Goal: Task Accomplishment & Management: Complete application form

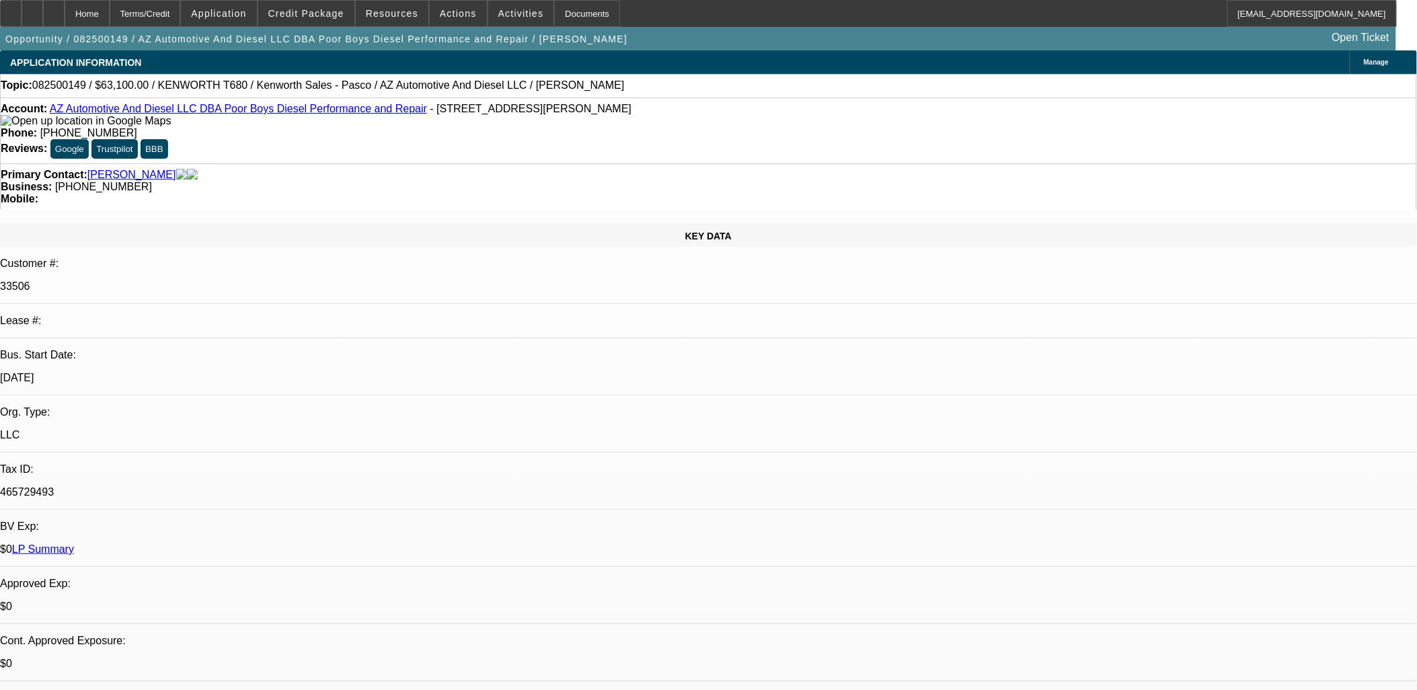
select select "0"
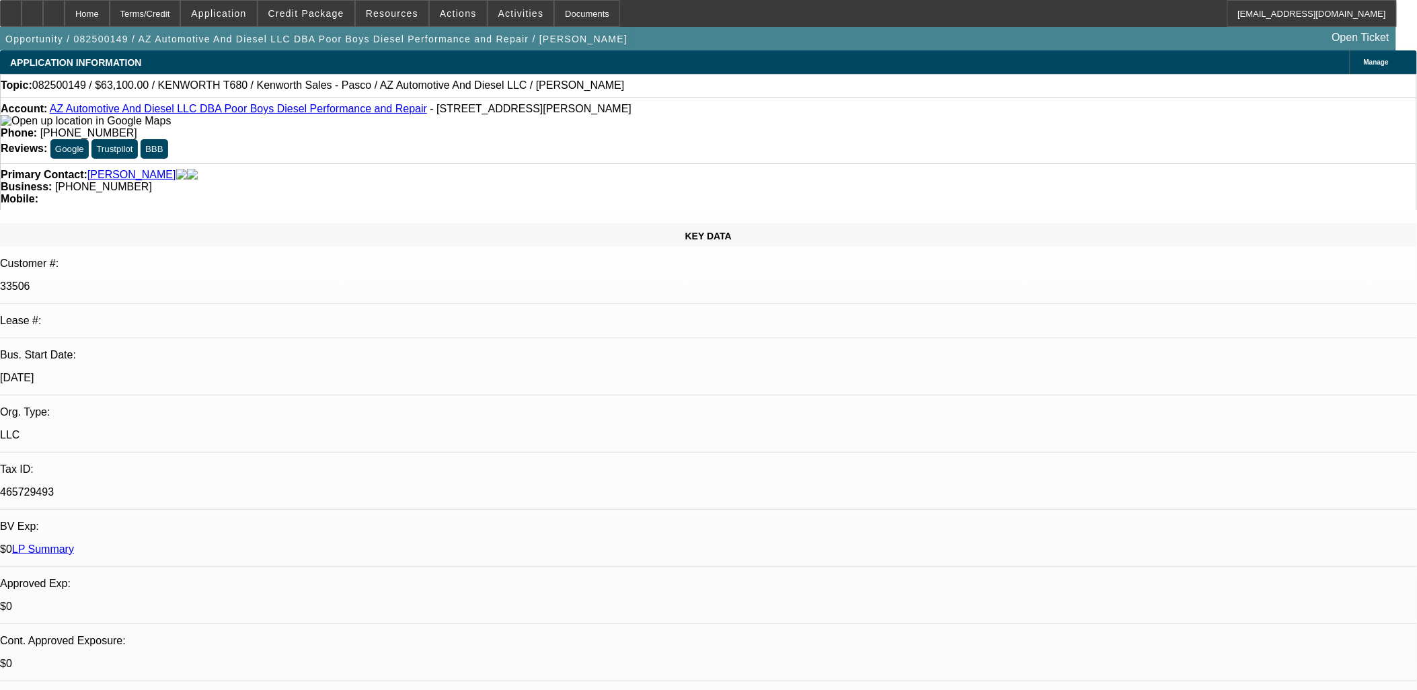
select select "0"
select select "1"
select select "6"
select select "1"
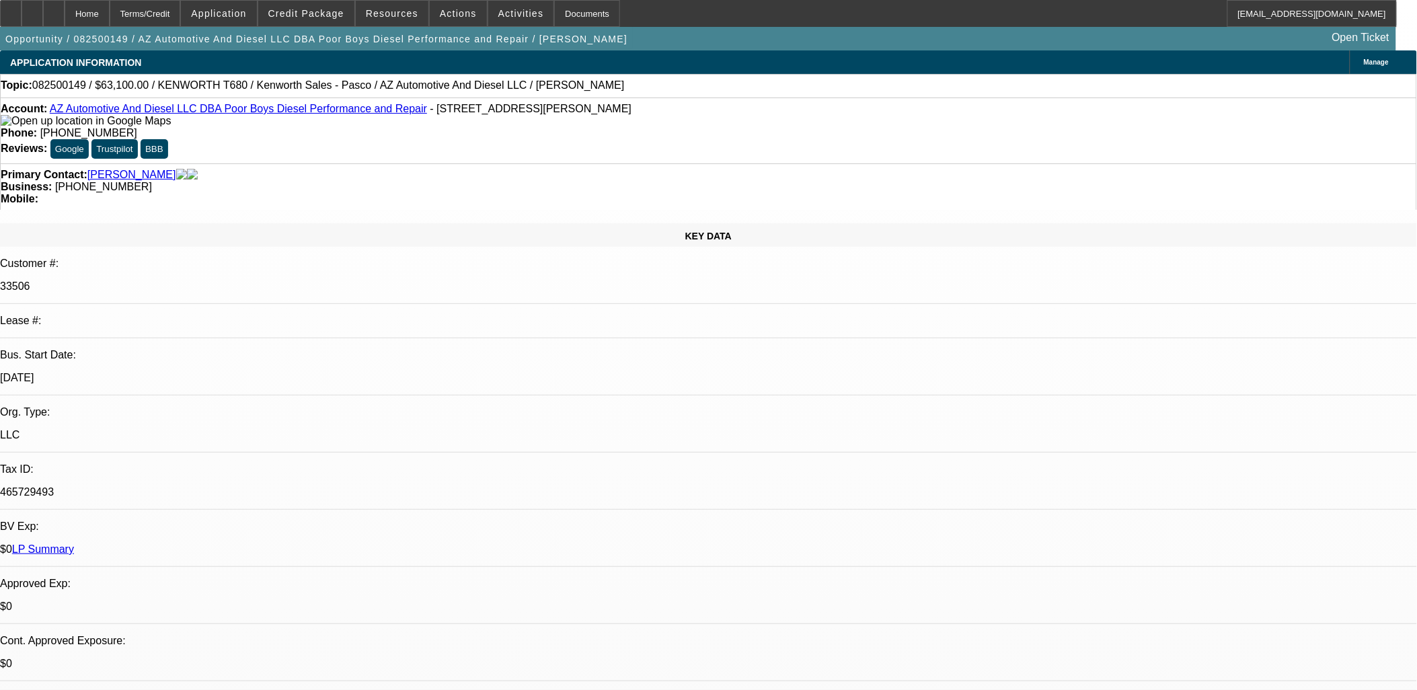
select select "1"
select select "6"
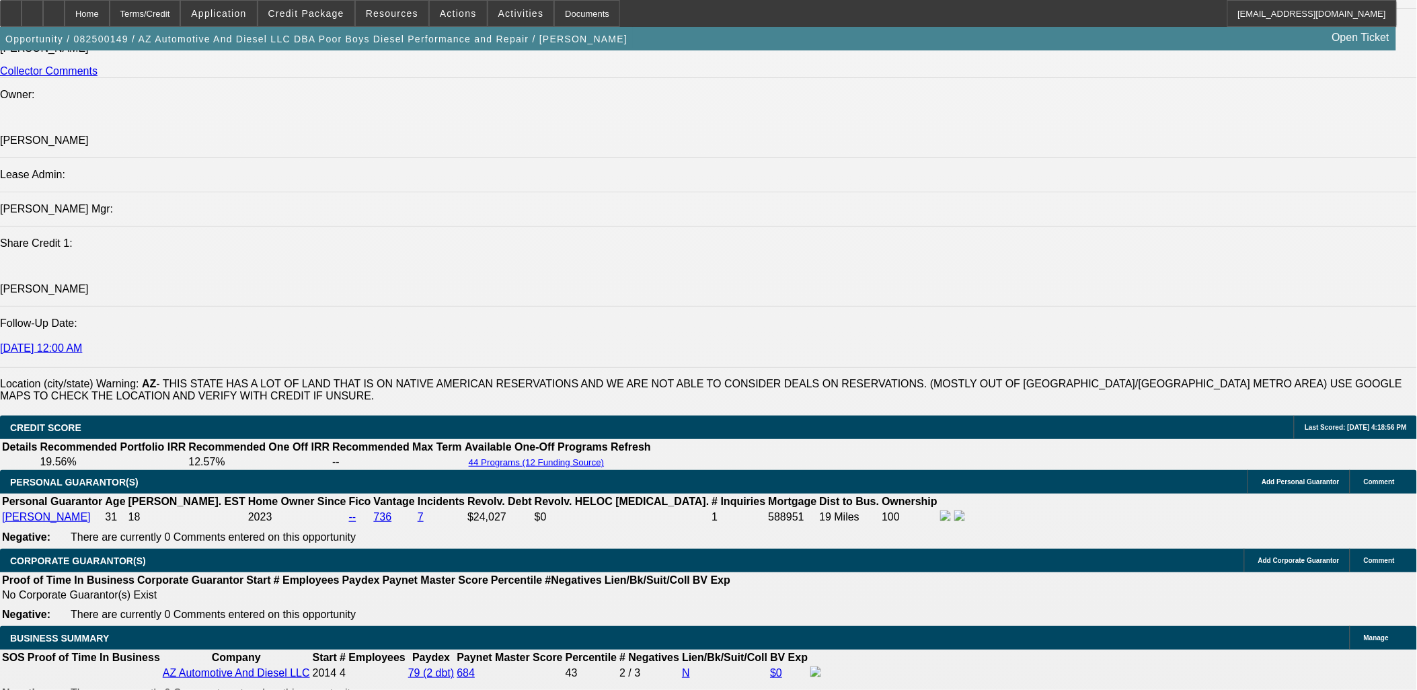
scroll to position [1942, 0]
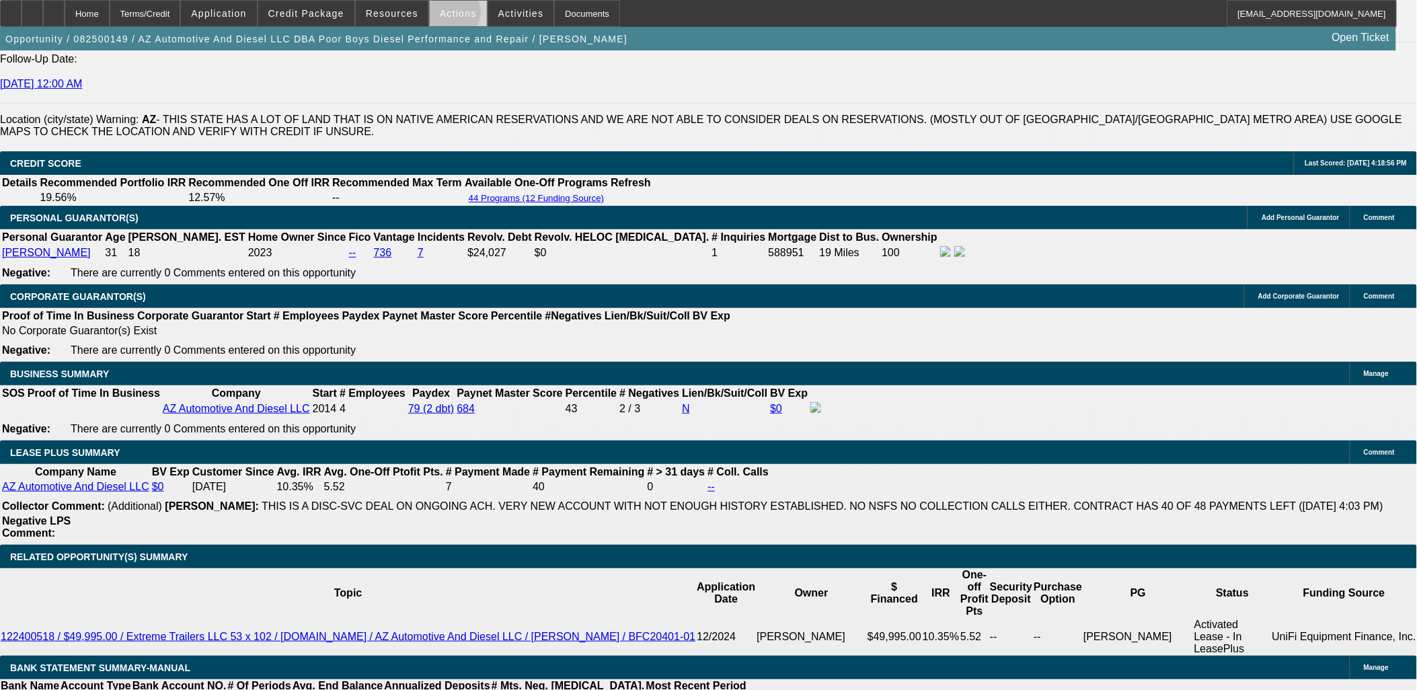
click at [447, 15] on span "Actions" at bounding box center [458, 13] width 37 height 11
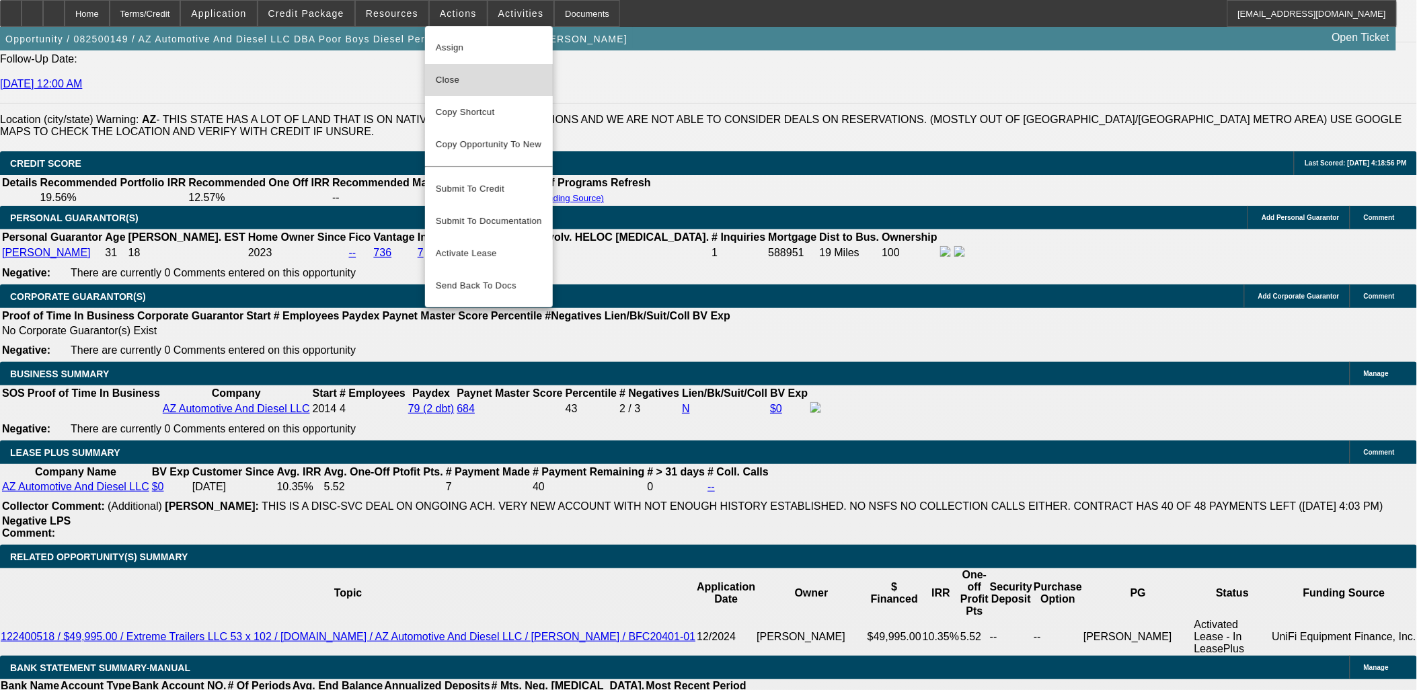
click at [449, 81] on span "Close" at bounding box center [489, 80] width 106 height 16
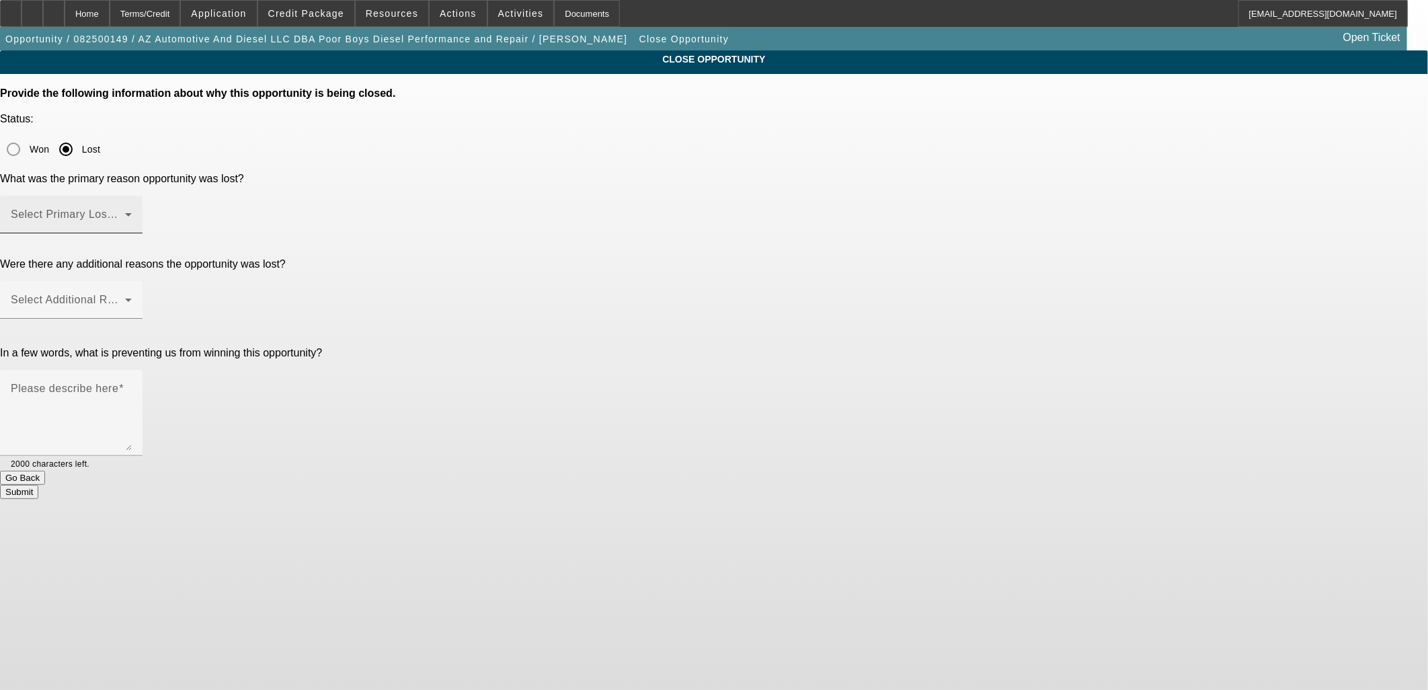
click at [132, 196] on div "Select Primary Lost Reason" at bounding box center [71, 215] width 121 height 38
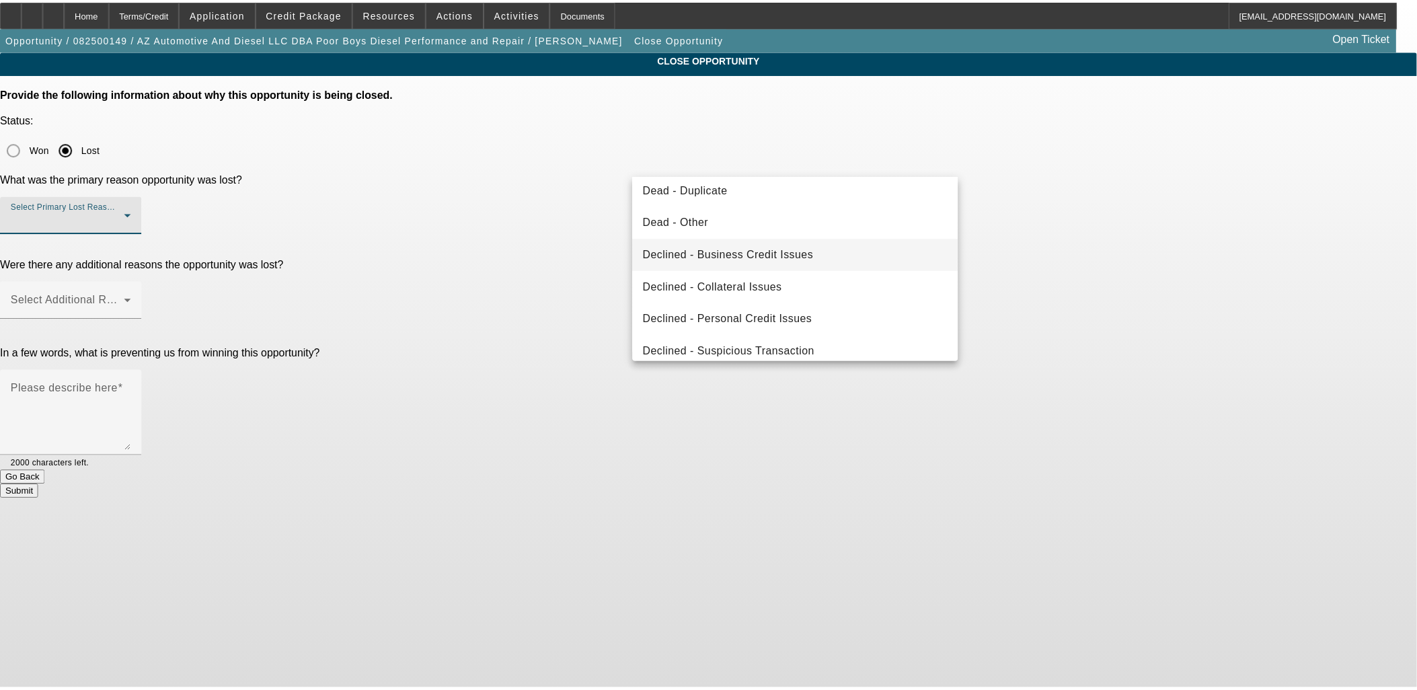
scroll to position [180, 0]
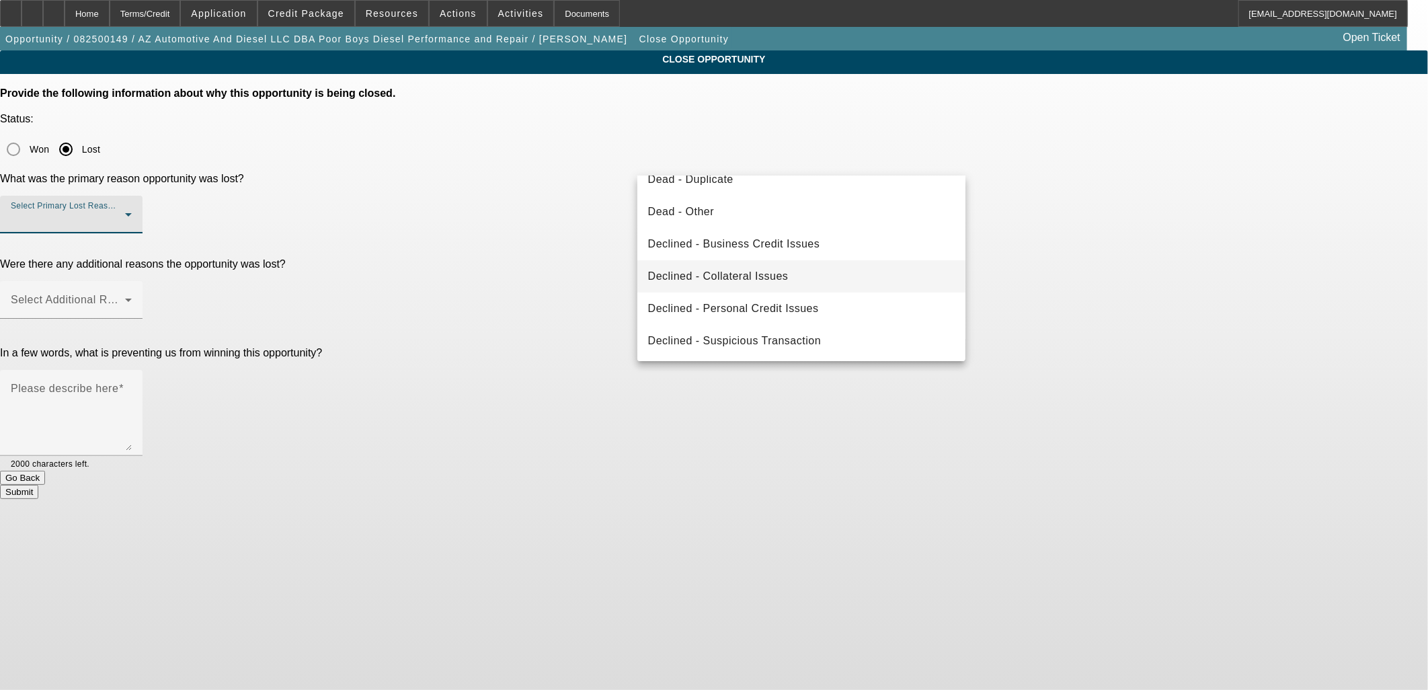
click at [758, 263] on mat-option "Declined - Collateral Issues" at bounding box center [802, 276] width 329 height 32
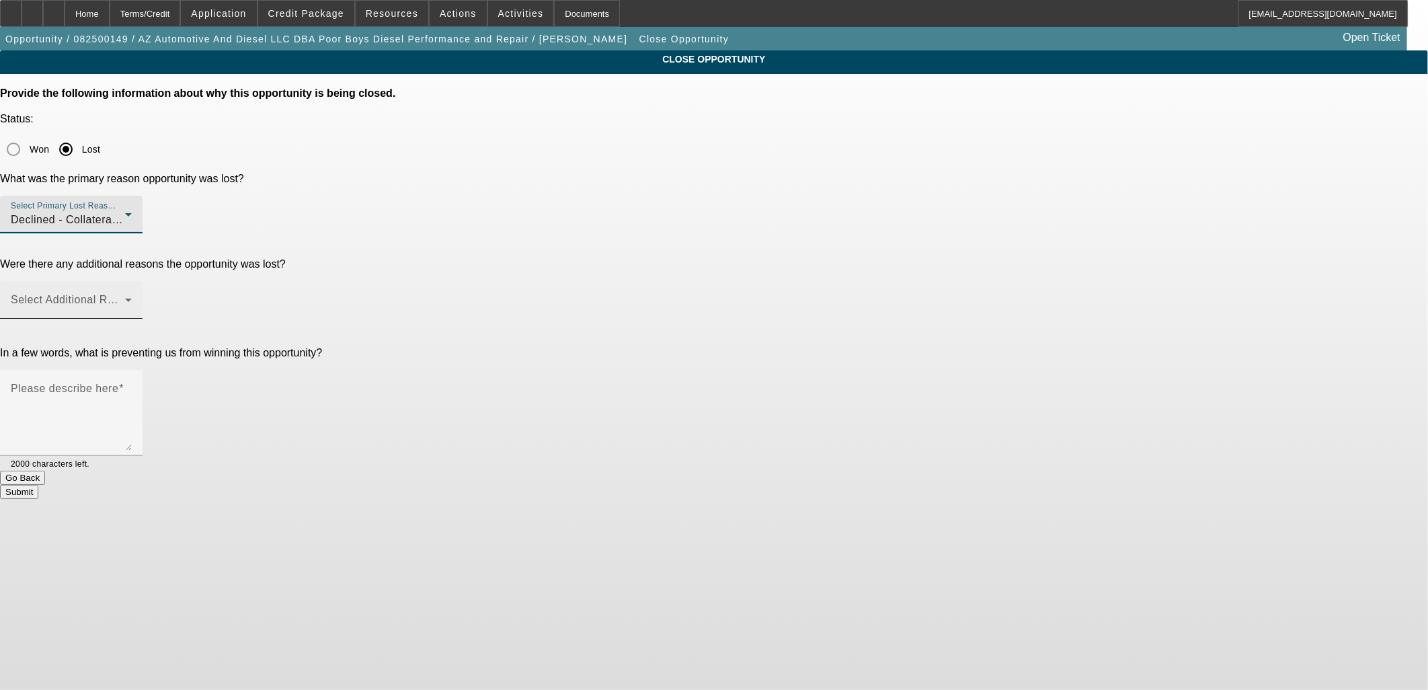
click at [125, 297] on span at bounding box center [68, 305] width 114 height 16
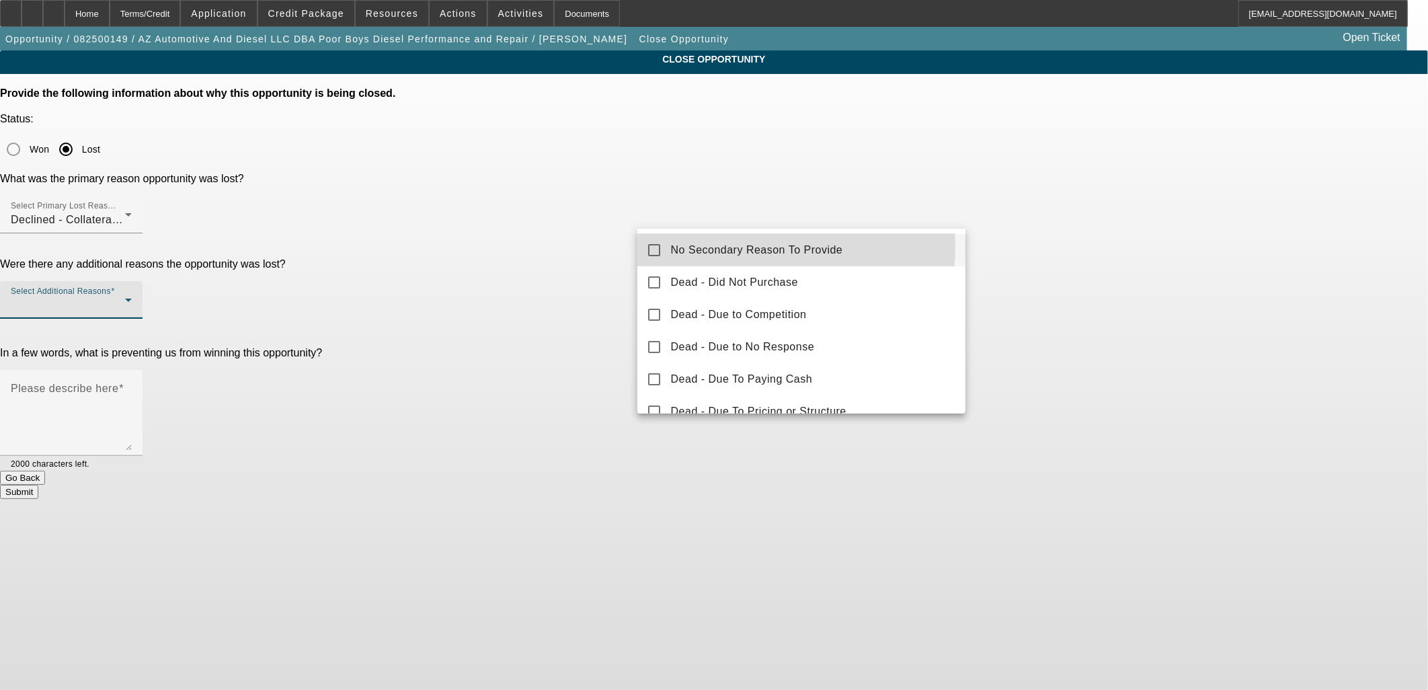
drag, startPoint x: 712, startPoint y: 247, endPoint x: 701, endPoint y: 254, distance: 12.1
click at [712, 247] on span "No Secondary Reason To Provide" at bounding box center [757, 250] width 172 height 16
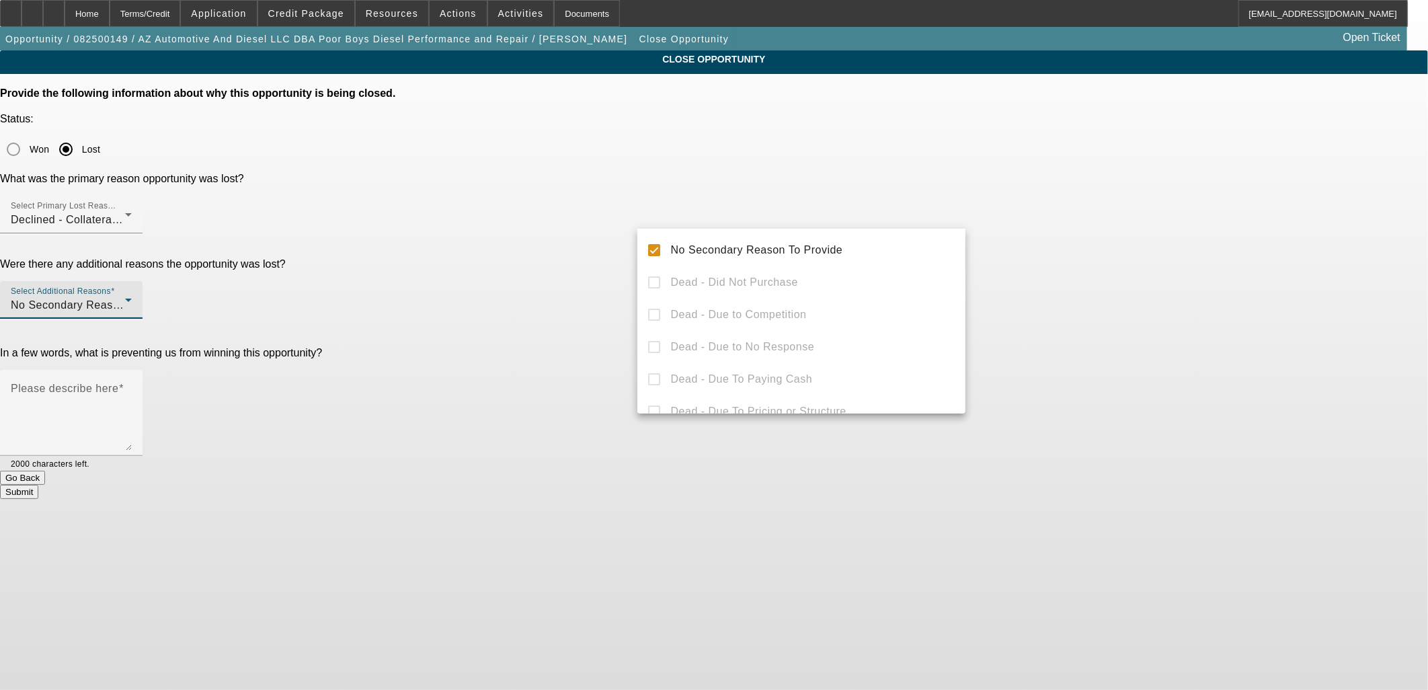
click at [576, 252] on div at bounding box center [714, 345] width 1428 height 690
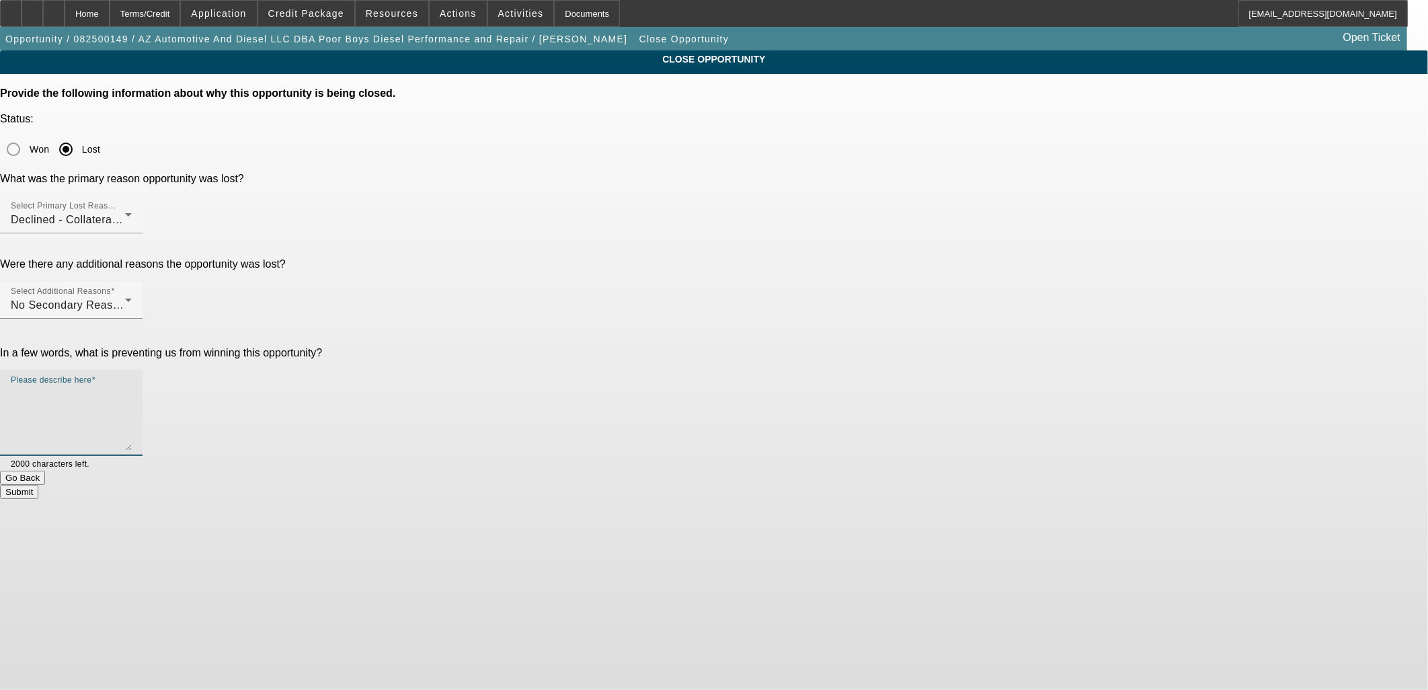
click at [132, 386] on textarea "Please describe here" at bounding box center [71, 418] width 121 height 65
type textarea "D"
type textarea "O"
click at [132, 386] on textarea "Doesn't qualify for OTR sleeper." at bounding box center [71, 418] width 121 height 65
paste textarea "https://beaconcreditbuilder.beaconfunding.com/opportunity/6f9f9cd0-a177-f011-b4…"
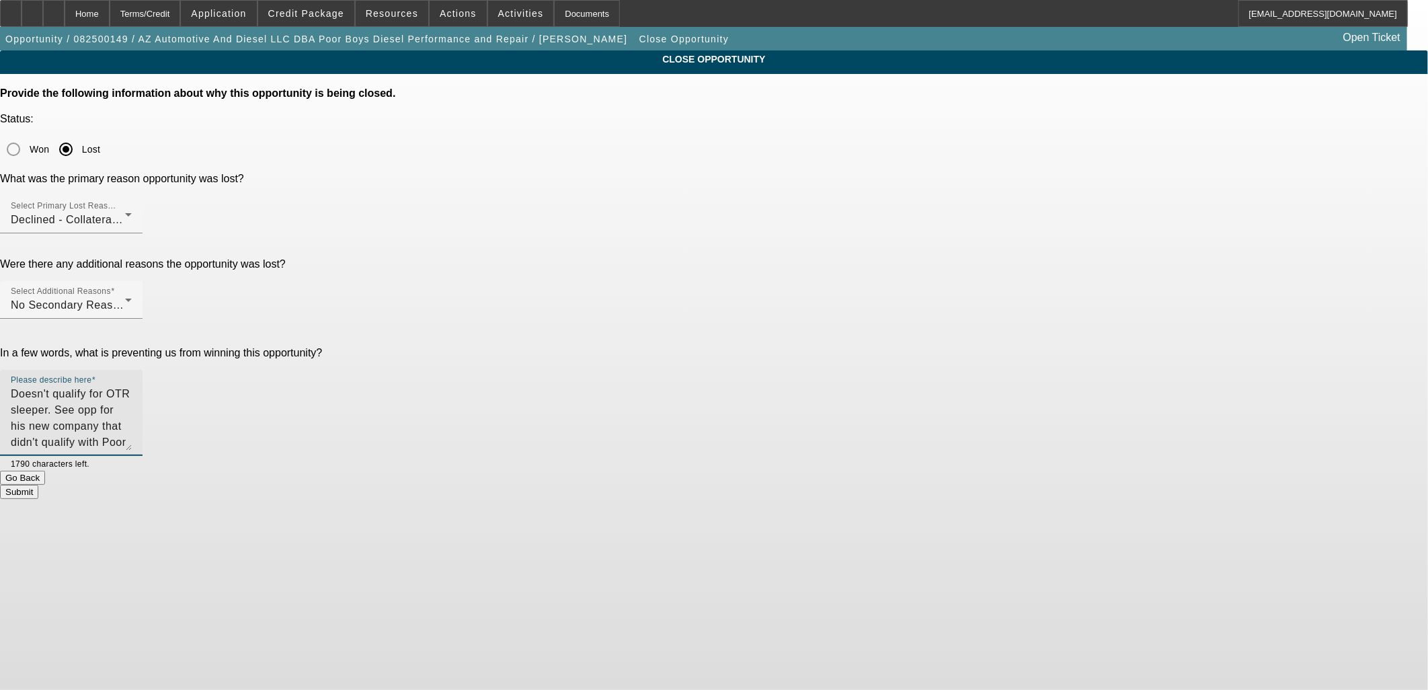
type textarea "Doesn't qualify for OTR sleeper. See opp for his new company that didn't qualif…"
click at [38, 485] on button "Submit" at bounding box center [19, 492] width 38 height 14
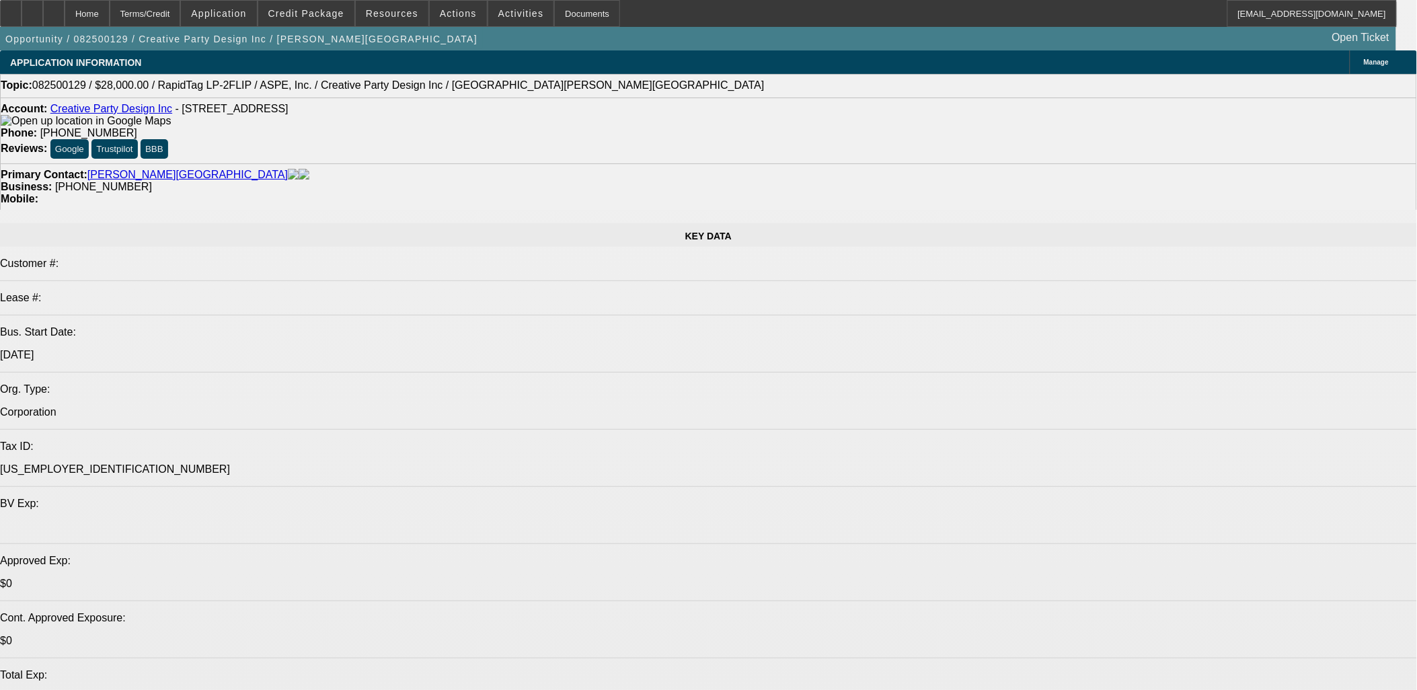
select select "0"
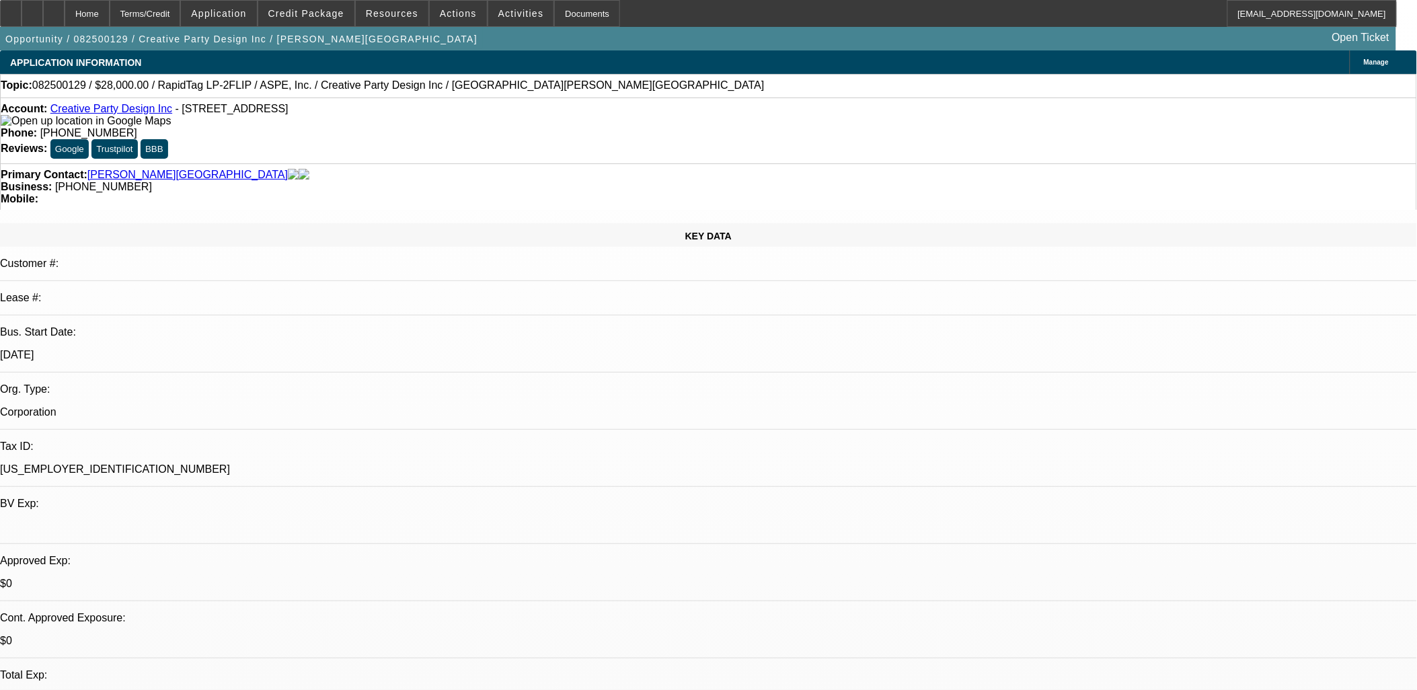
select select "0"
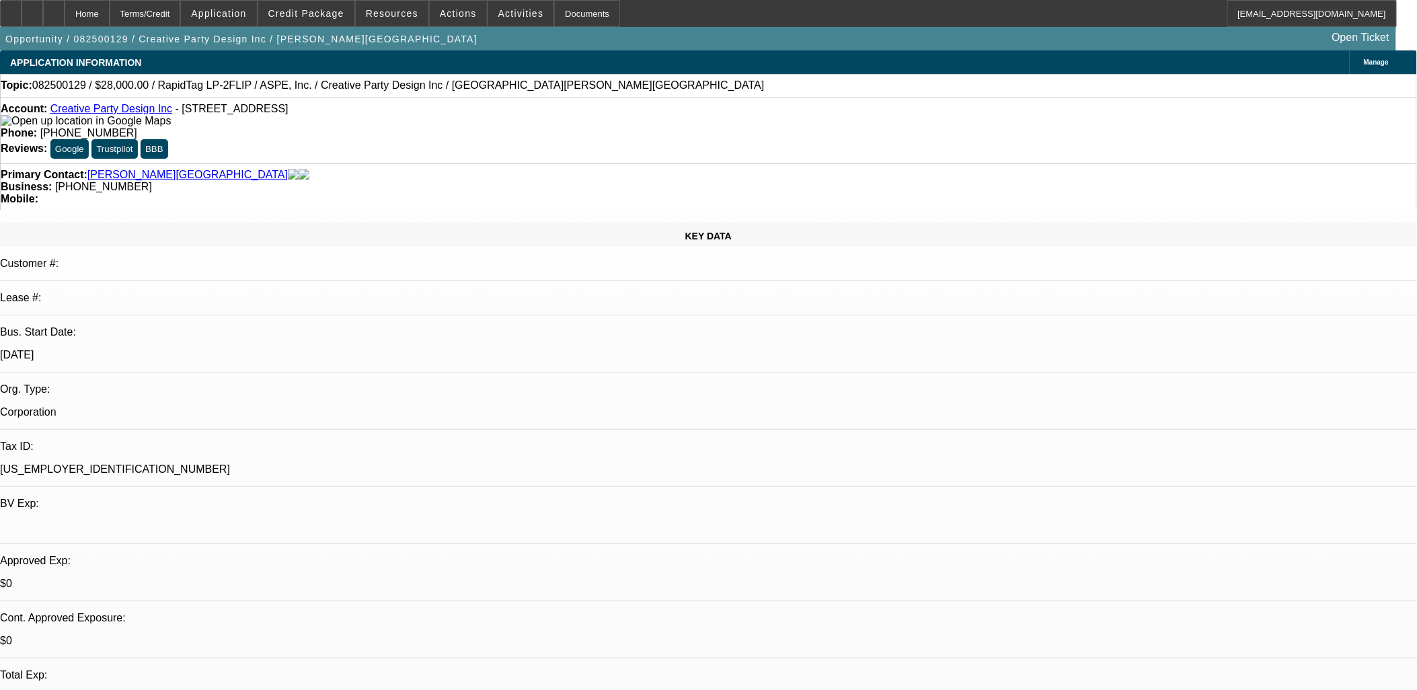
select select "0"
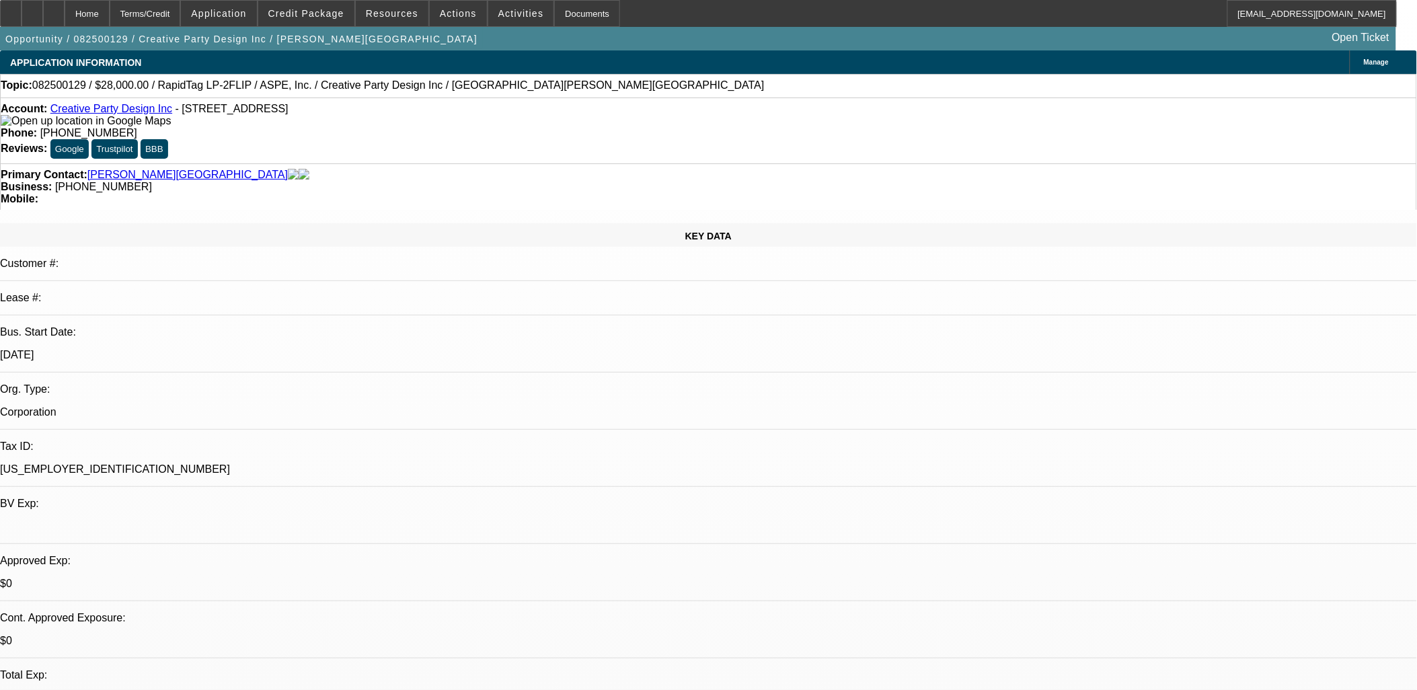
select select "0"
select select "1"
select select "6"
select select "1"
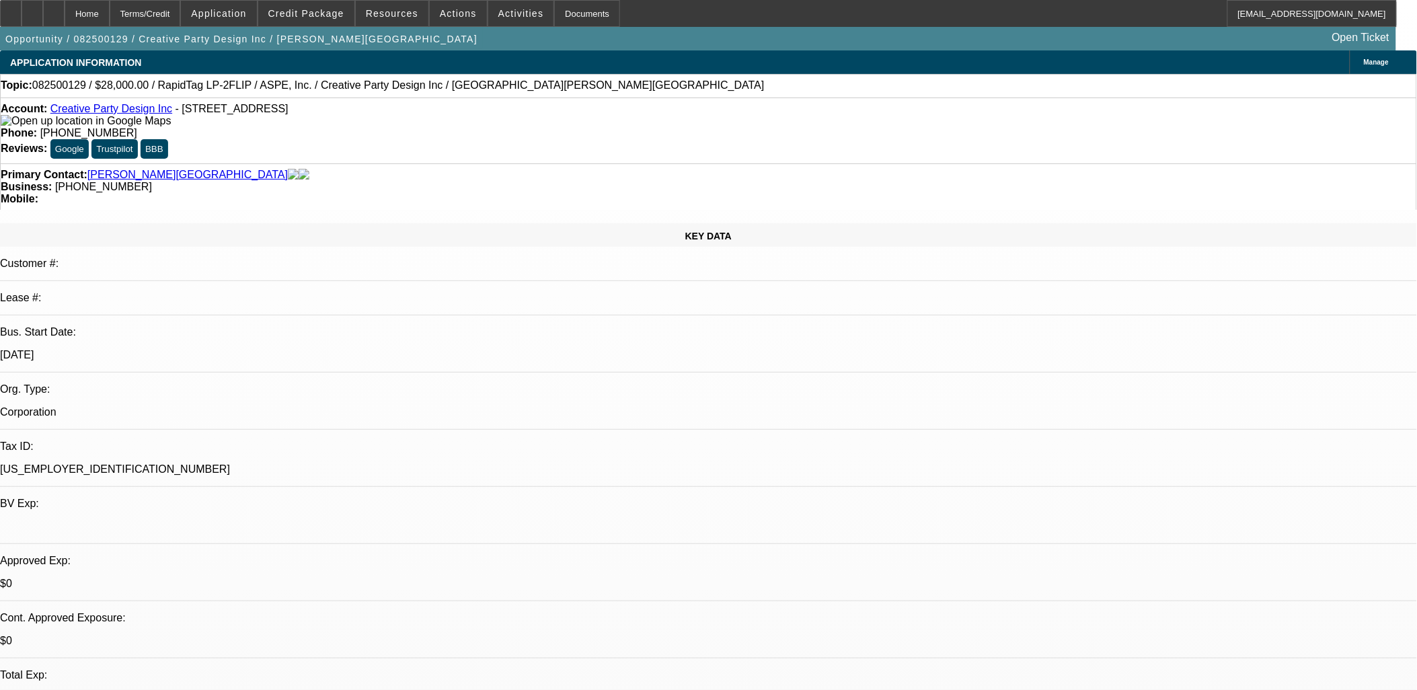
select select "1"
select select "6"
select select "1"
select select "6"
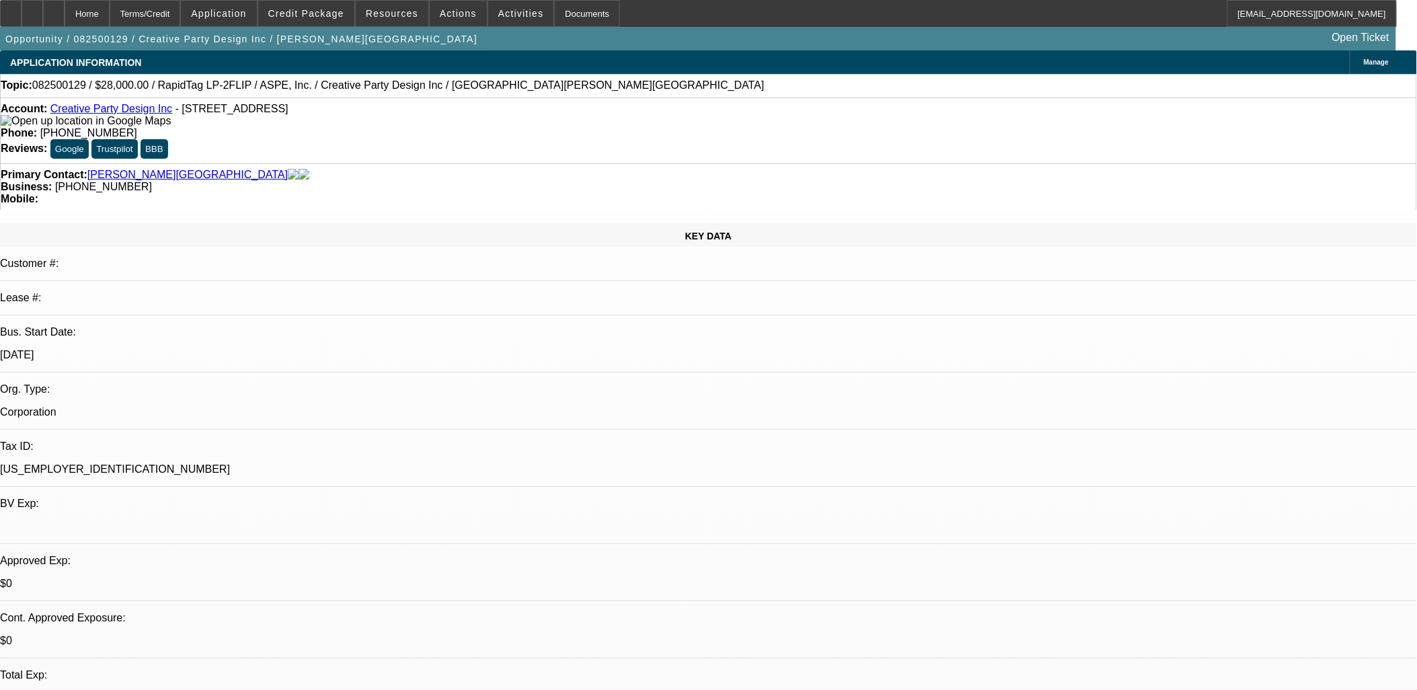
select select "1"
select select "6"
click at [22, 9] on div at bounding box center [11, 13] width 22 height 27
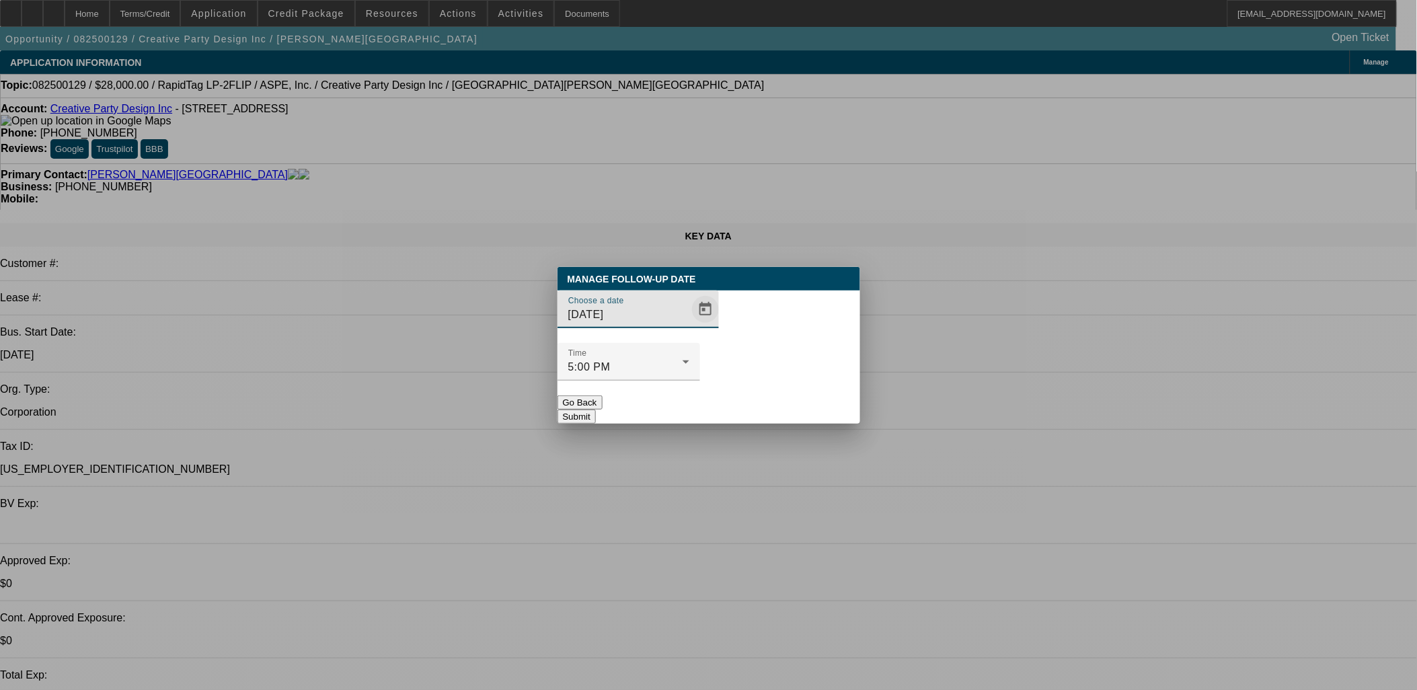
click at [689, 326] on span "Open calendar" at bounding box center [705, 309] width 32 height 32
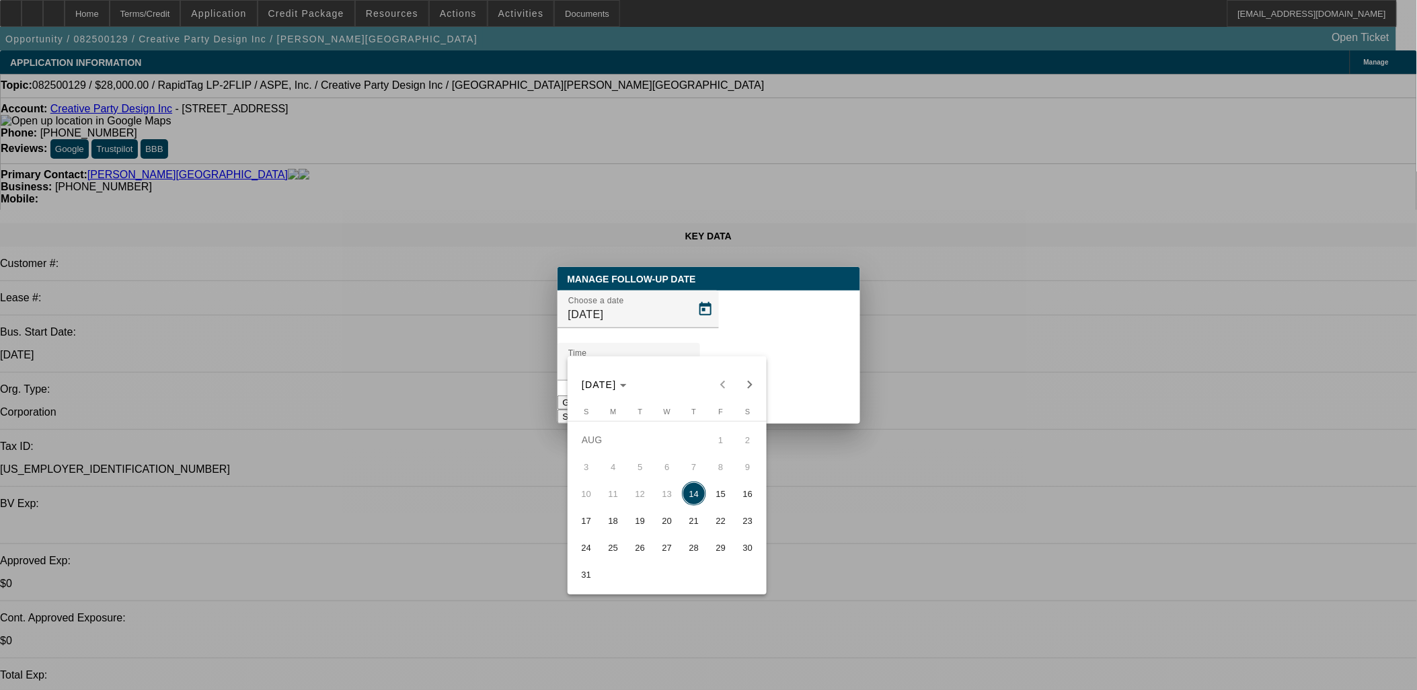
click at [717, 502] on span "15" at bounding box center [721, 494] width 24 height 24
type input "8/15/2025"
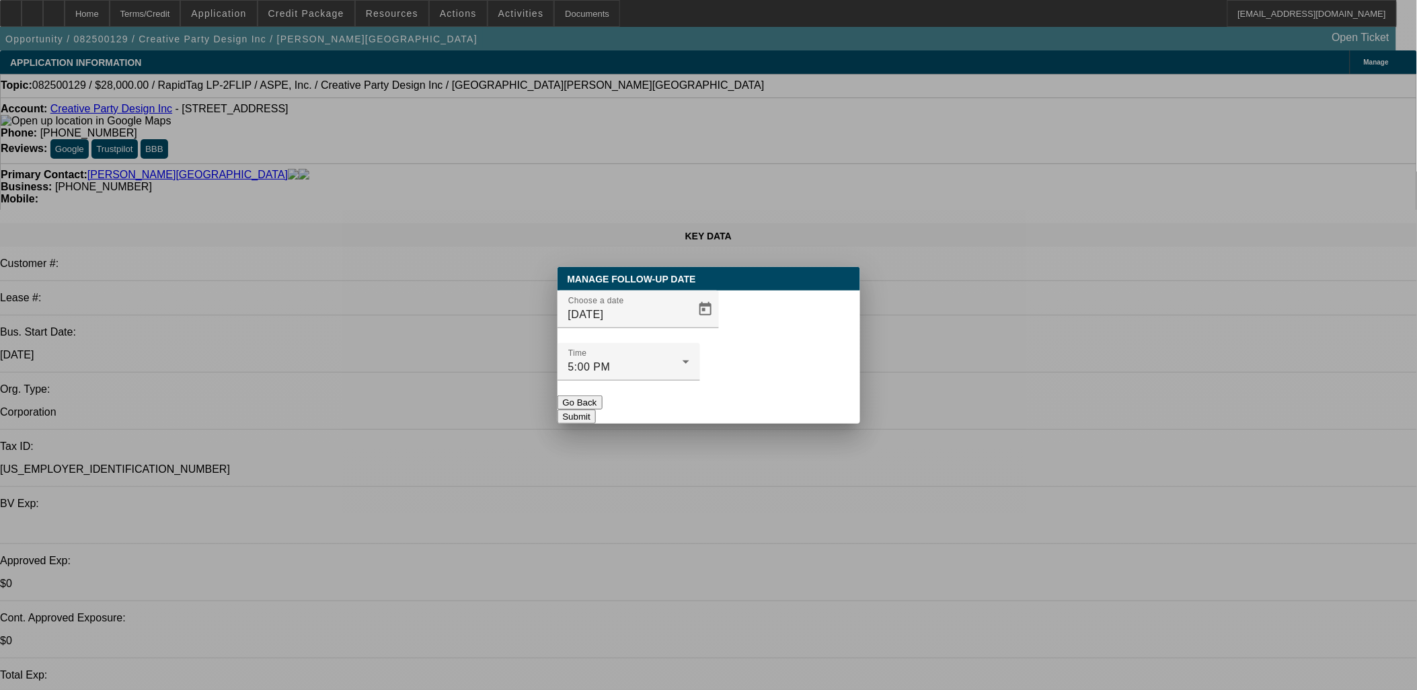
click at [596, 410] on button "Submit" at bounding box center [577, 417] width 38 height 14
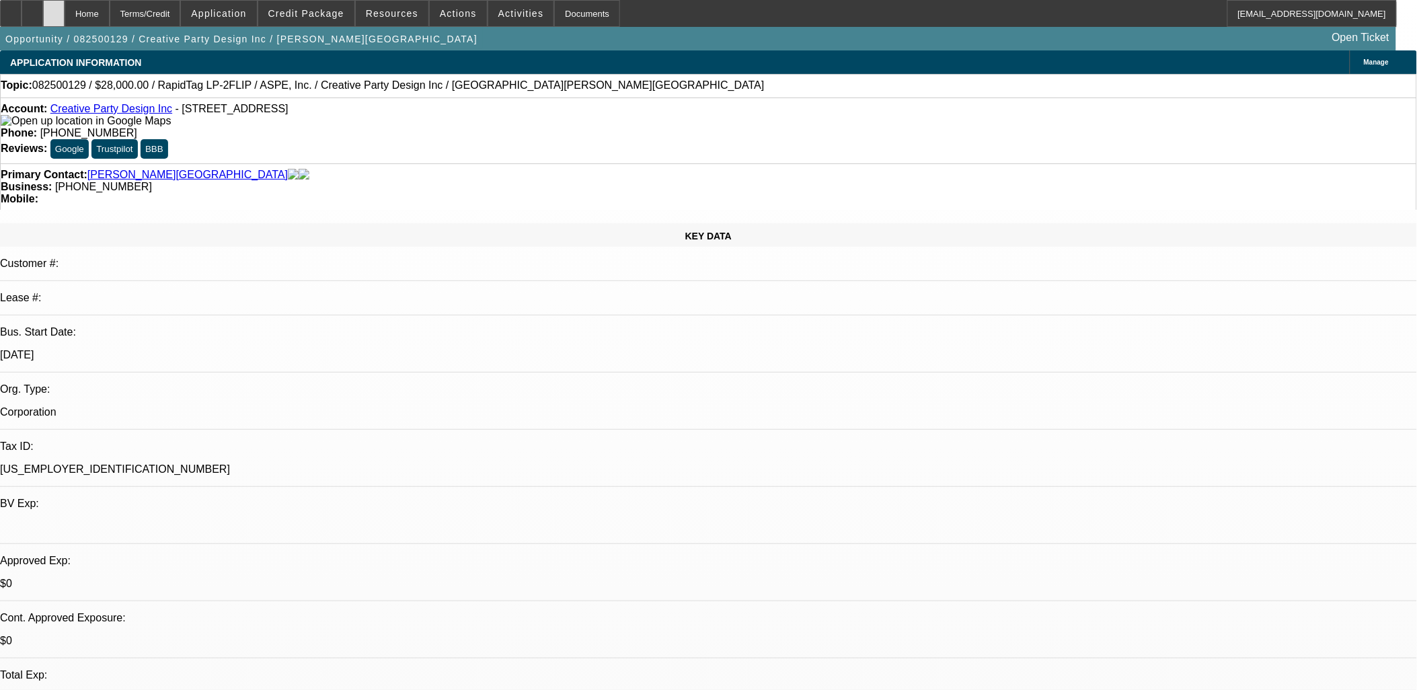
click at [54, 9] on icon at bounding box center [54, 9] width 0 height 0
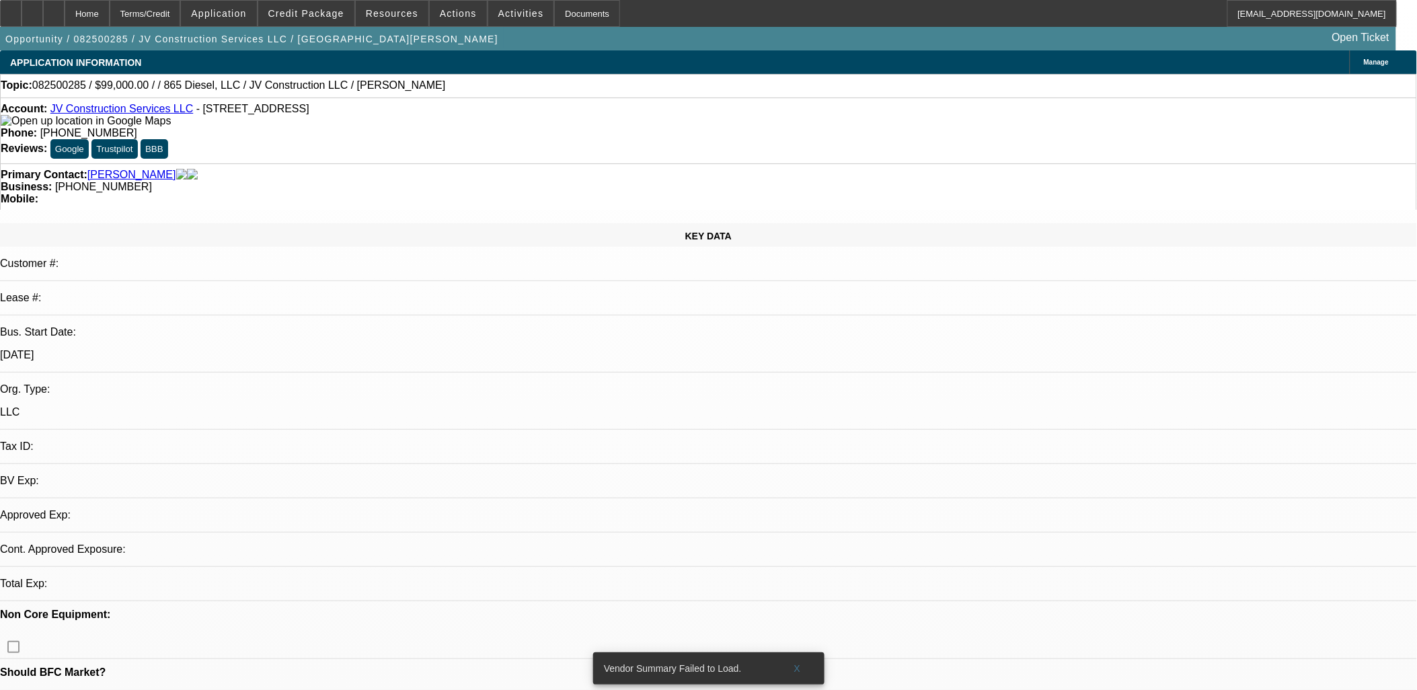
select select "0"
select select "2"
select select "0.1"
select select "1"
select select "2"
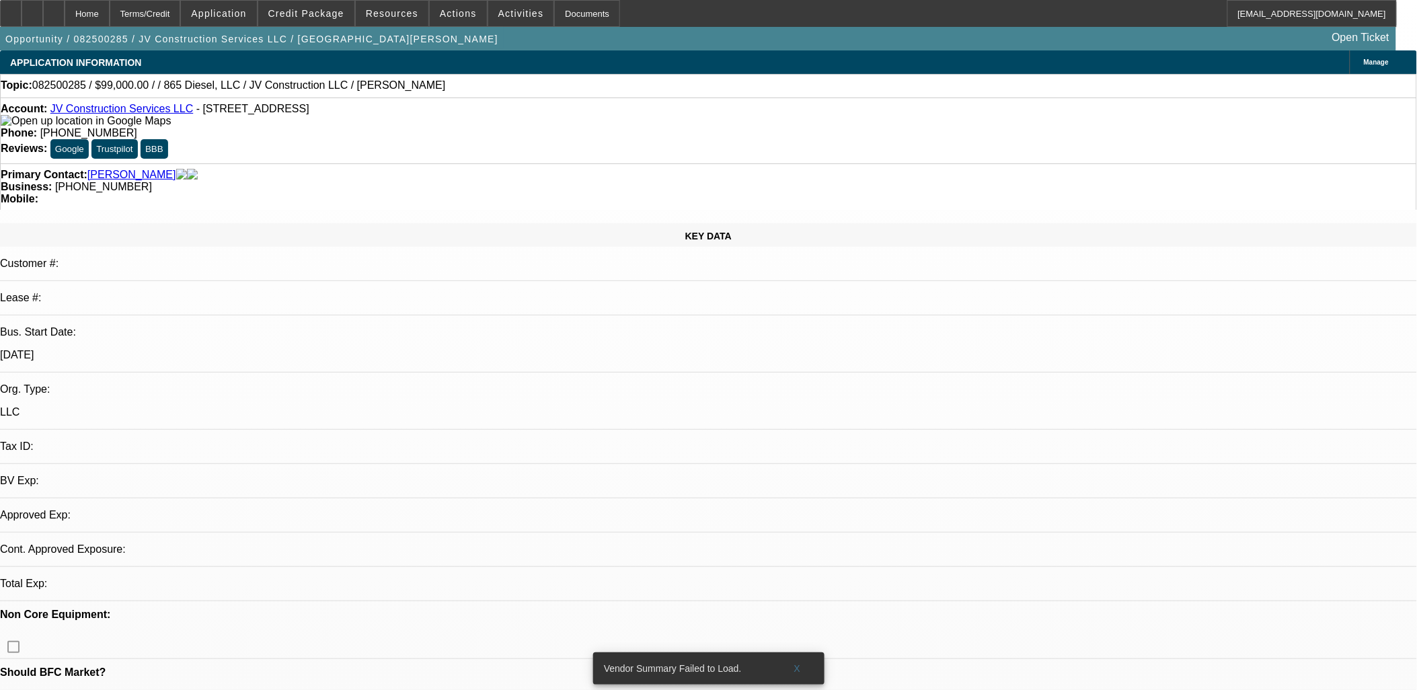
select select "4"
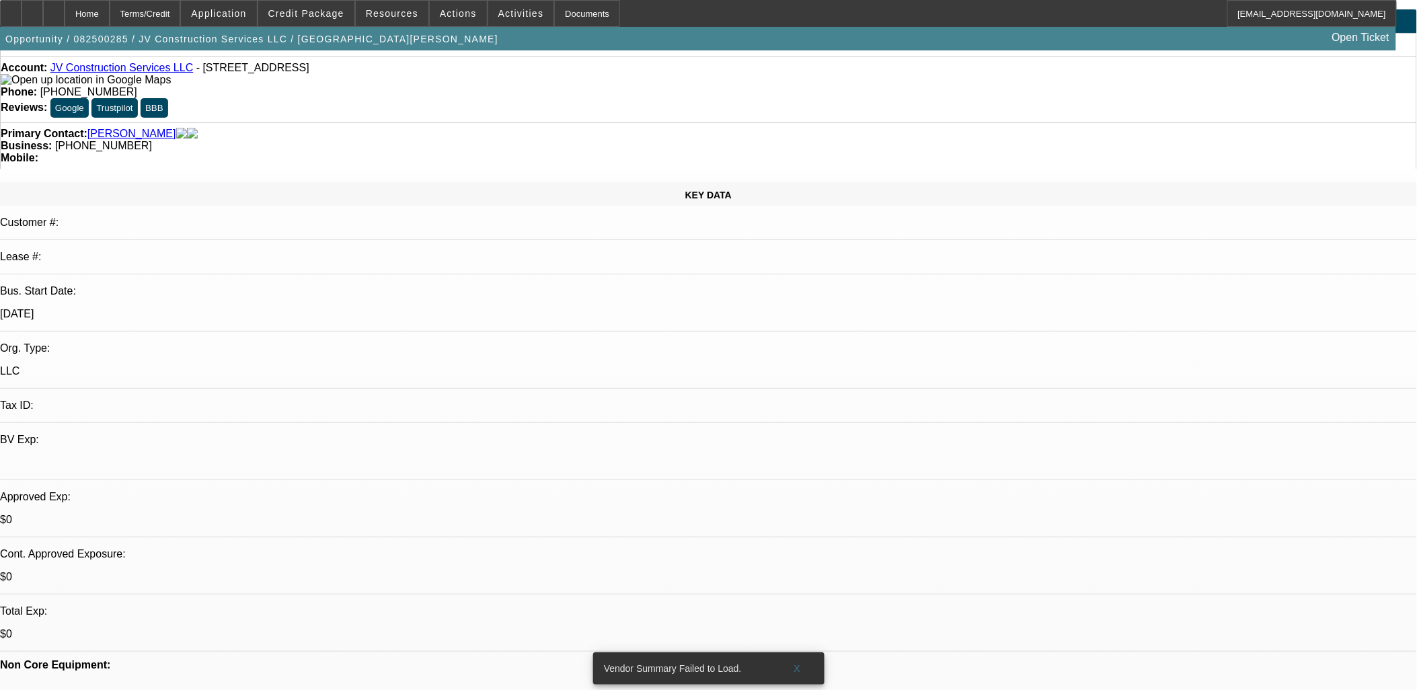
scroll to position [75, 0]
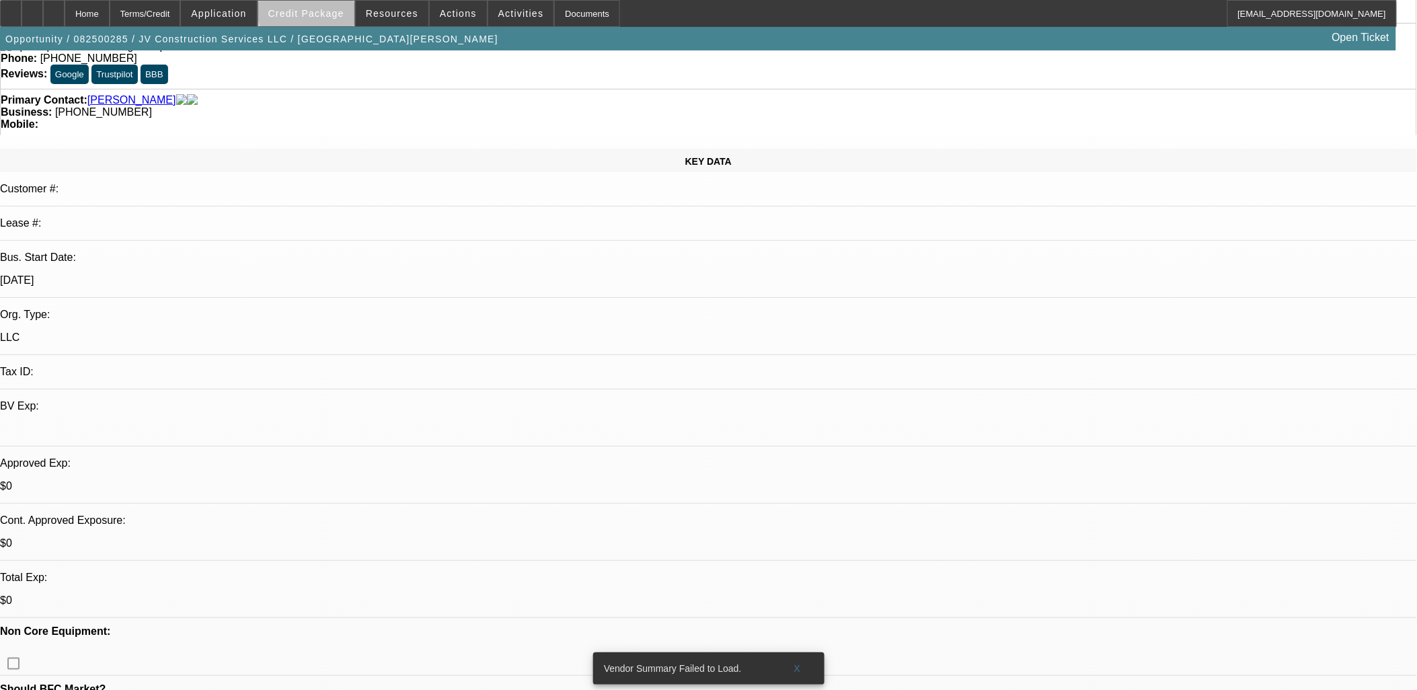
click at [338, 5] on span at bounding box center [306, 13] width 96 height 32
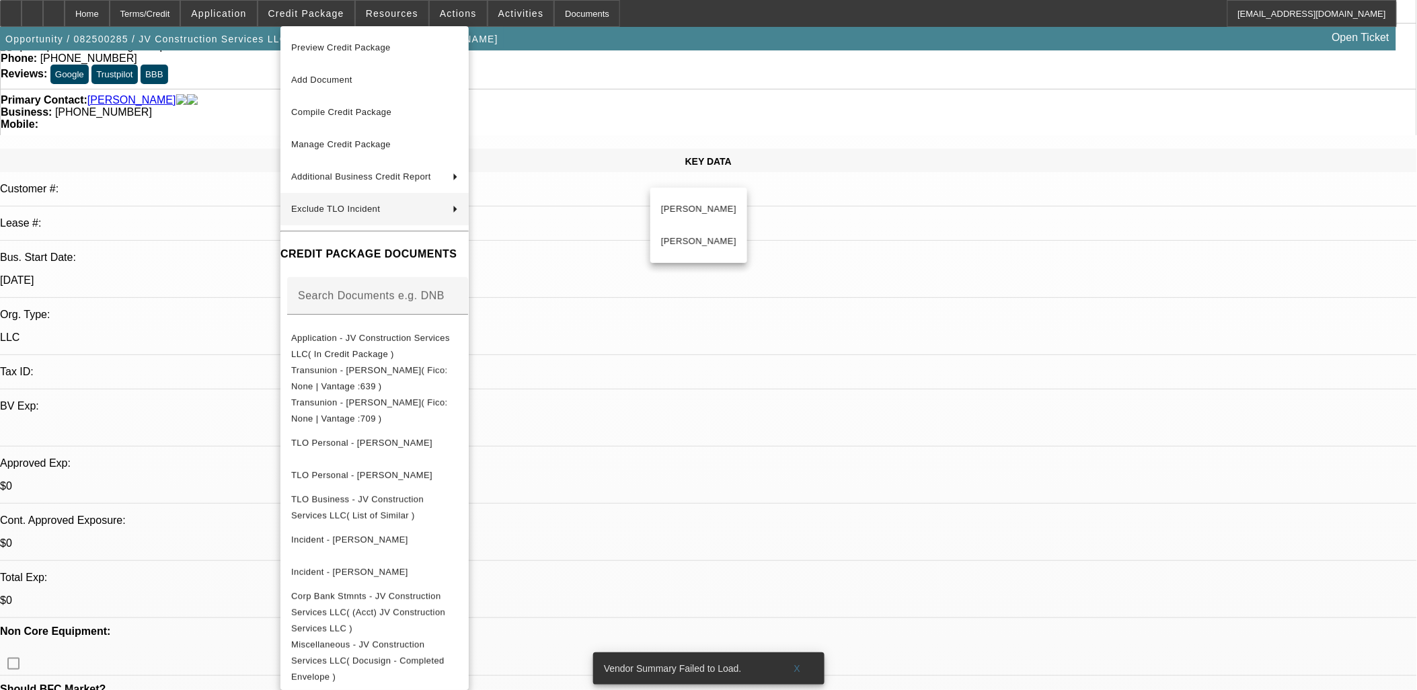
click at [802, 317] on div at bounding box center [708, 345] width 1417 height 690
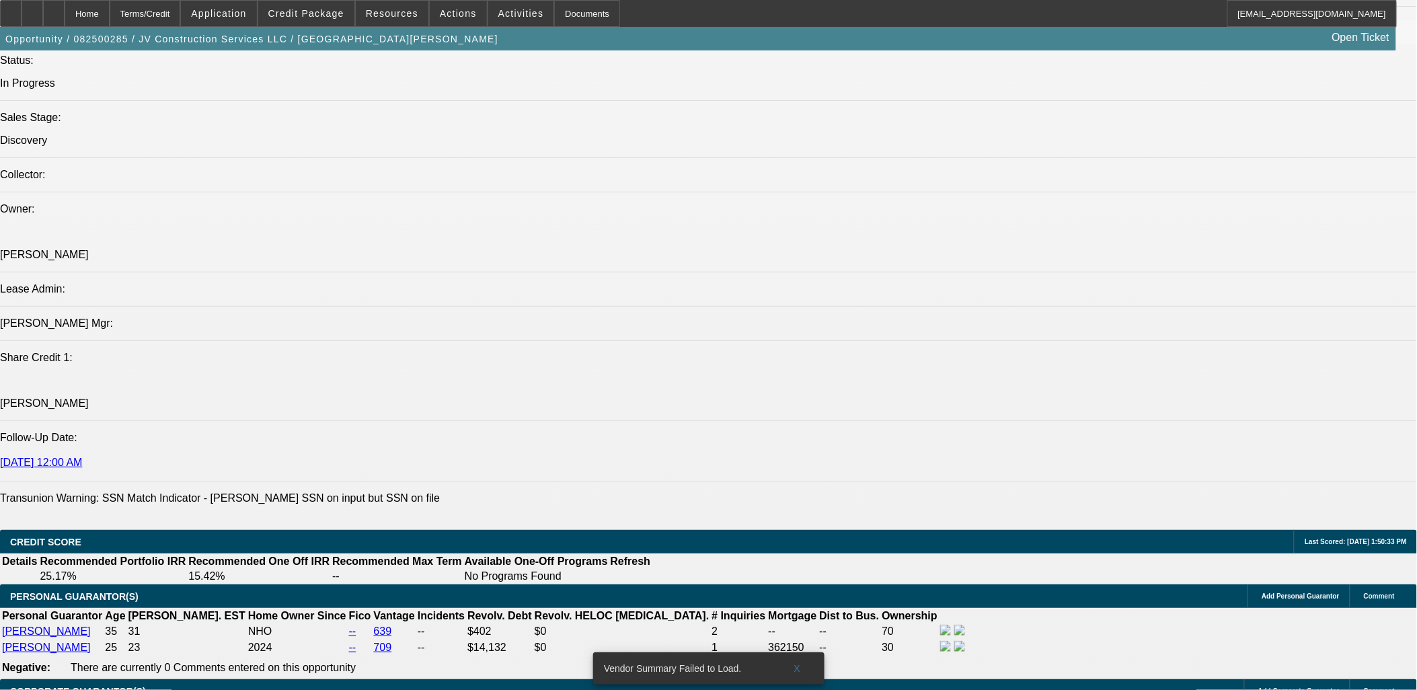
scroll to position [1644, 0]
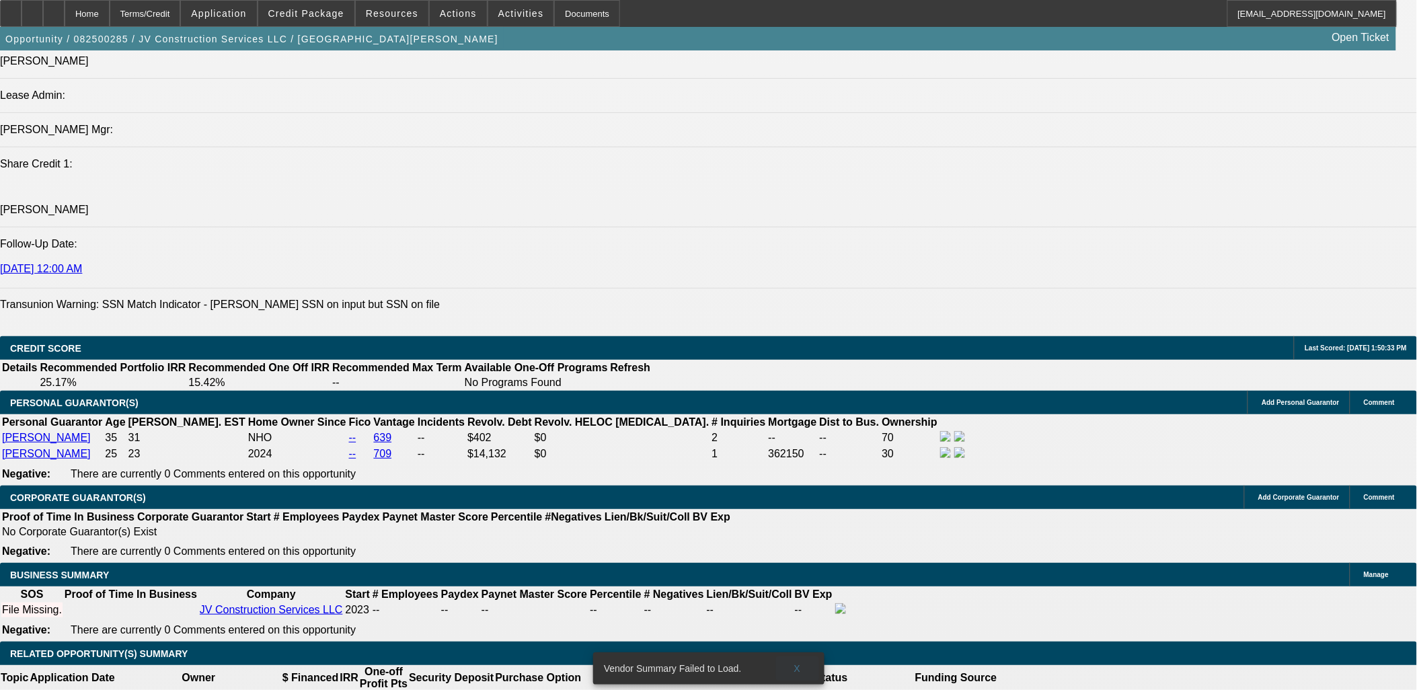
click at [801, 652] on span at bounding box center [797, 668] width 43 height 32
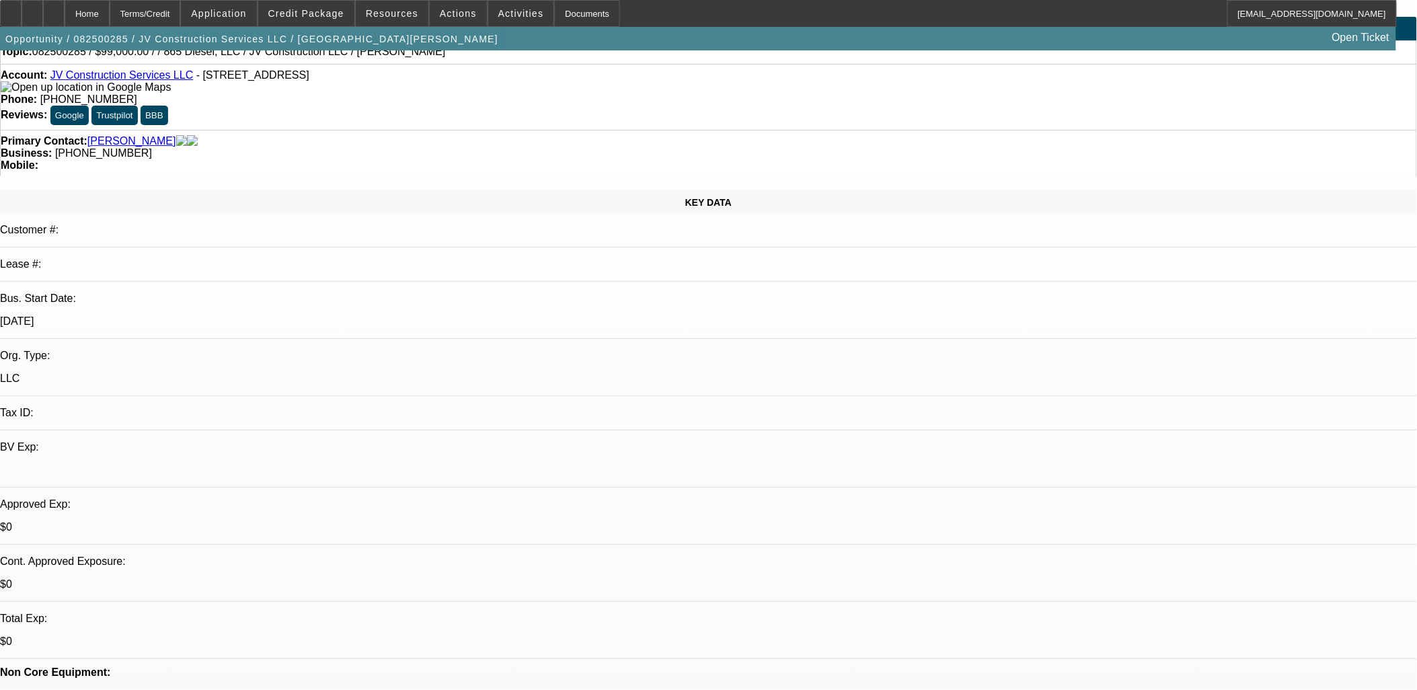
scroll to position [0, 0]
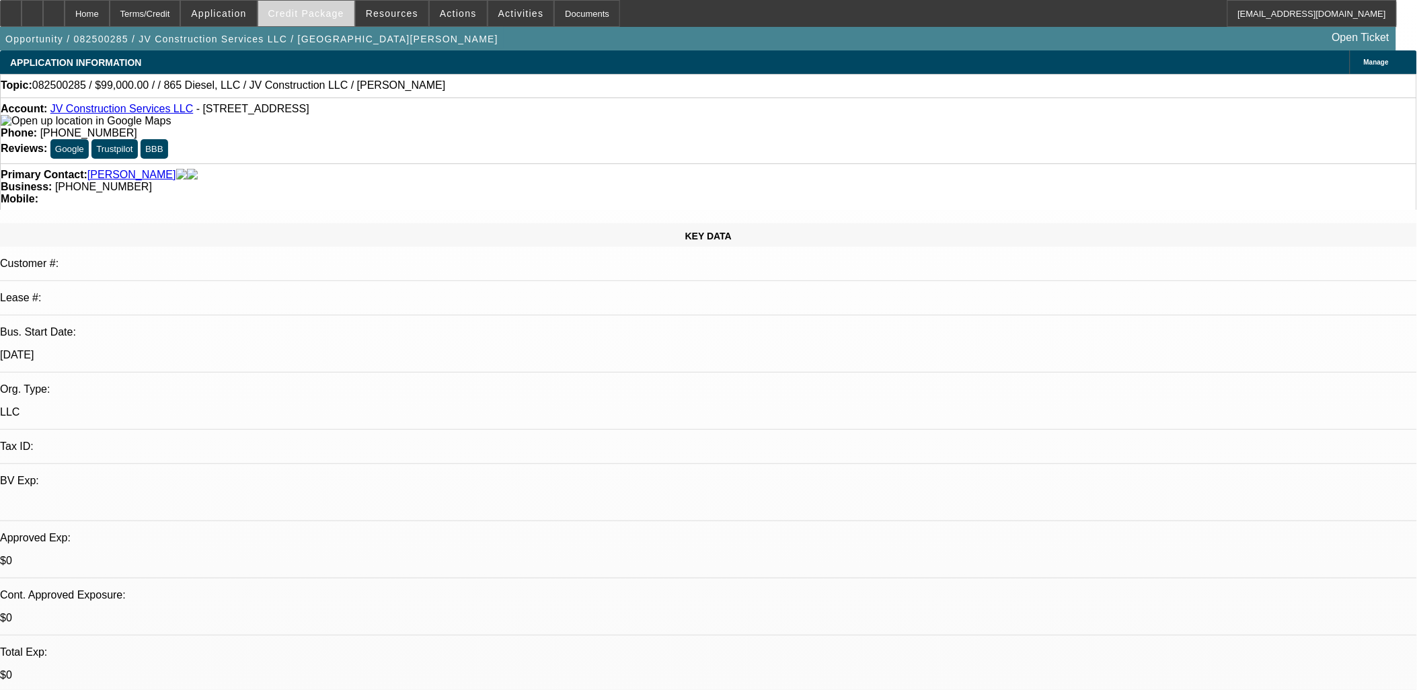
click at [293, 16] on span "Credit Package" at bounding box center [306, 13] width 76 height 11
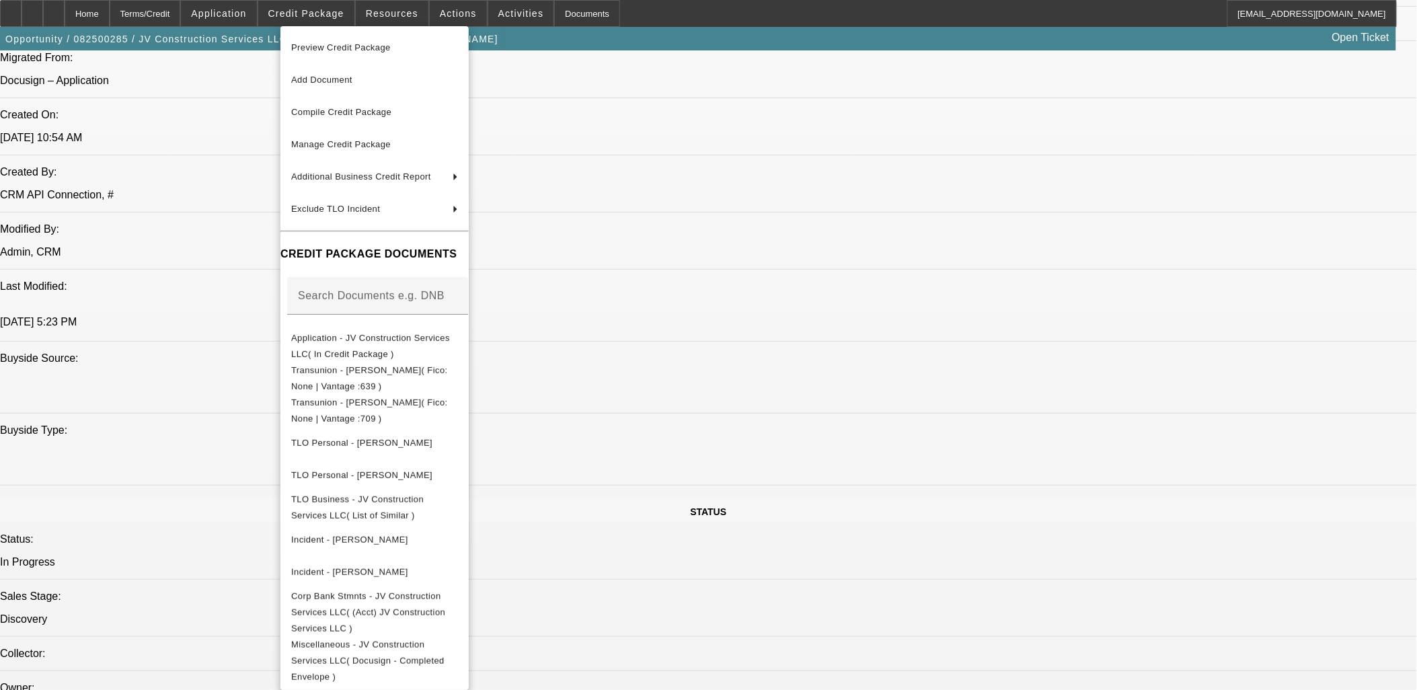
click at [1201, 352] on div at bounding box center [708, 345] width 1417 height 690
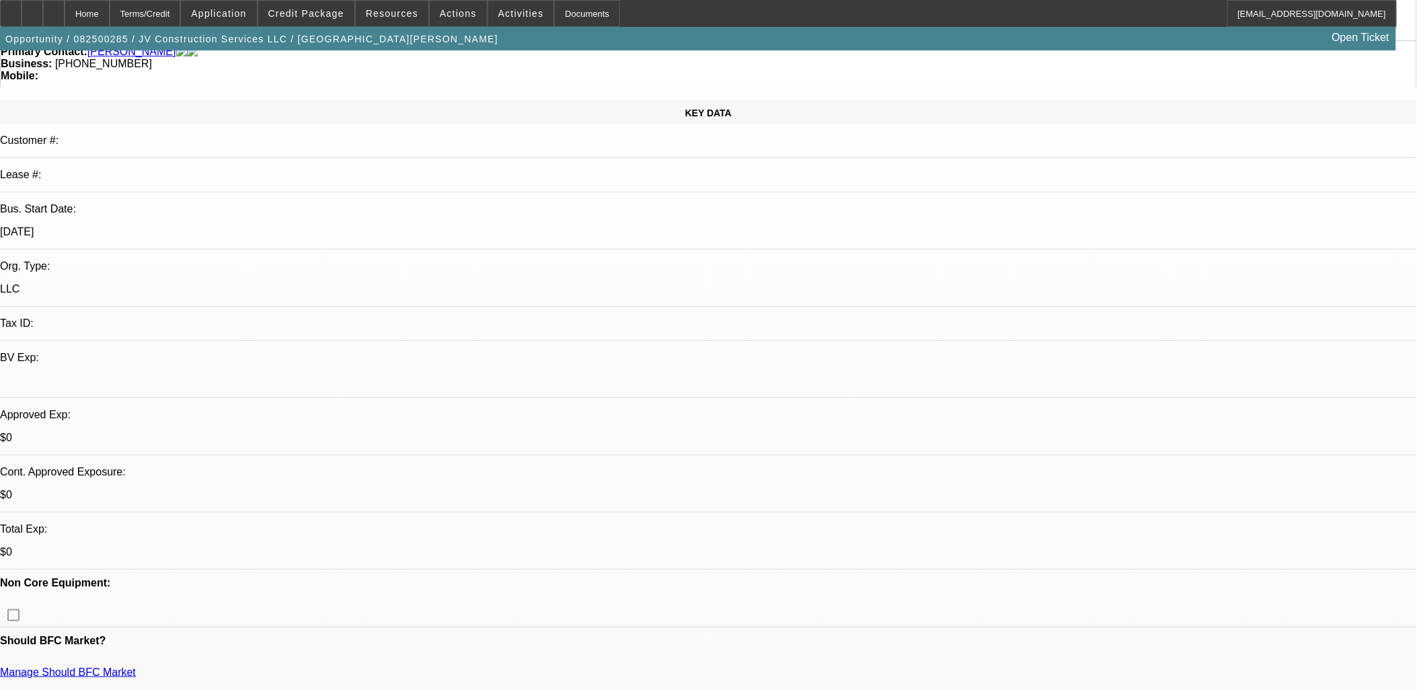
scroll to position [149, 0]
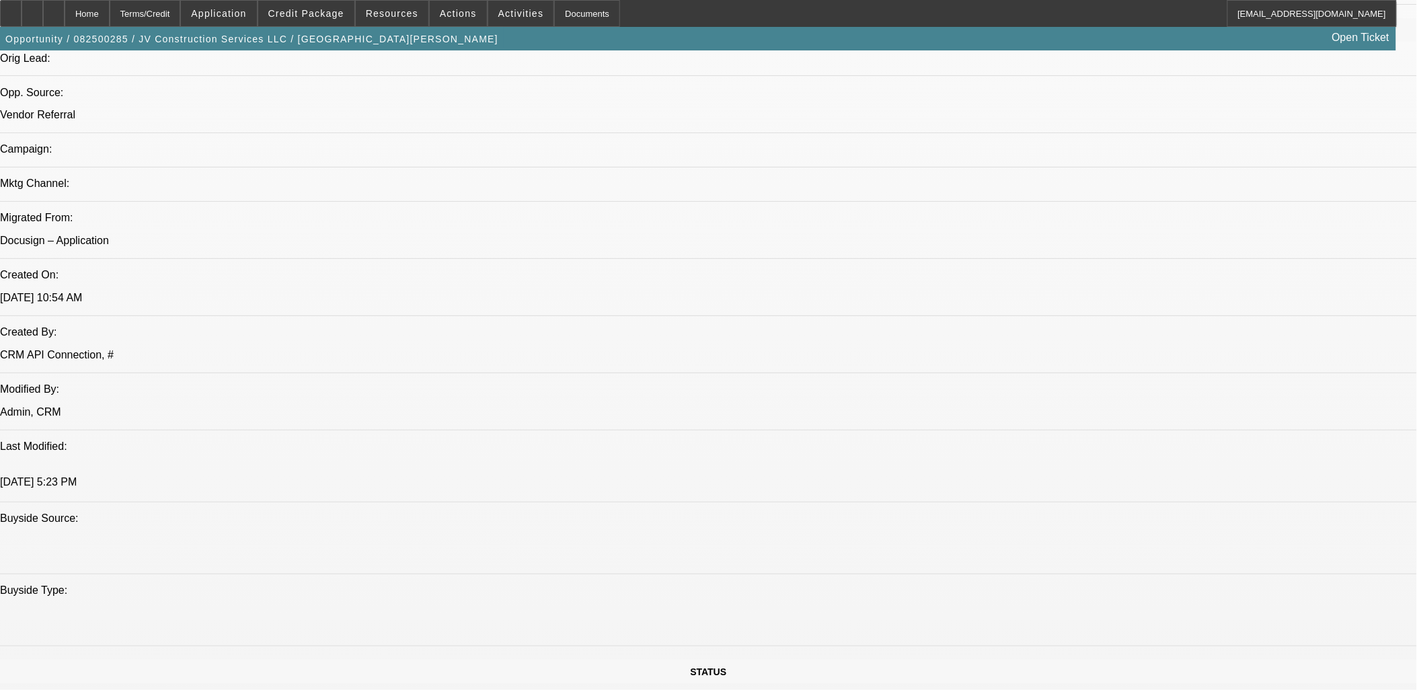
scroll to position [822, 0]
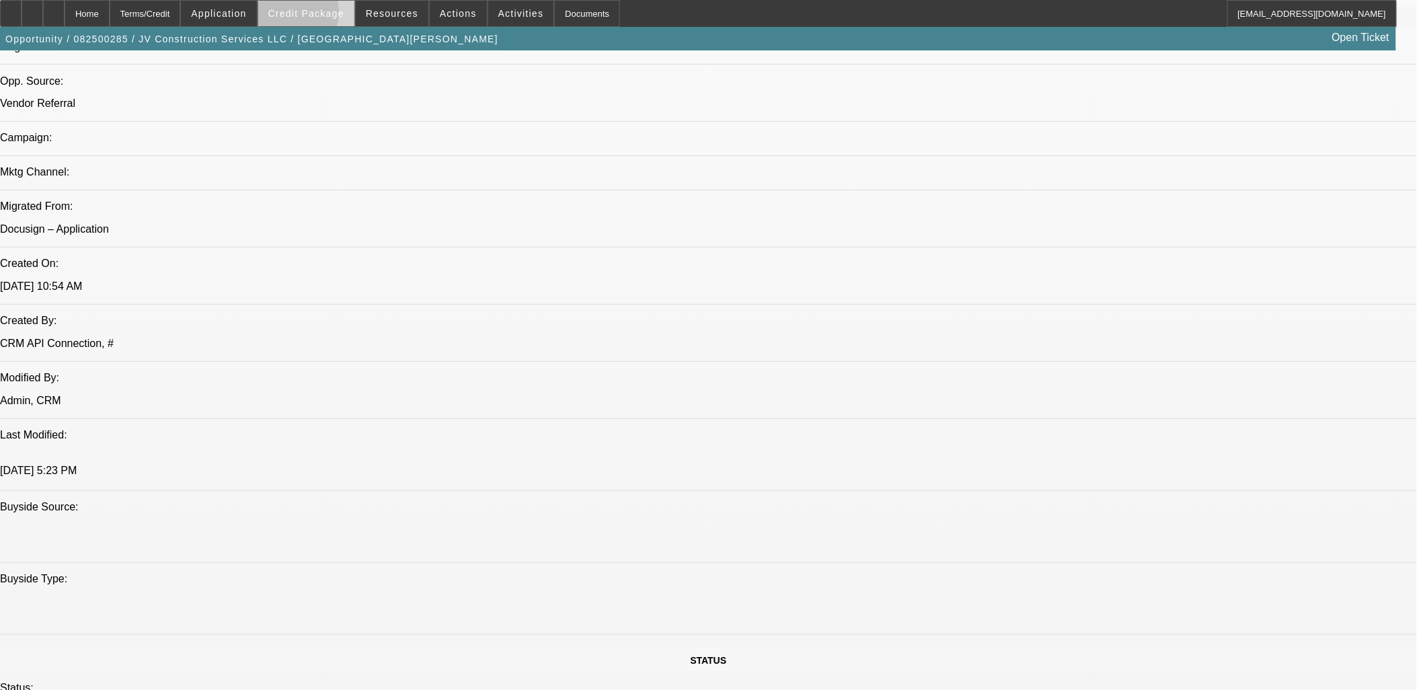
click at [303, 14] on span "Credit Package" at bounding box center [306, 13] width 76 height 11
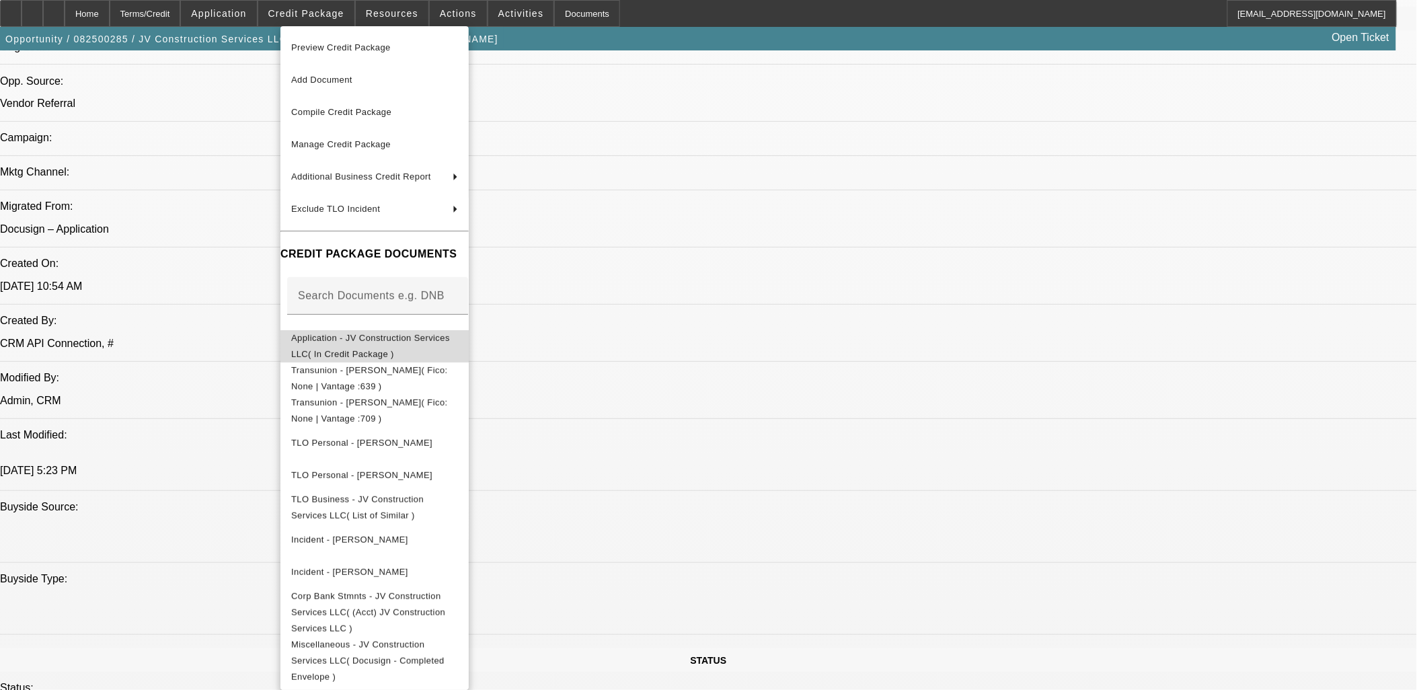
click at [341, 334] on span "Application - JV Construction Services LLC( In Credit Package )" at bounding box center [374, 346] width 167 height 32
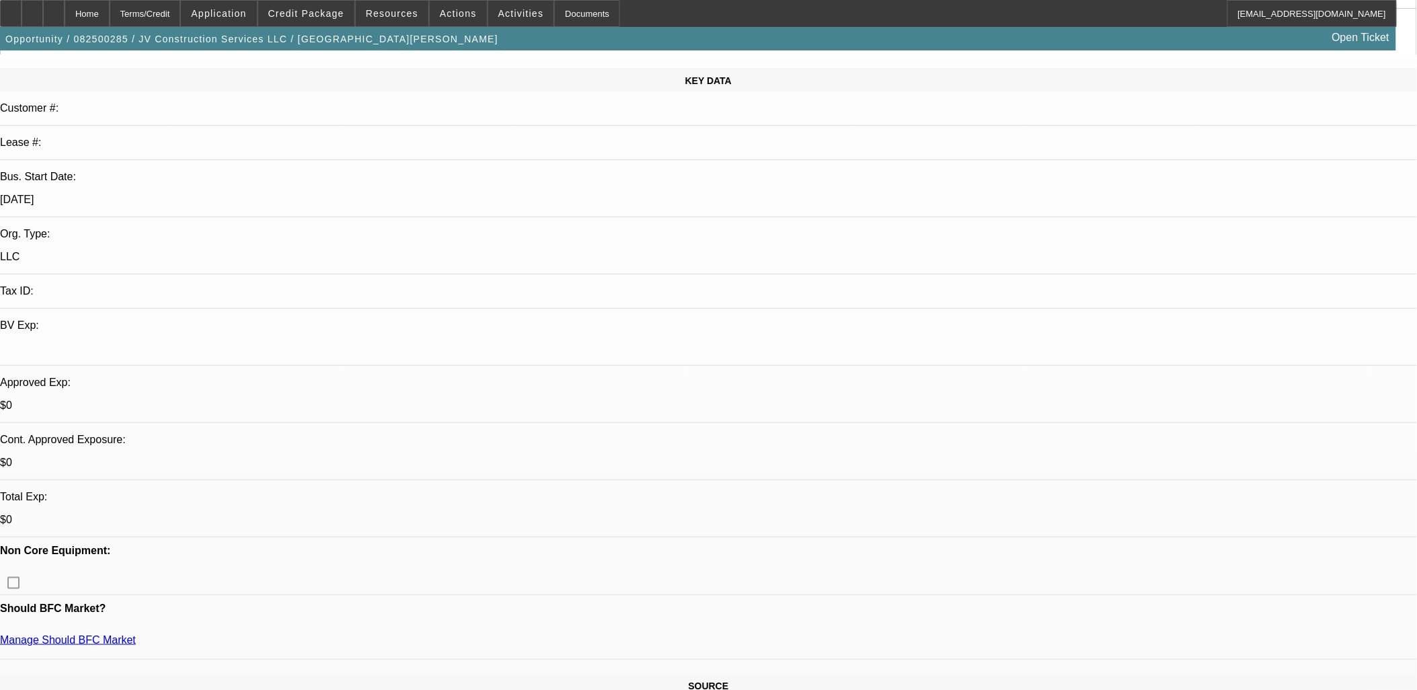
scroll to position [0, 0]
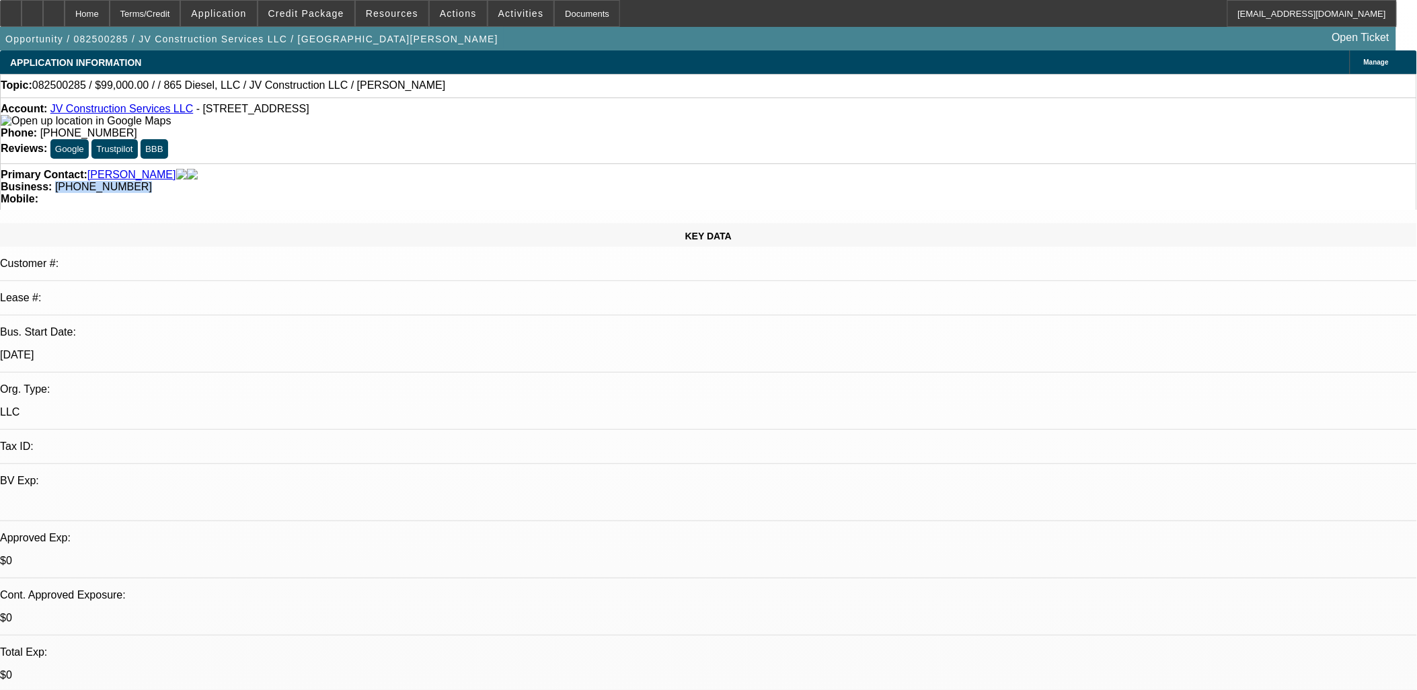
drag, startPoint x: 594, startPoint y: 150, endPoint x: 527, endPoint y: 146, distance: 67.4
click at [527, 181] on div "Business: (865) 443-4645" at bounding box center [709, 187] width 1416 height 12
copy span "[PHONE_NUMBER]"
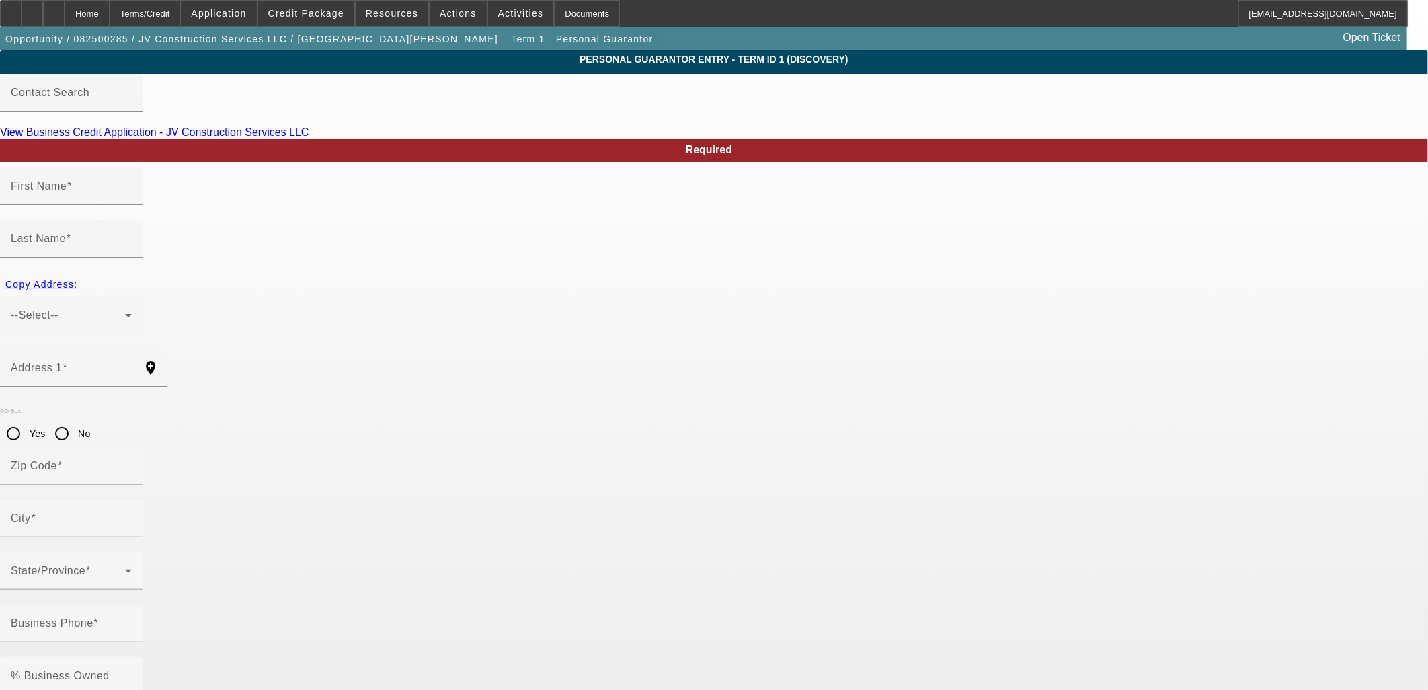
type input "Jose"
type input "Vasquez"
type input "[STREET_ADDRESS]"
radio input "true"
type input "37909"
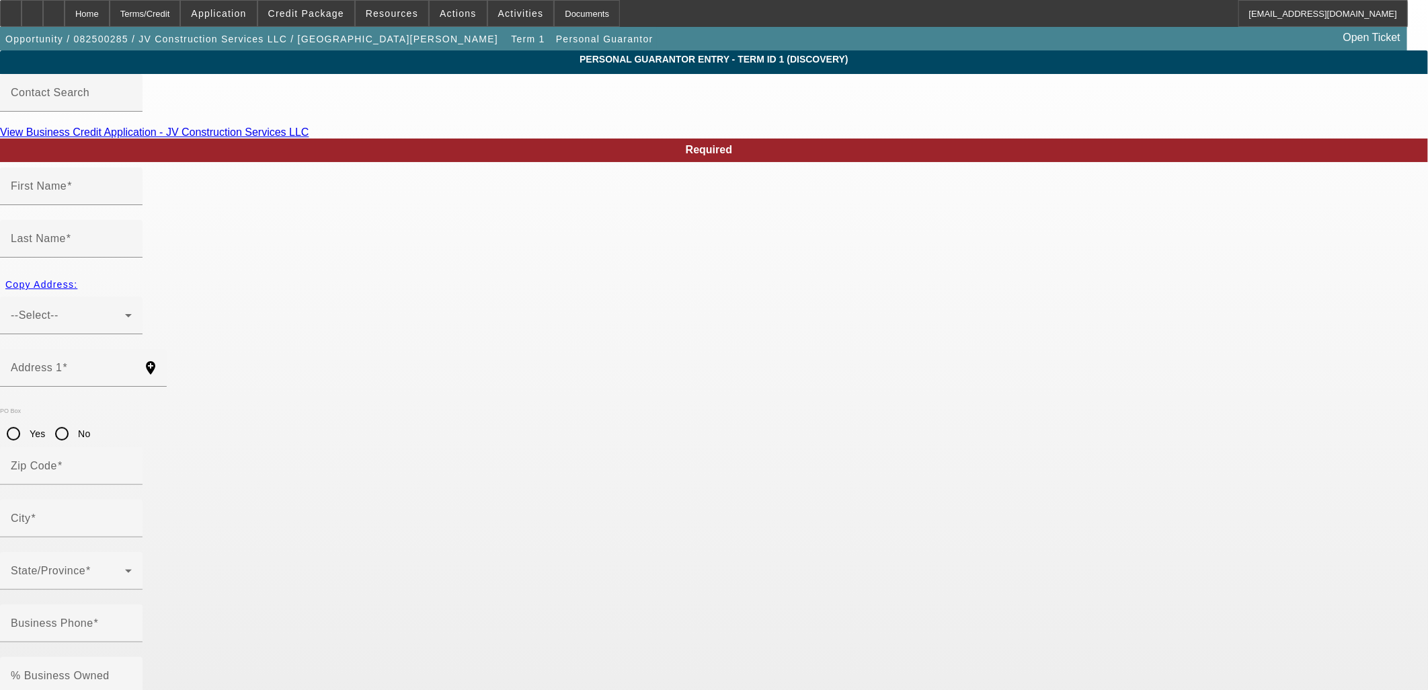
type input "[GEOGRAPHIC_DATA]"
type input "[PHONE_NUMBER]"
type input "70"
type input "966-92-4986"
type input "[EMAIL_ADDRESS][DOMAIN_NAME]"
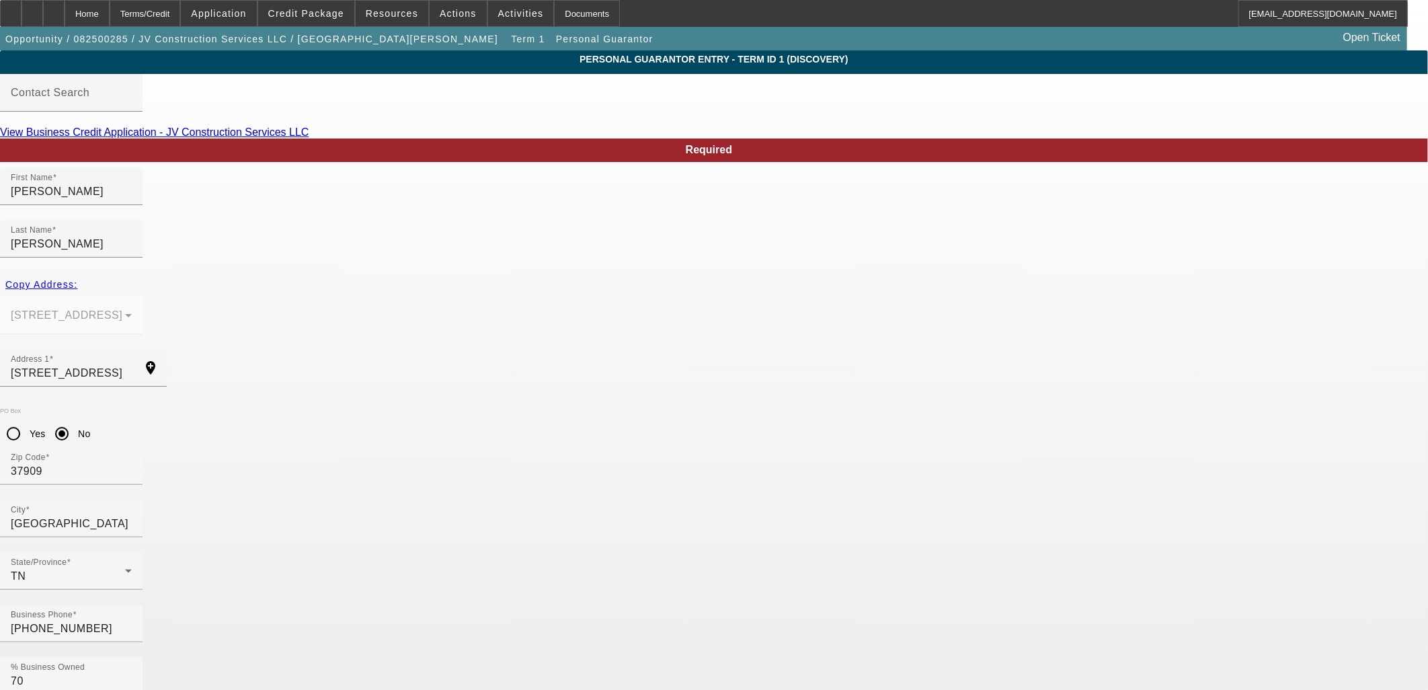
click at [105, 3] on div "Home" at bounding box center [87, 13] width 45 height 27
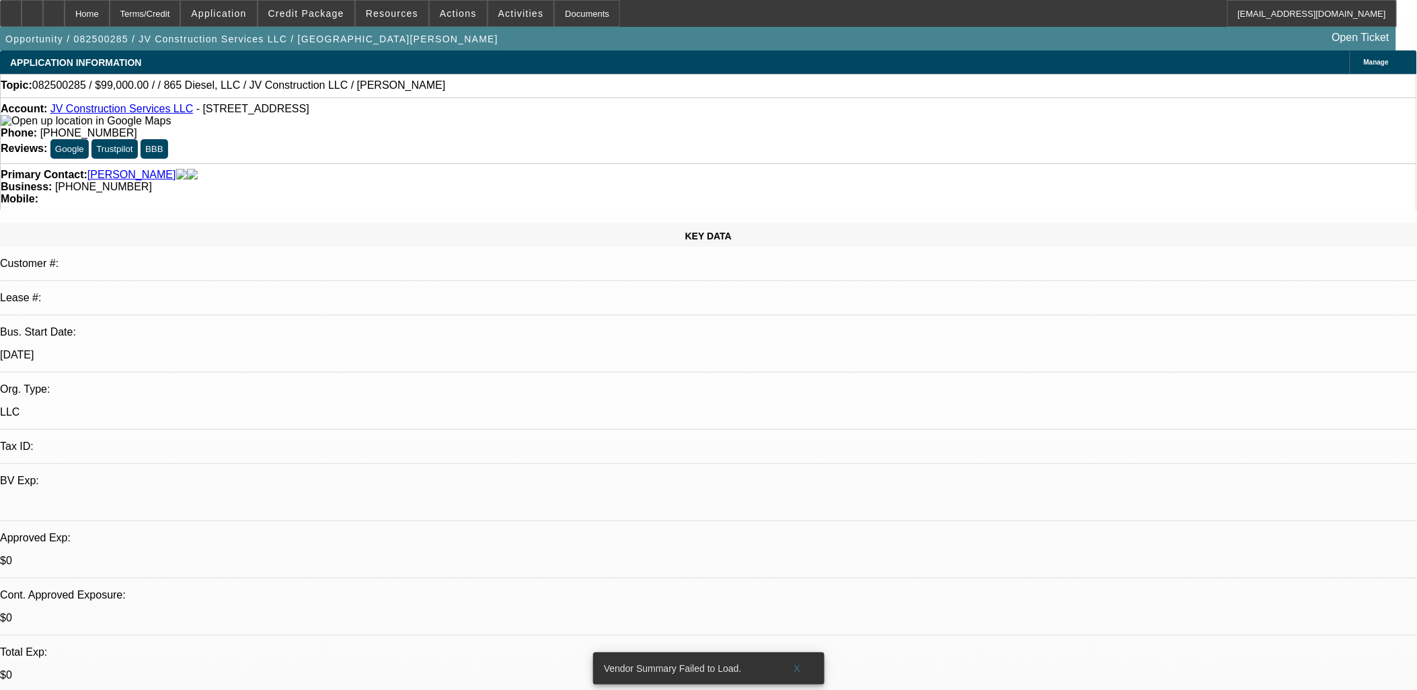
select select "0"
select select "2"
select select "0.1"
select select "4"
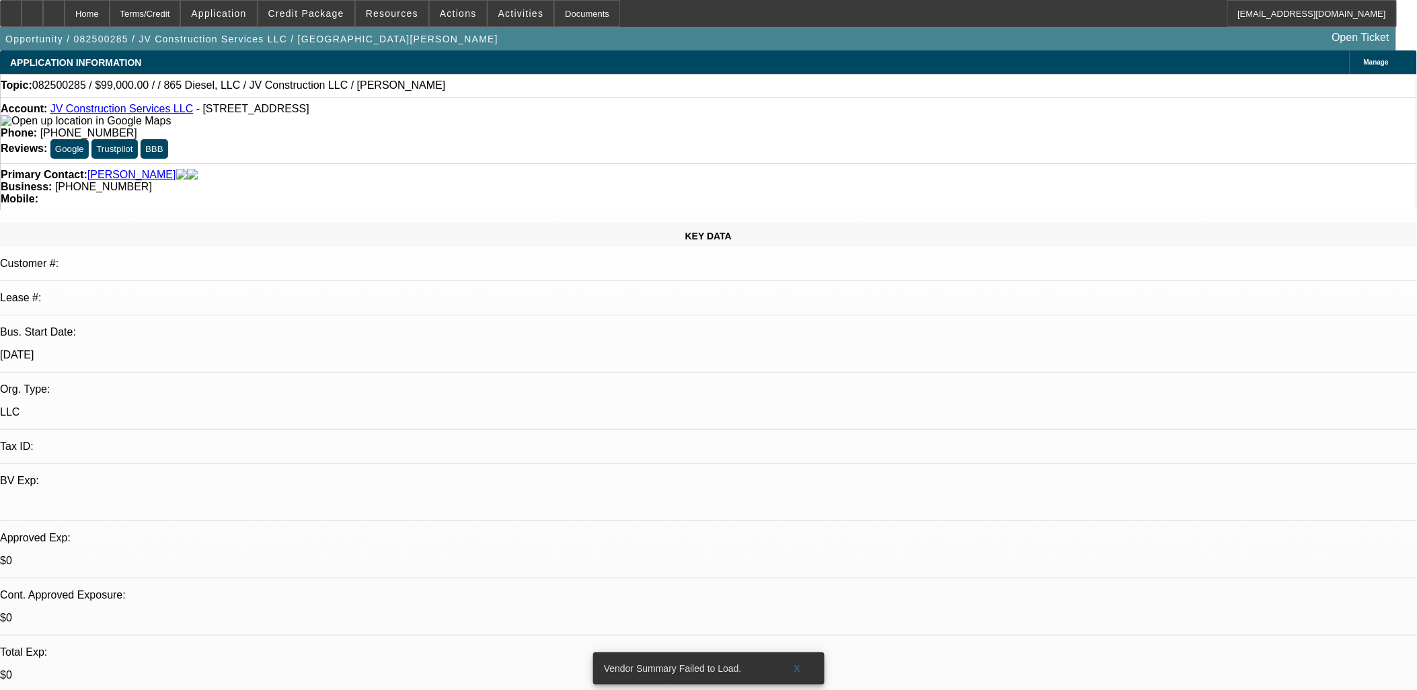
drag, startPoint x: 330, startPoint y: 109, endPoint x: 63, endPoint y: 114, distance: 267.1
click at [63, 114] on div "Account: JV Construction Services LLC - 1205 Glade Hill Dr, Knoxville, TN 37909" at bounding box center [709, 115] width 1416 height 24
copy div "JV Construction Services LLC - 1205 Glade Hill Dr, Knoxville, TN 37909"
click at [332, 15] on span "Credit Package" at bounding box center [306, 13] width 76 height 11
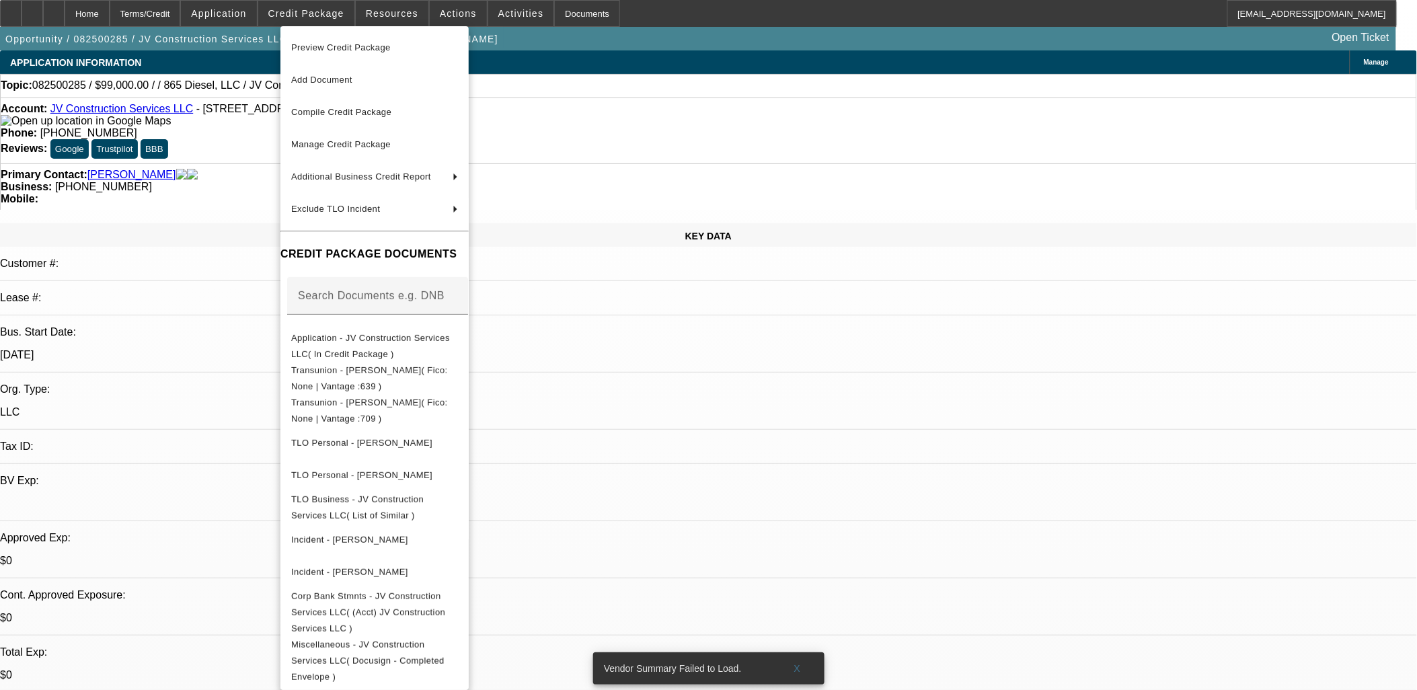
click at [751, 404] on div at bounding box center [708, 345] width 1417 height 690
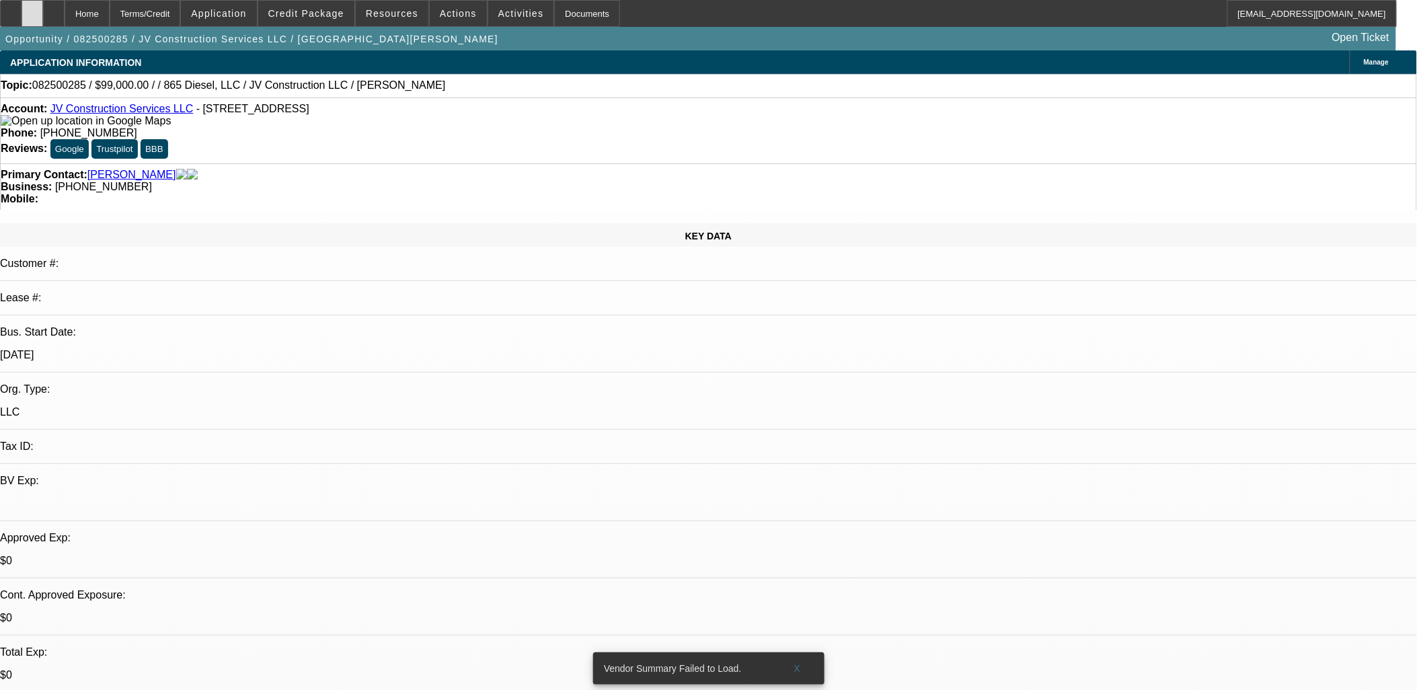
click at [32, 9] on icon at bounding box center [32, 9] width 0 height 0
click at [802, 654] on span at bounding box center [797, 668] width 43 height 32
click at [65, 7] on div at bounding box center [54, 13] width 22 height 27
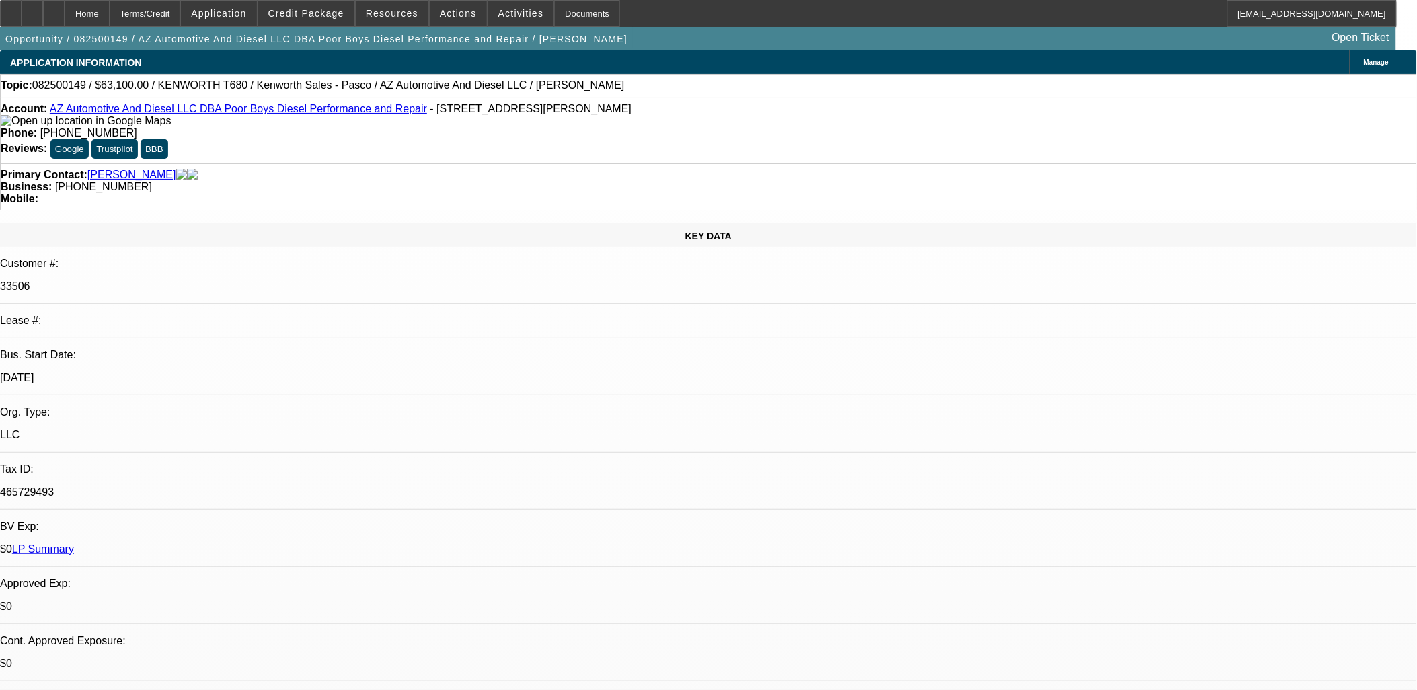
select select "0"
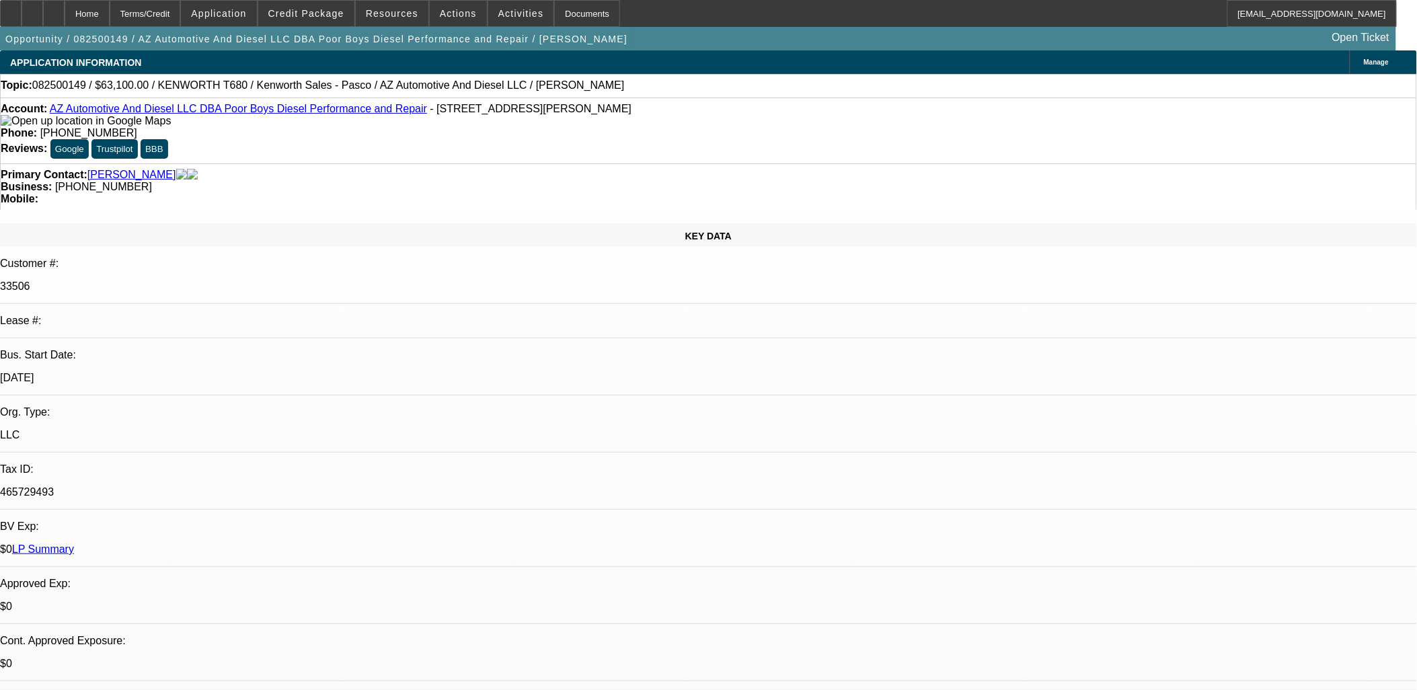
select select "0"
select select "1"
select select "6"
select select "1"
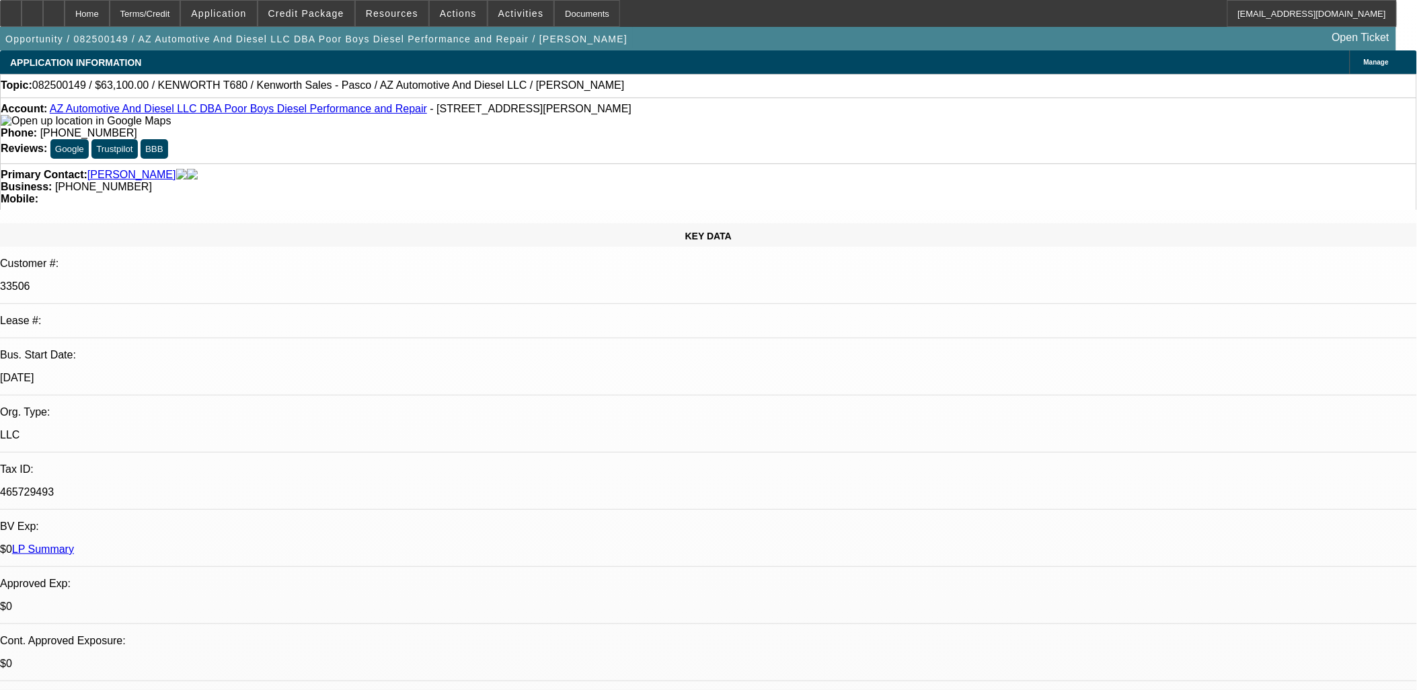
select select "1"
select select "6"
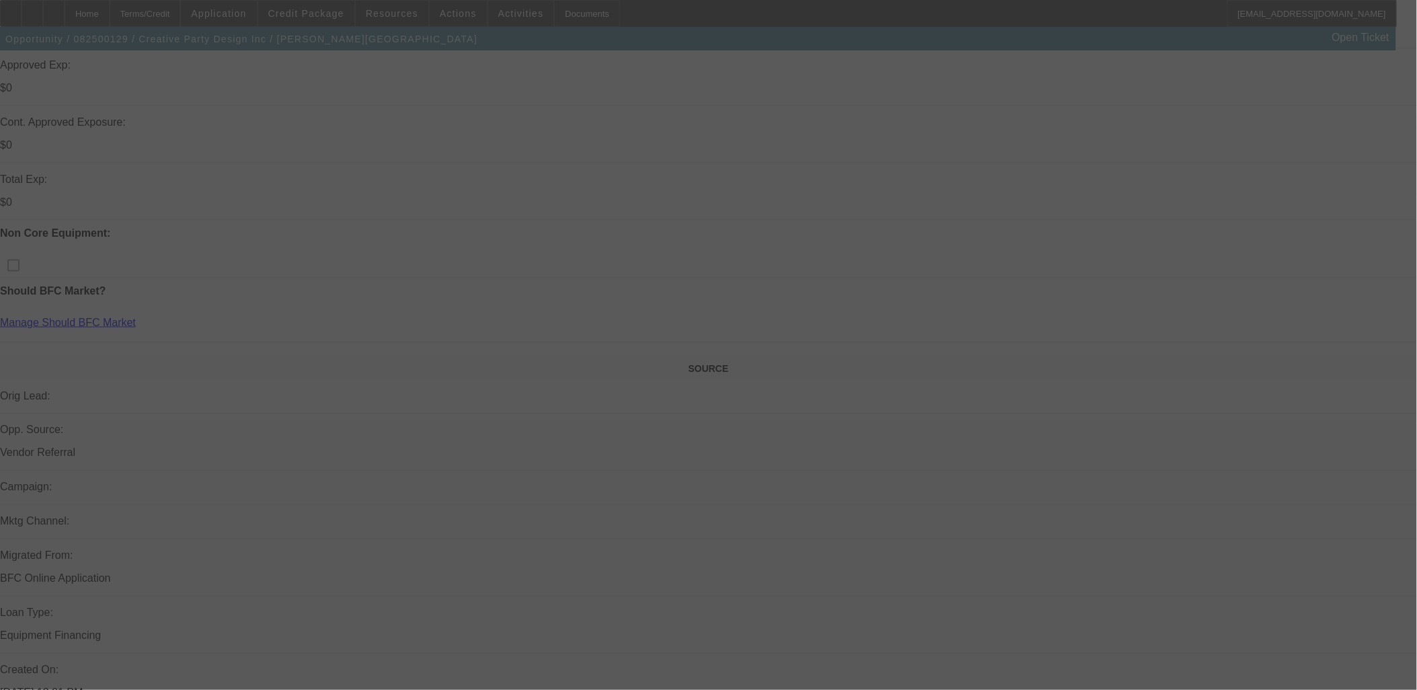
scroll to position [491, 0]
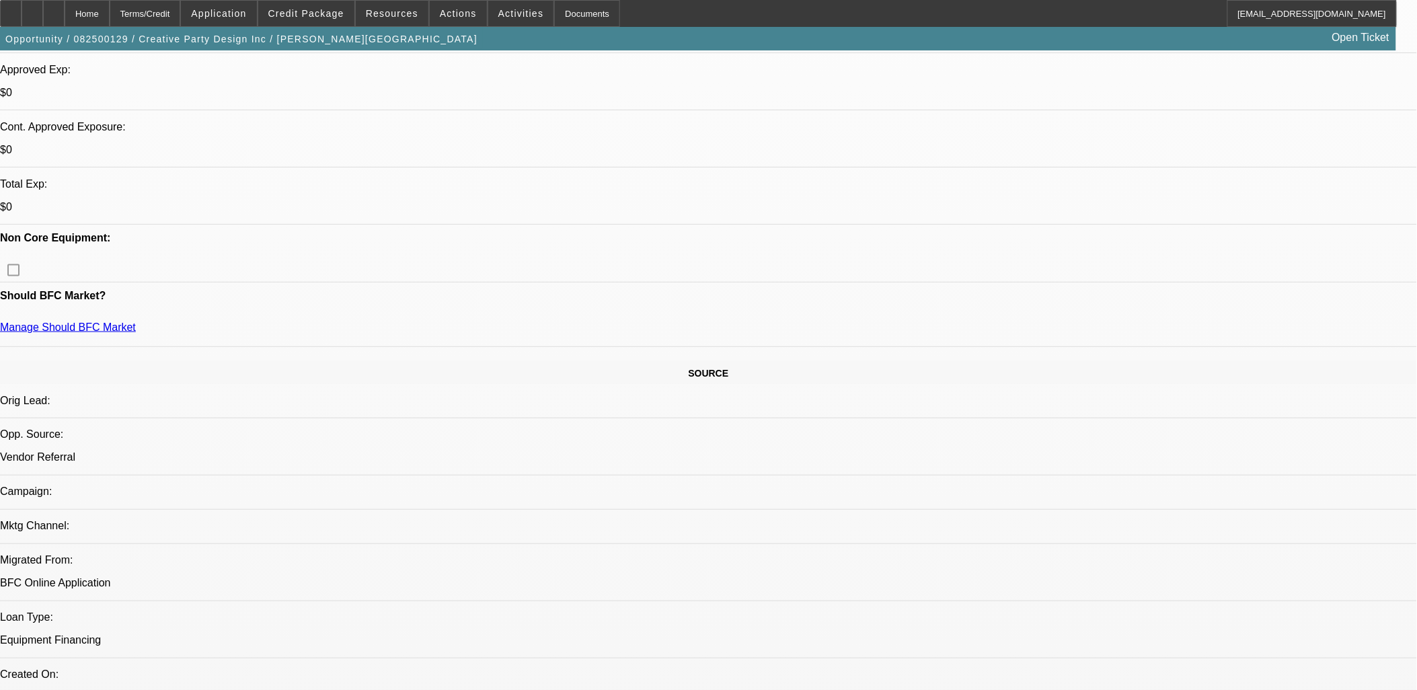
select select "0"
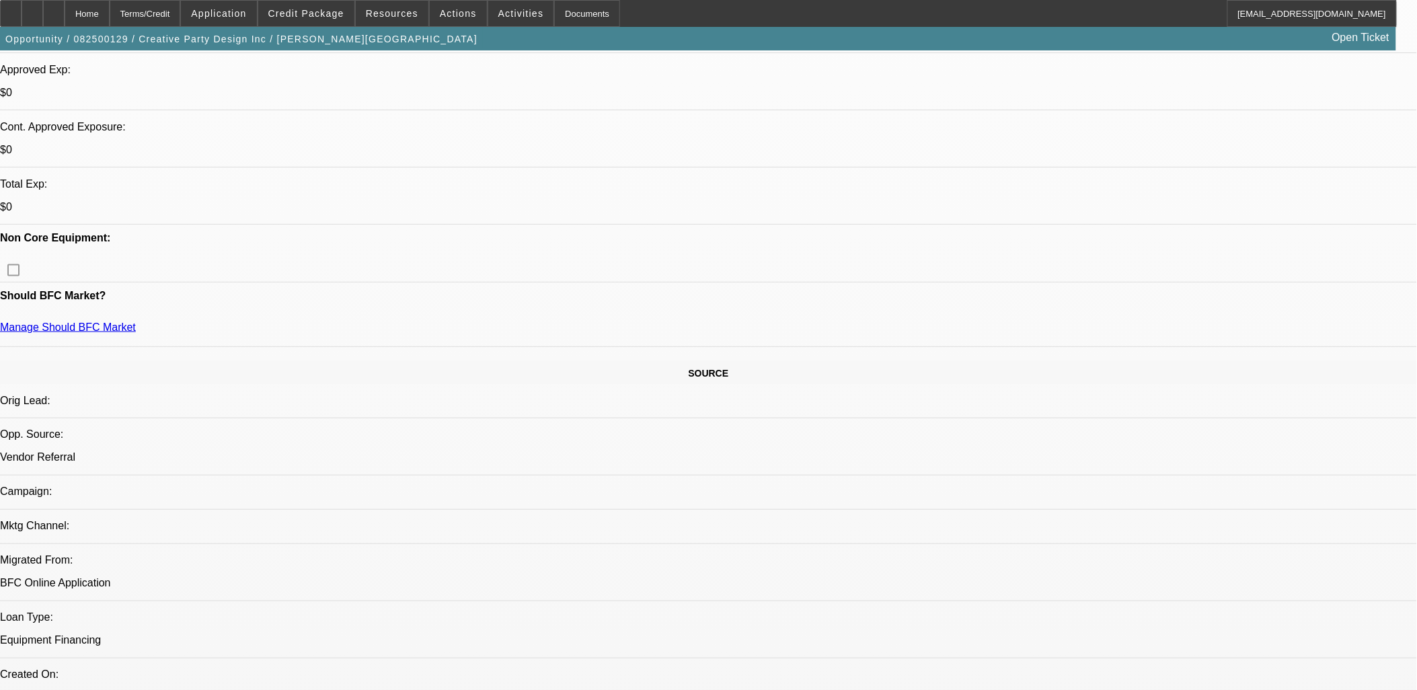
select select "0"
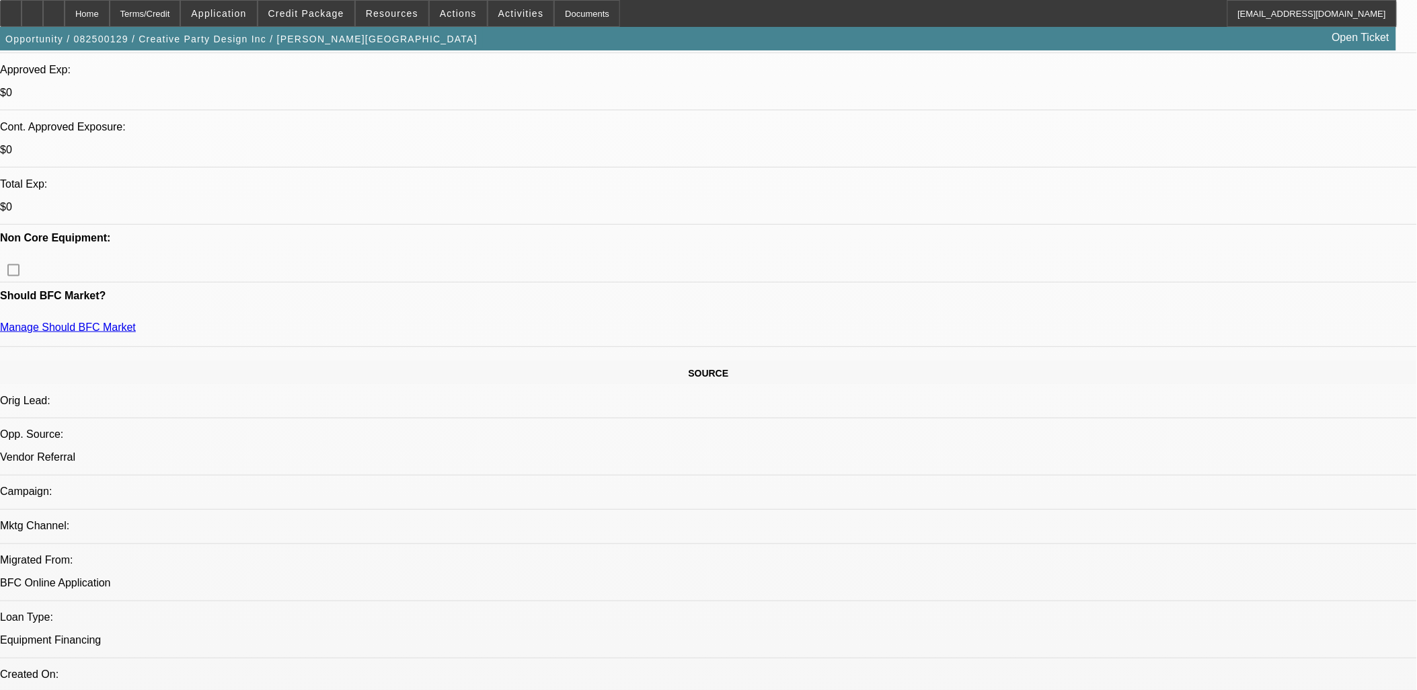
select select "0"
select select "1"
select select "6"
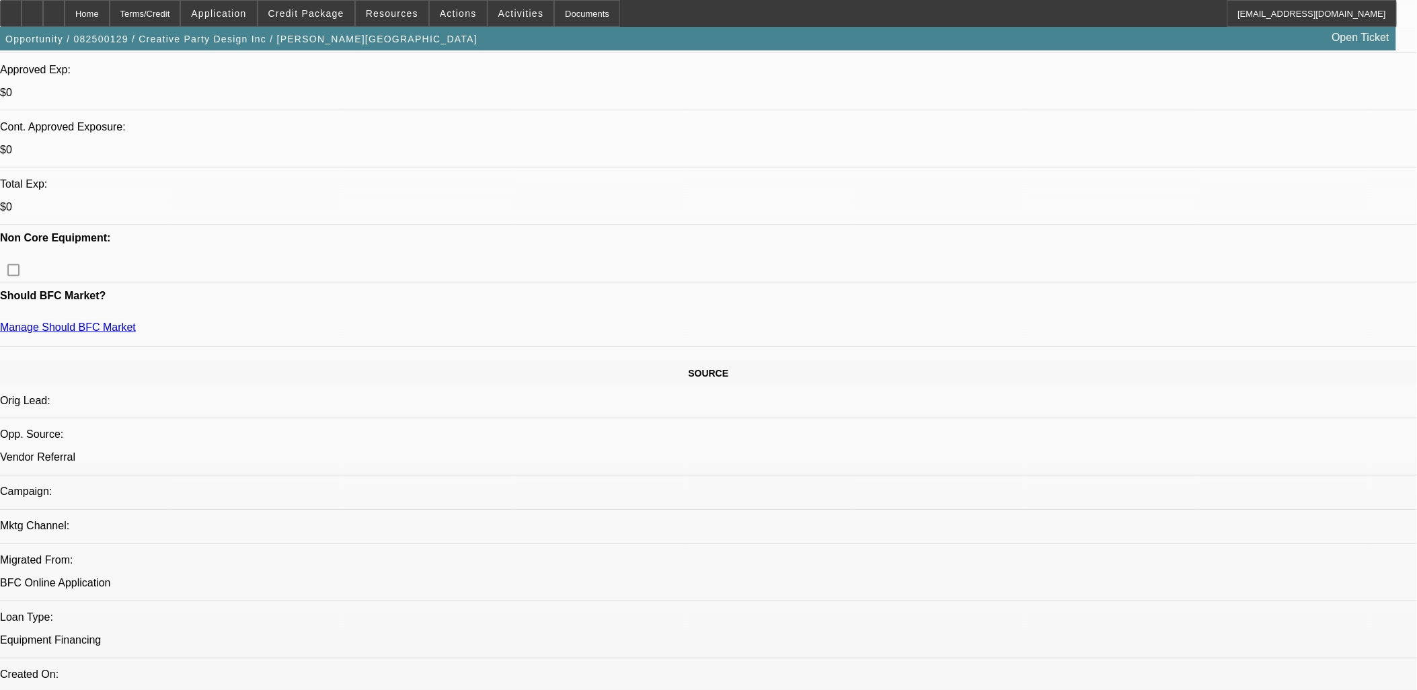
select select "1"
select select "6"
select select "1"
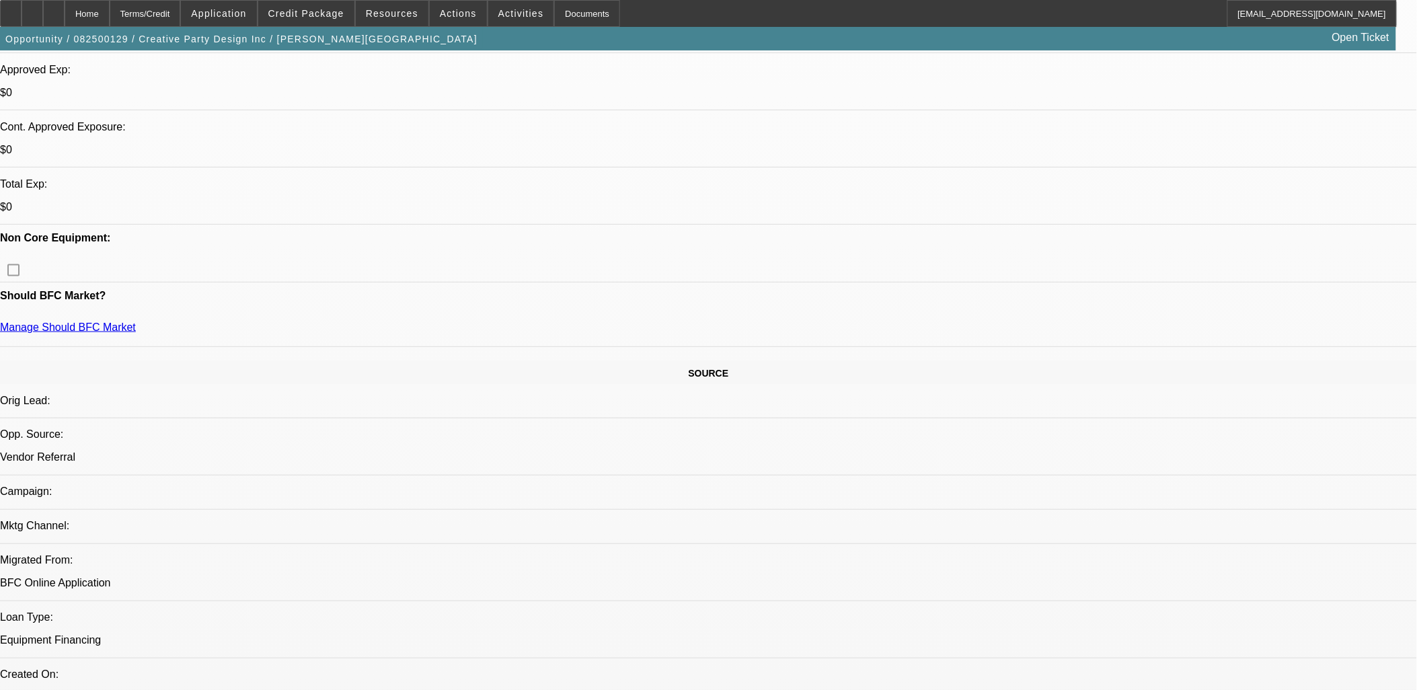
select select "6"
select select "1"
select select "6"
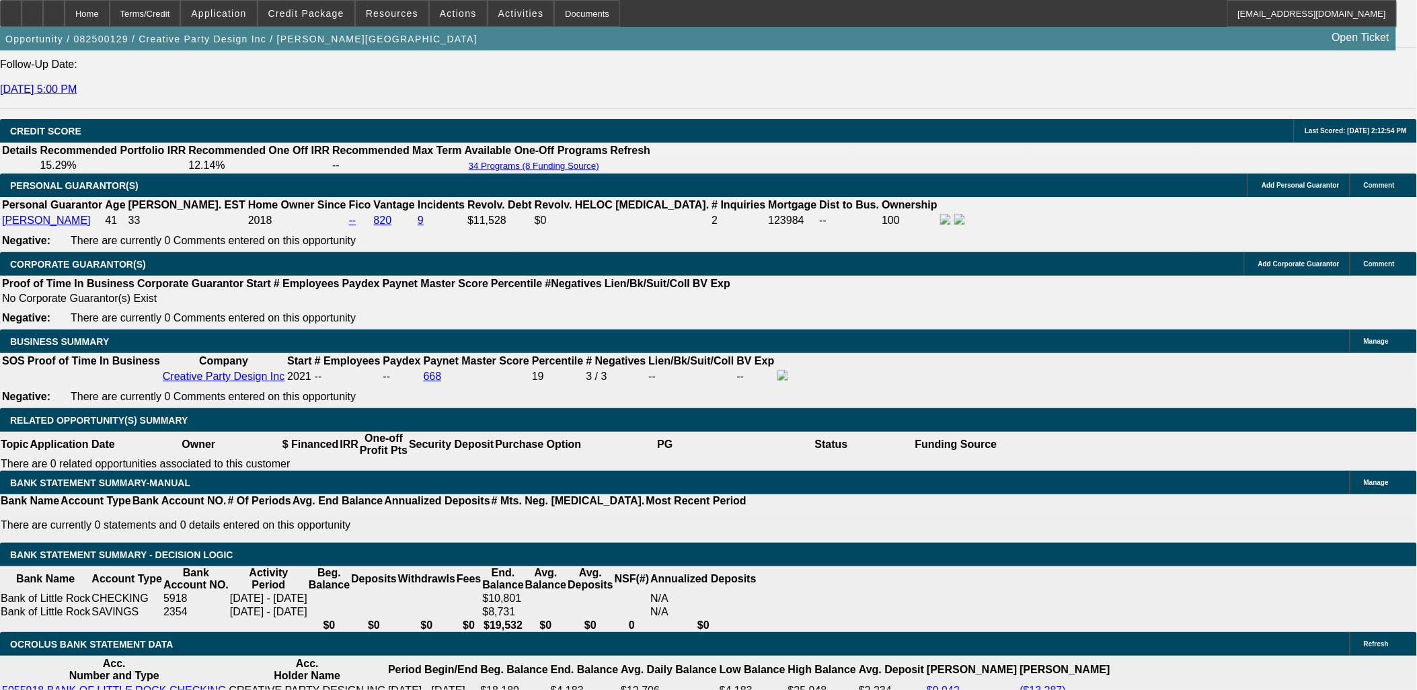
scroll to position [1915, 0]
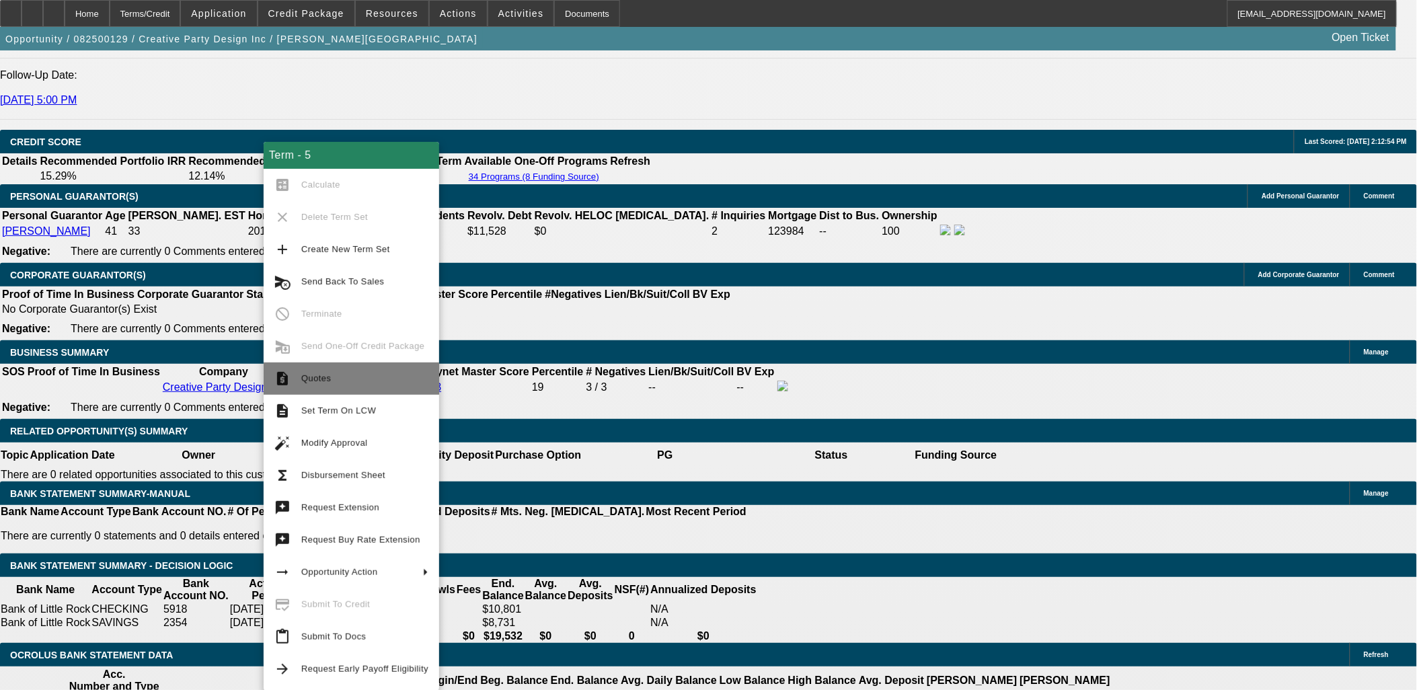
click at [319, 381] on span "Quotes" at bounding box center [364, 379] width 127 height 16
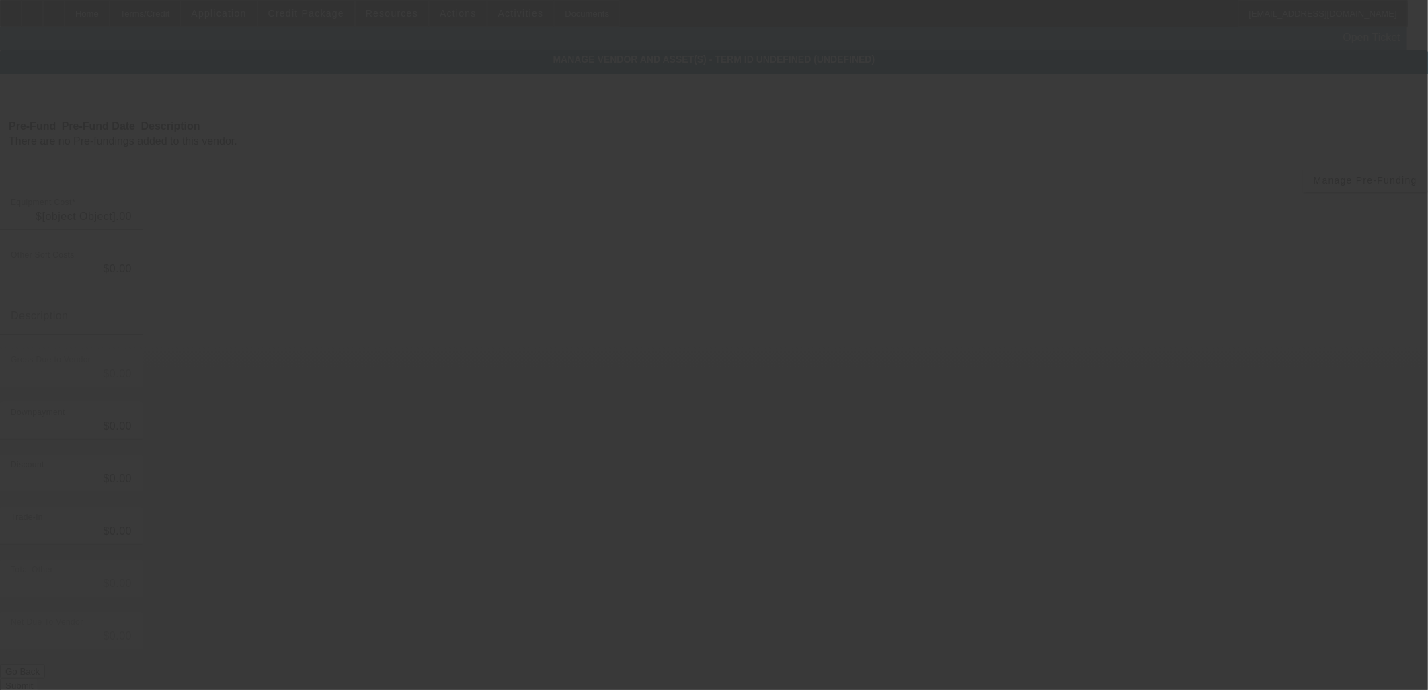
type input "$28,000.00"
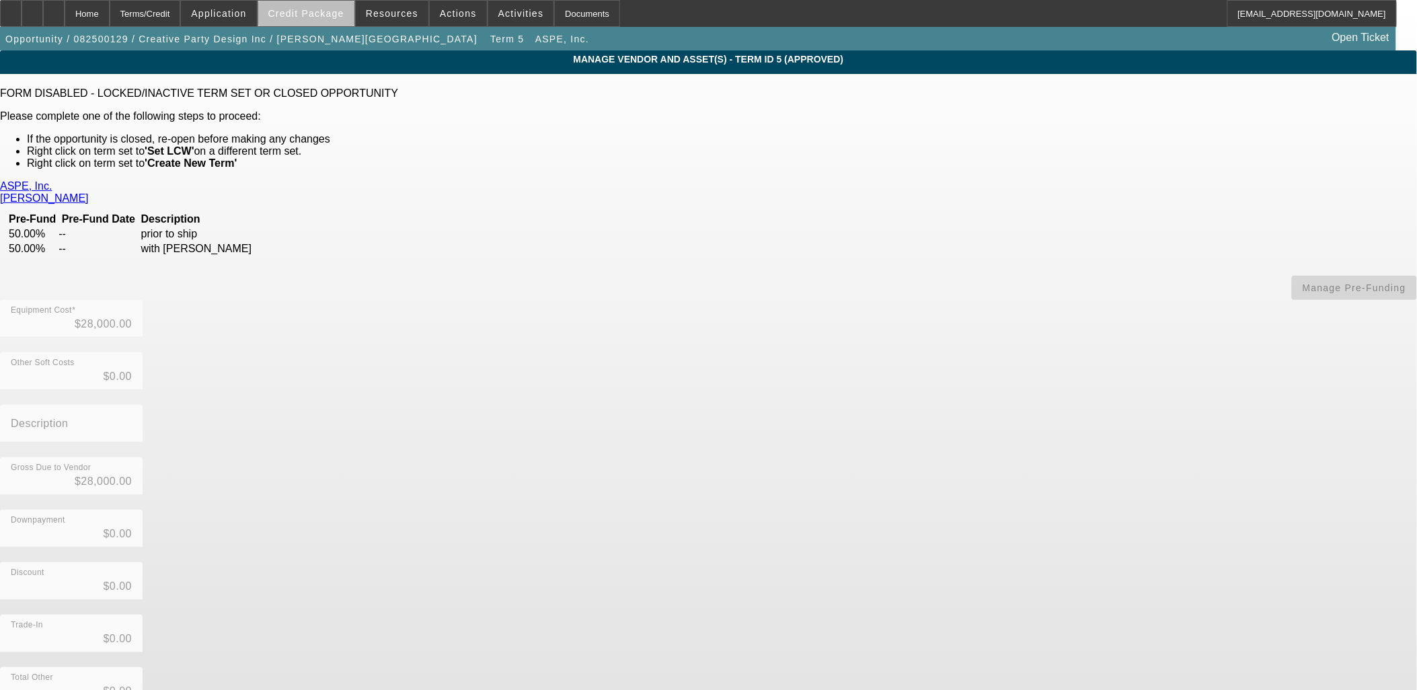
click at [330, 15] on span "Credit Package" at bounding box center [306, 13] width 76 height 11
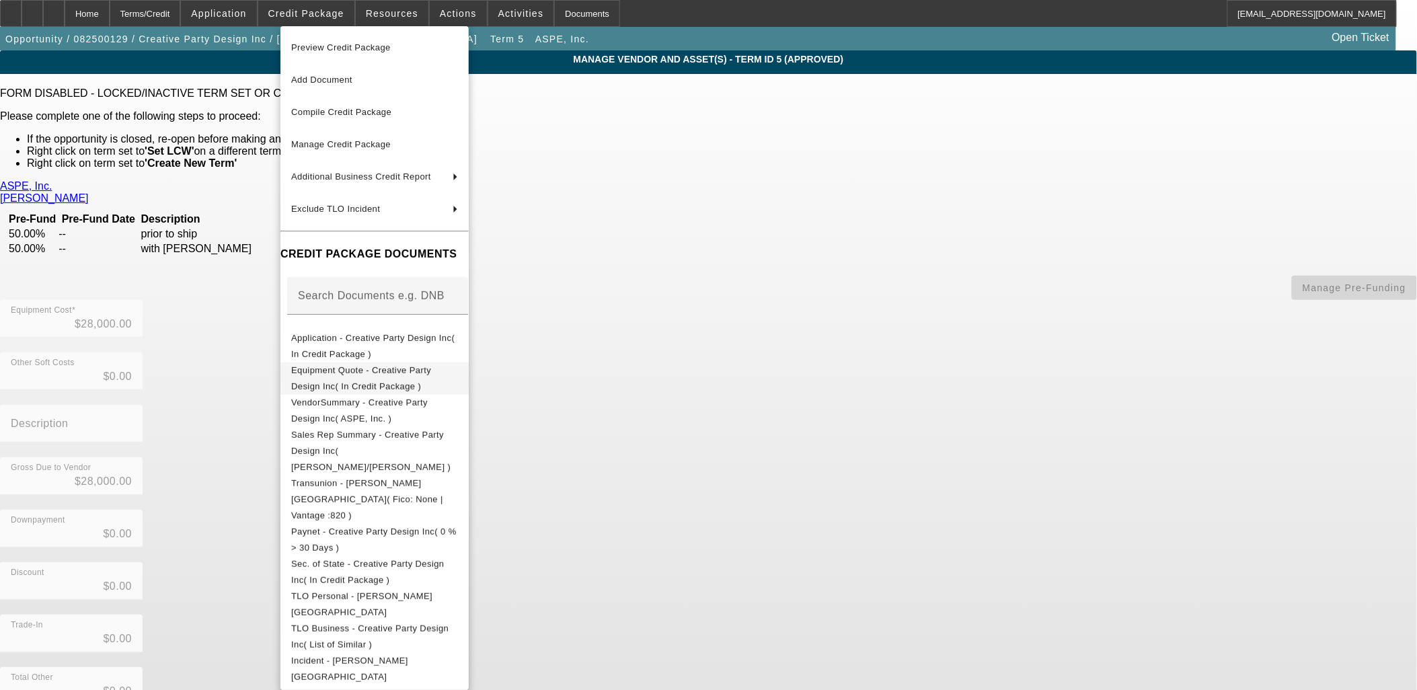
click at [387, 362] on button "Equipment Quote - Creative Party Design Inc( In Credit Package )" at bounding box center [374, 378] width 188 height 32
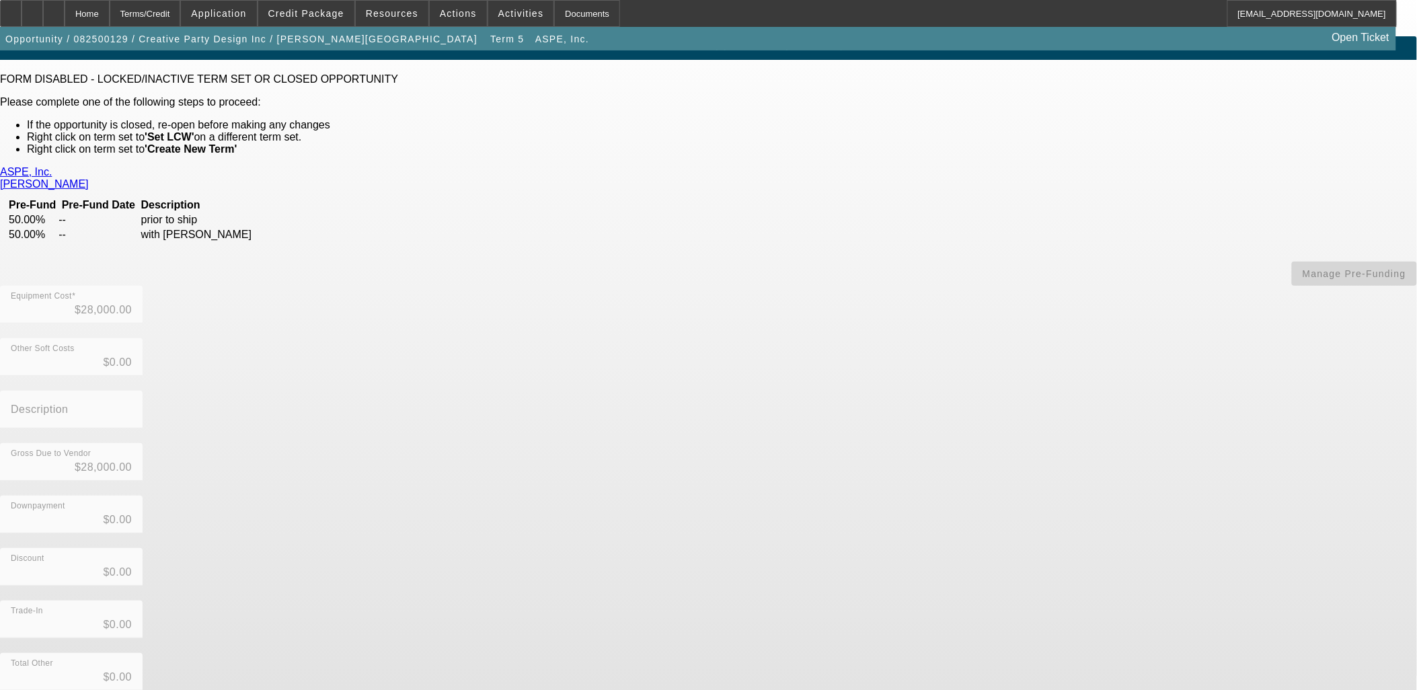
scroll to position [26, 0]
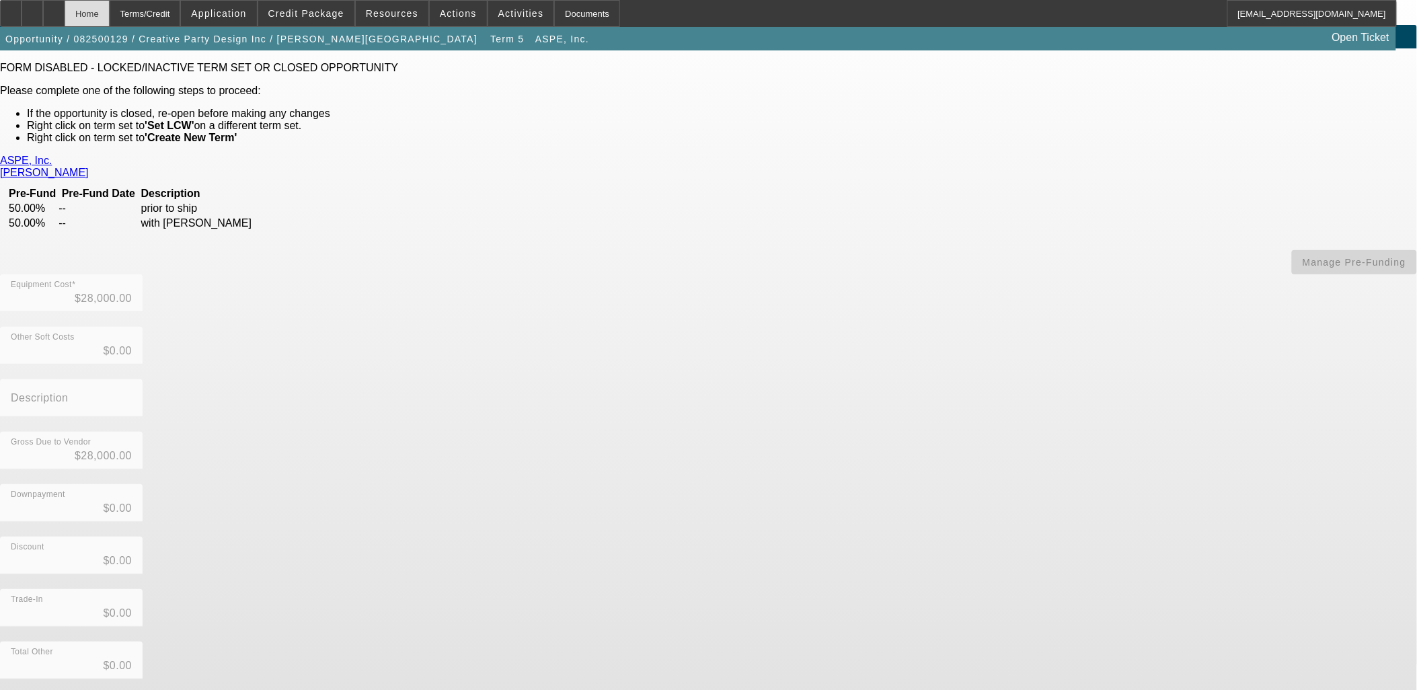
click at [110, 11] on div "Home" at bounding box center [87, 13] width 45 height 27
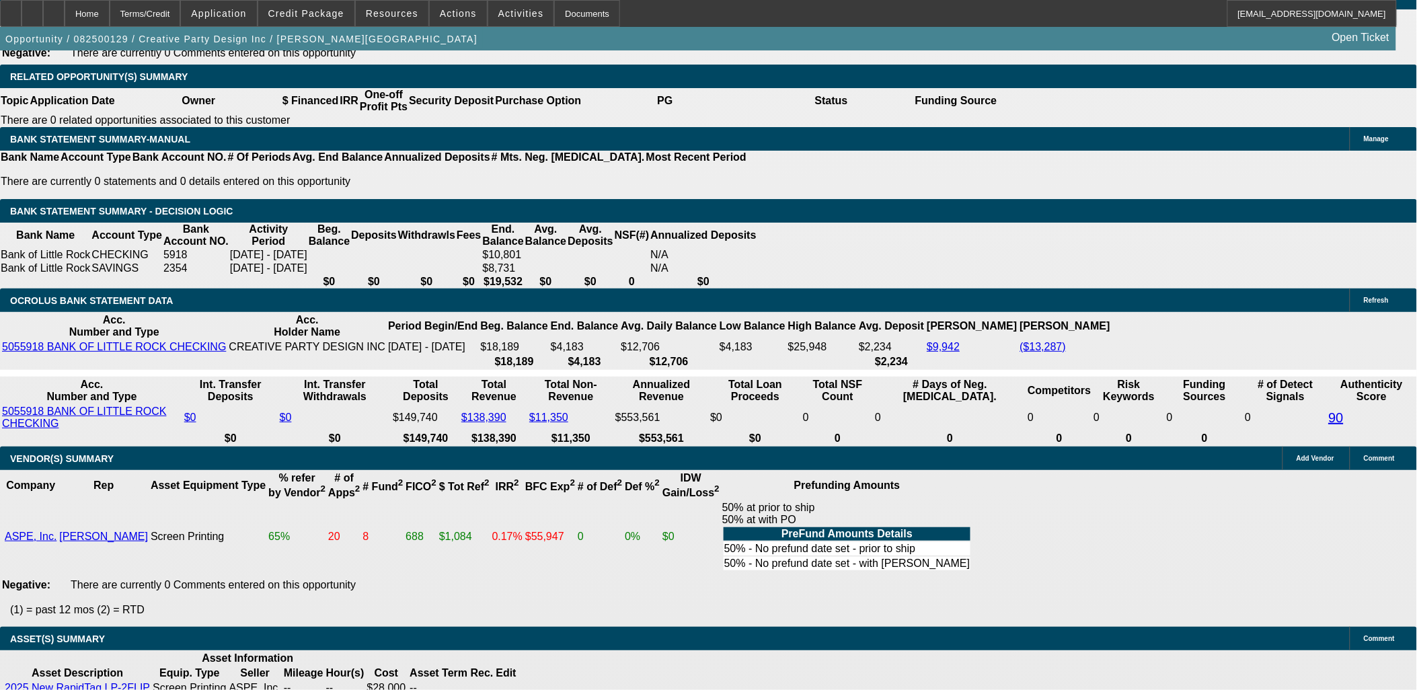
select select "0"
select select "6"
select select "0"
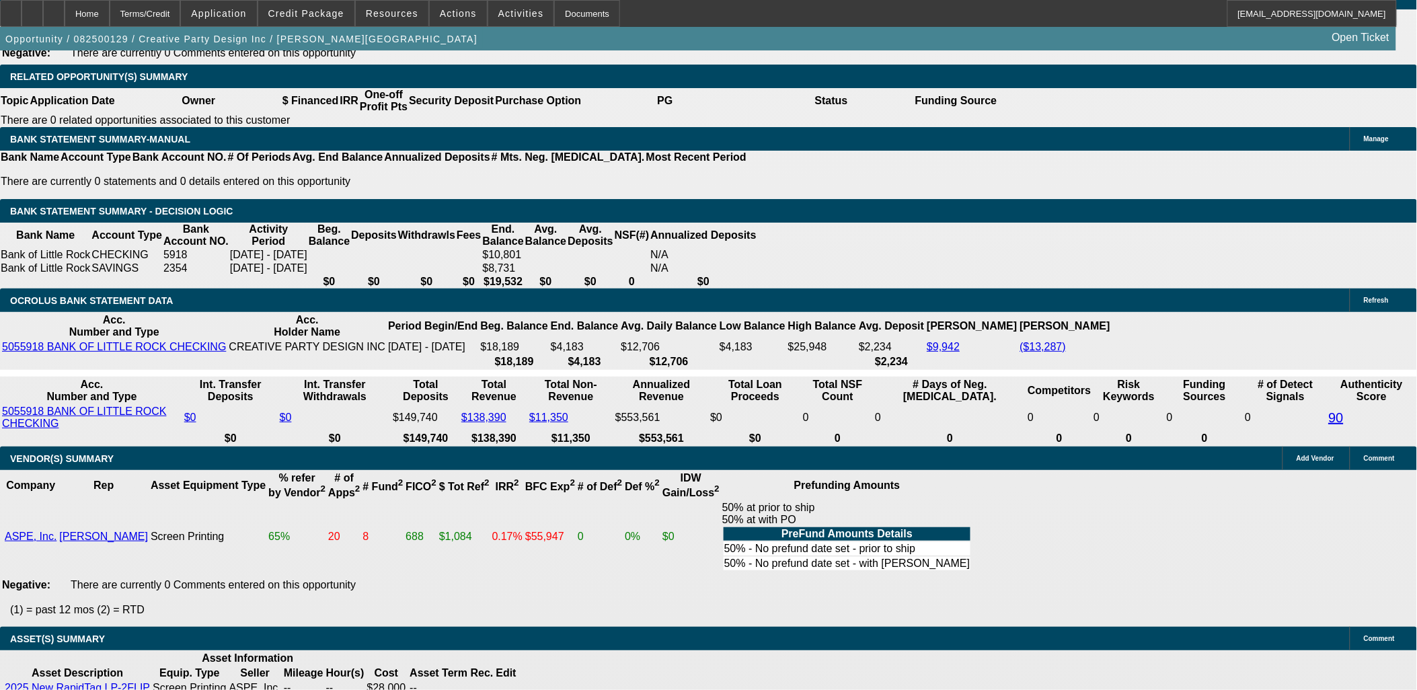
select select "0"
select select "6"
select select "0"
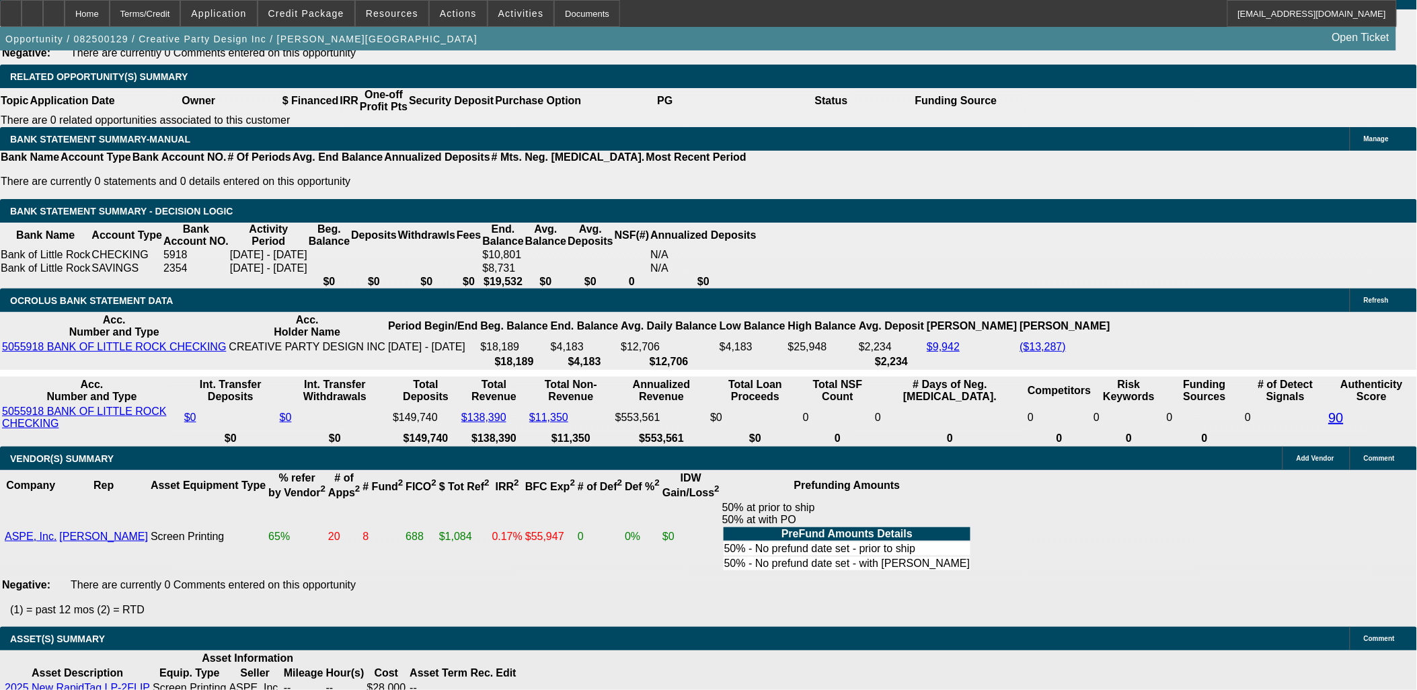
select select "0"
select select "6"
select select "0"
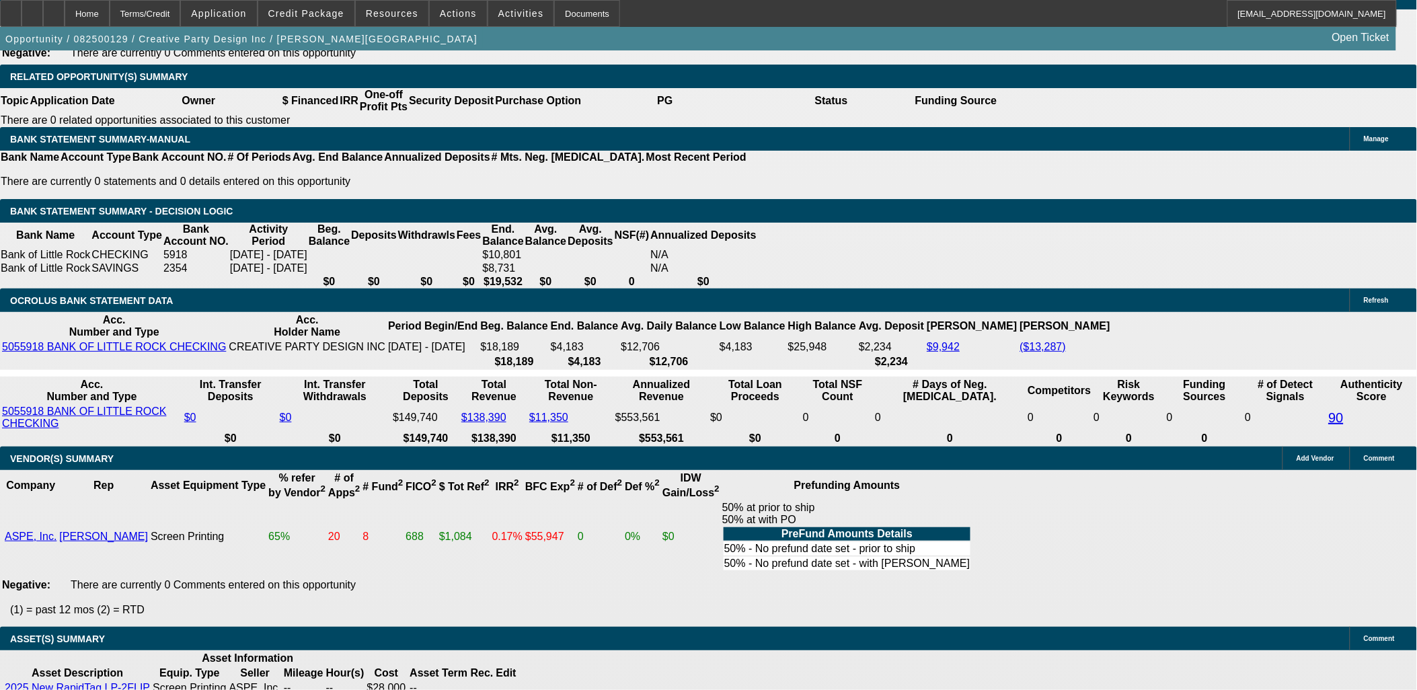
select select "6"
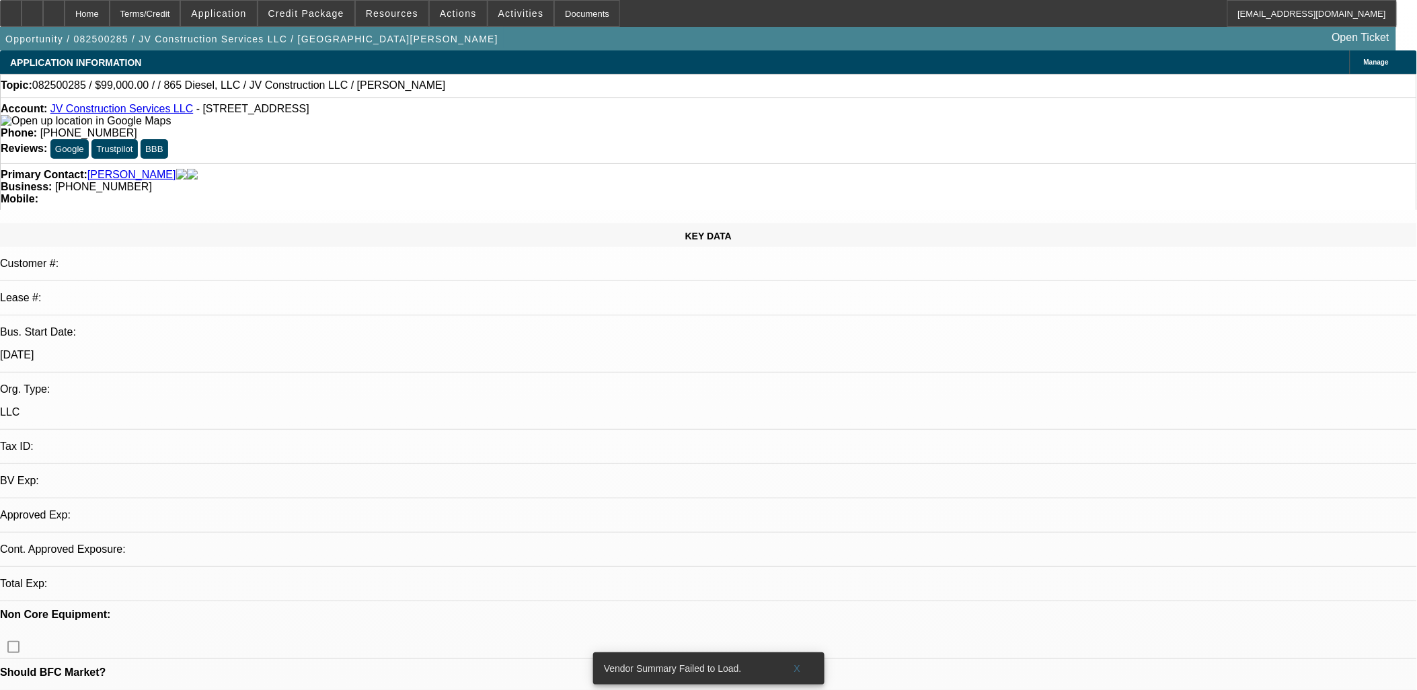
select select "0"
select select "2"
select select "0.1"
select select "4"
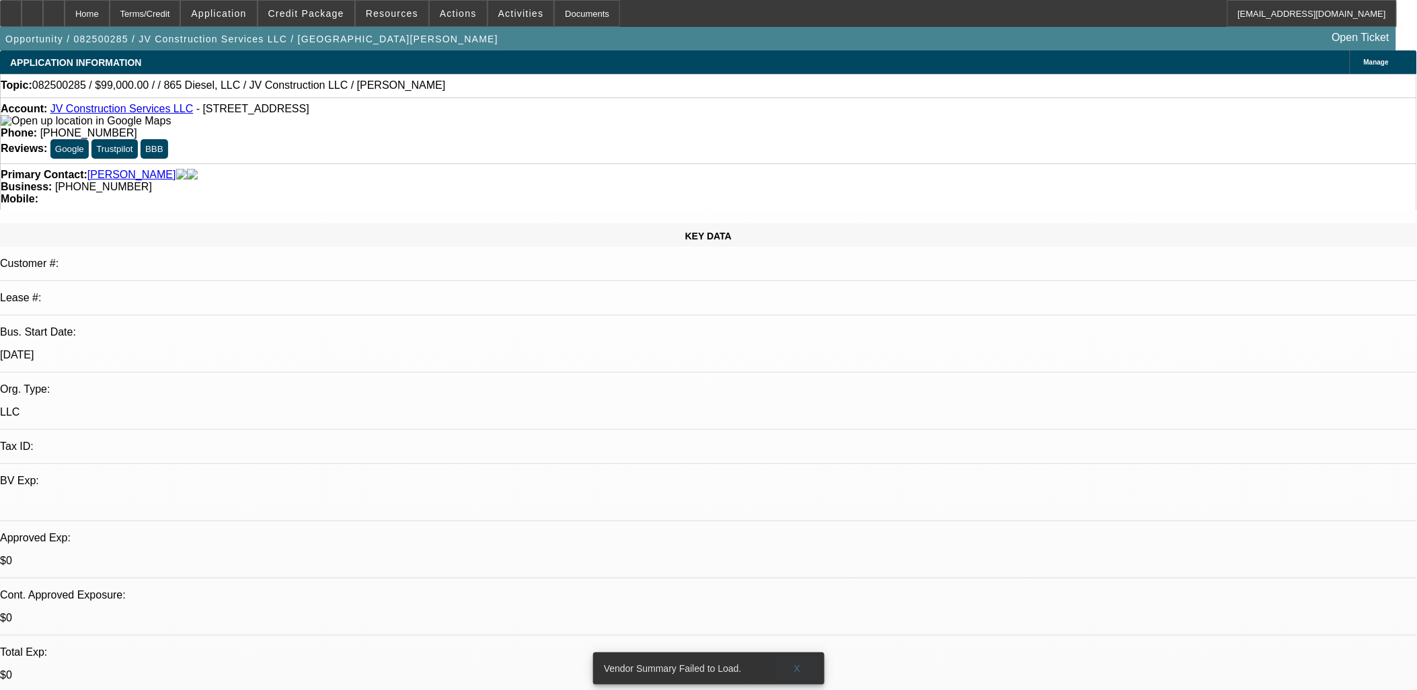
click at [797, 663] on span "X" at bounding box center [797, 668] width 7 height 11
drag, startPoint x: 432, startPoint y: 453, endPoint x: 37, endPoint y: 452, distance: 394.8
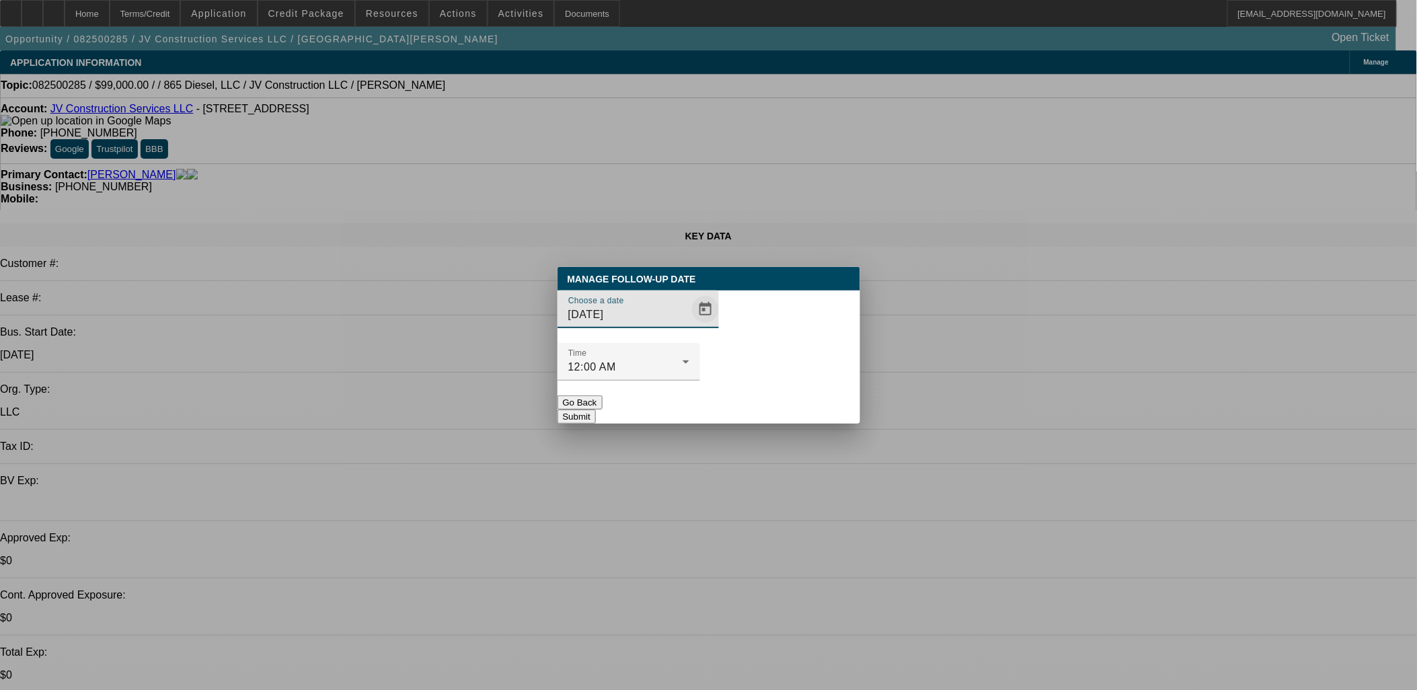
click at [689, 326] on span "Open calendar" at bounding box center [705, 309] width 32 height 32
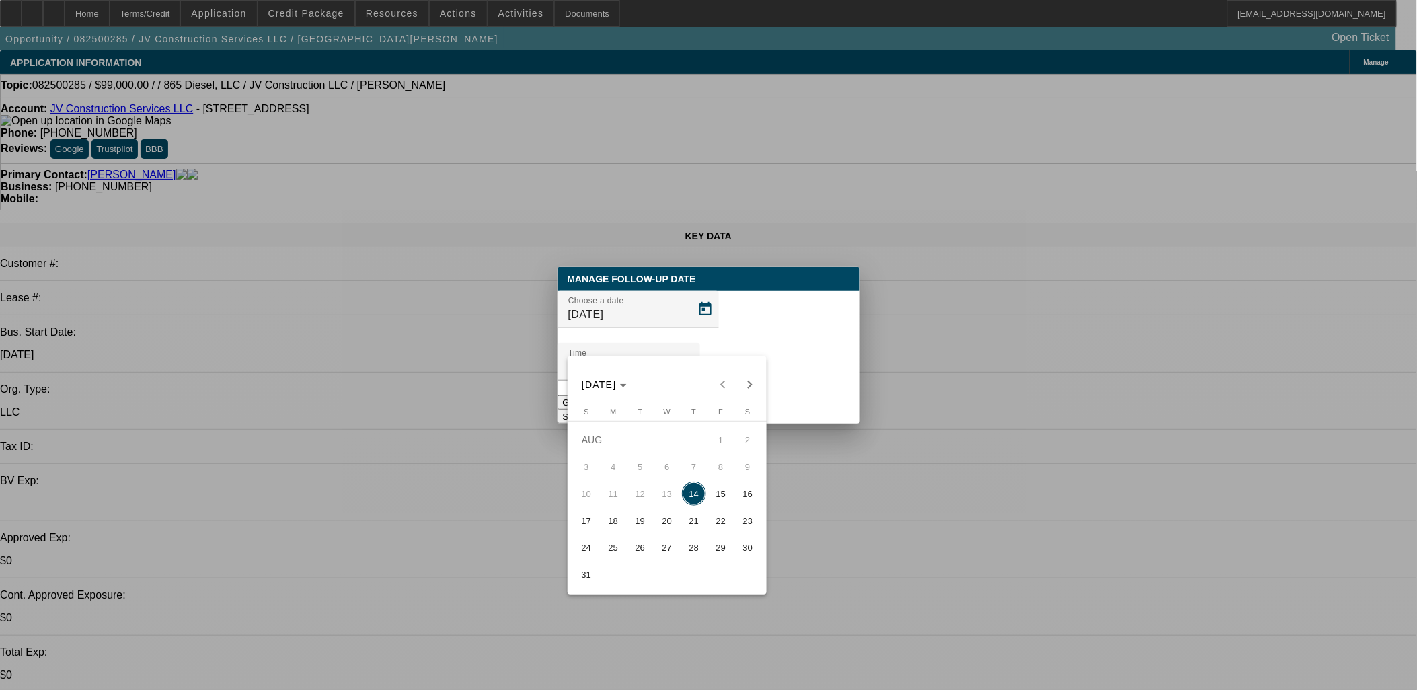
click at [716, 498] on span "15" at bounding box center [721, 494] width 24 height 24
type input "[DATE]"
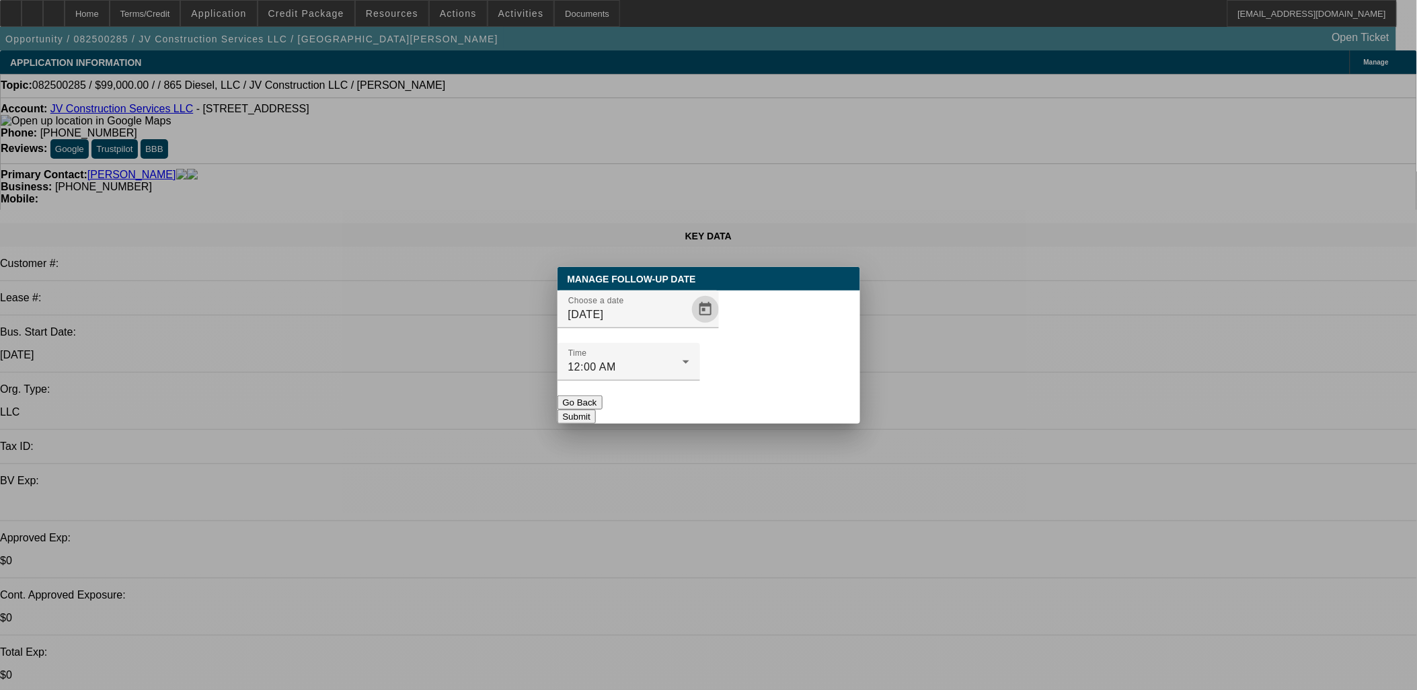
click at [700, 381] on div at bounding box center [629, 388] width 143 height 15
click at [596, 410] on button "Submit" at bounding box center [577, 417] width 38 height 14
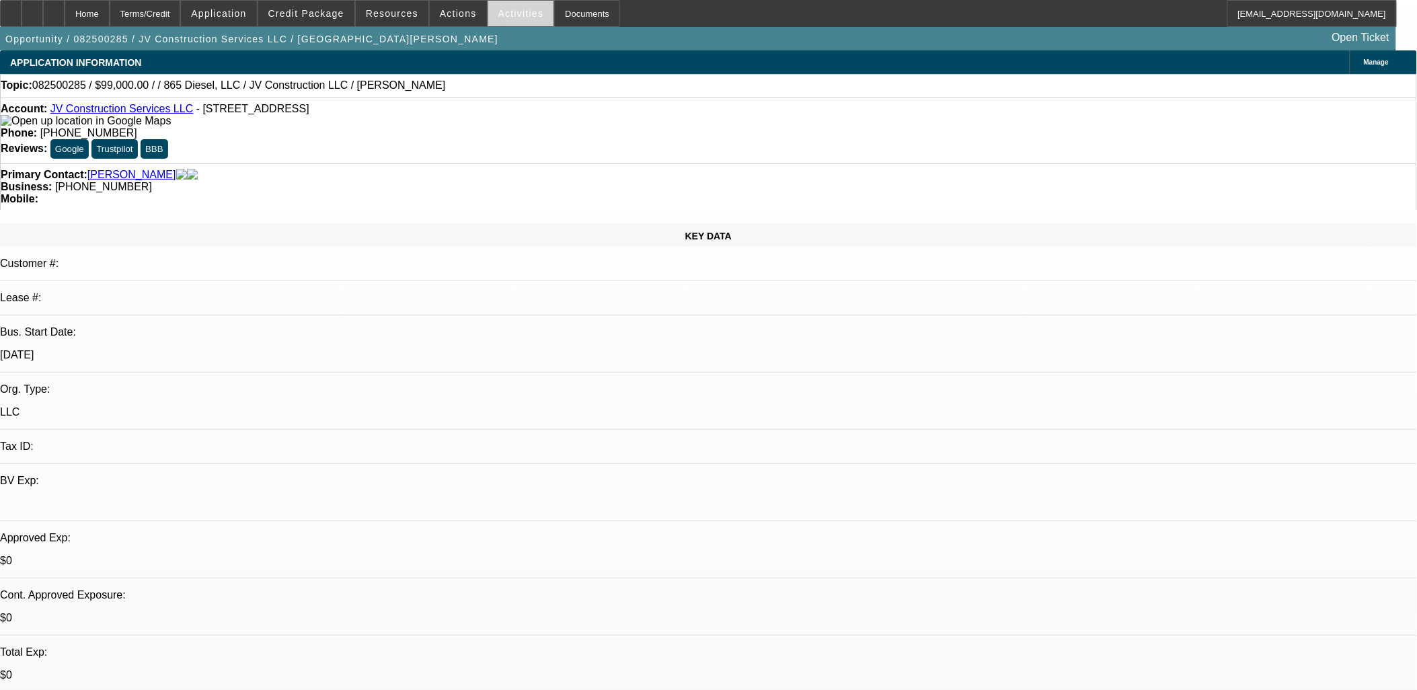
click at [488, 10] on div "Activities" at bounding box center [521, 13] width 67 height 27
click at [498, 11] on span "Activities" at bounding box center [521, 13] width 46 height 11
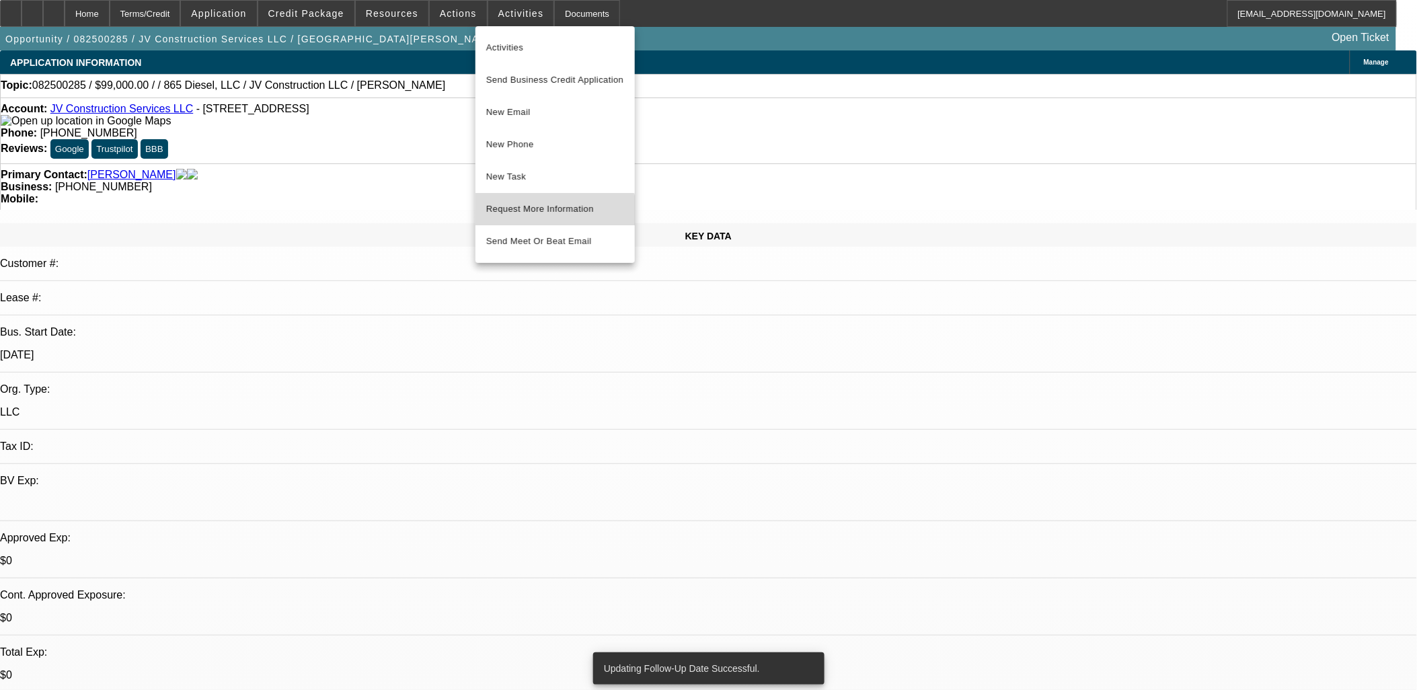
click at [542, 217] on button "Request More Information" at bounding box center [554, 209] width 159 height 32
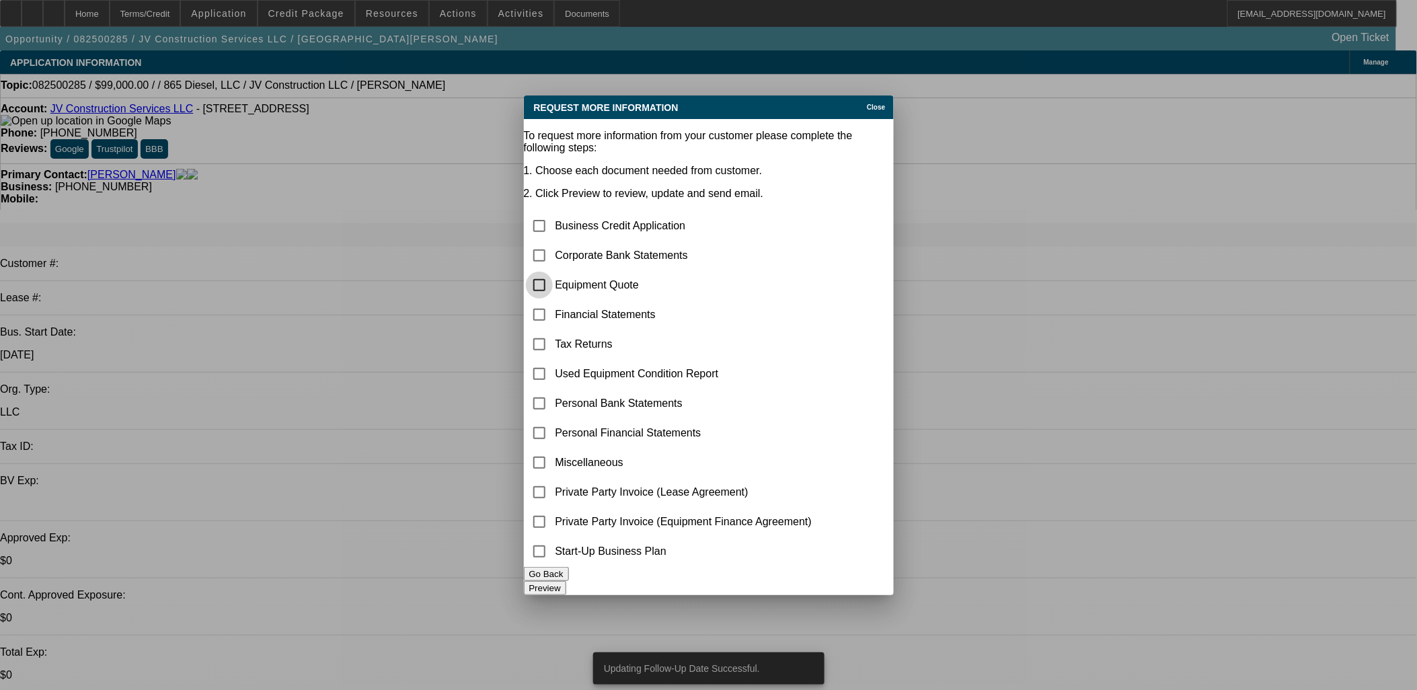
click at [553, 272] on input "checkbox" at bounding box center [539, 285] width 27 height 27
checkbox input "true"
click at [566, 585] on button "Preview" at bounding box center [545, 588] width 42 height 14
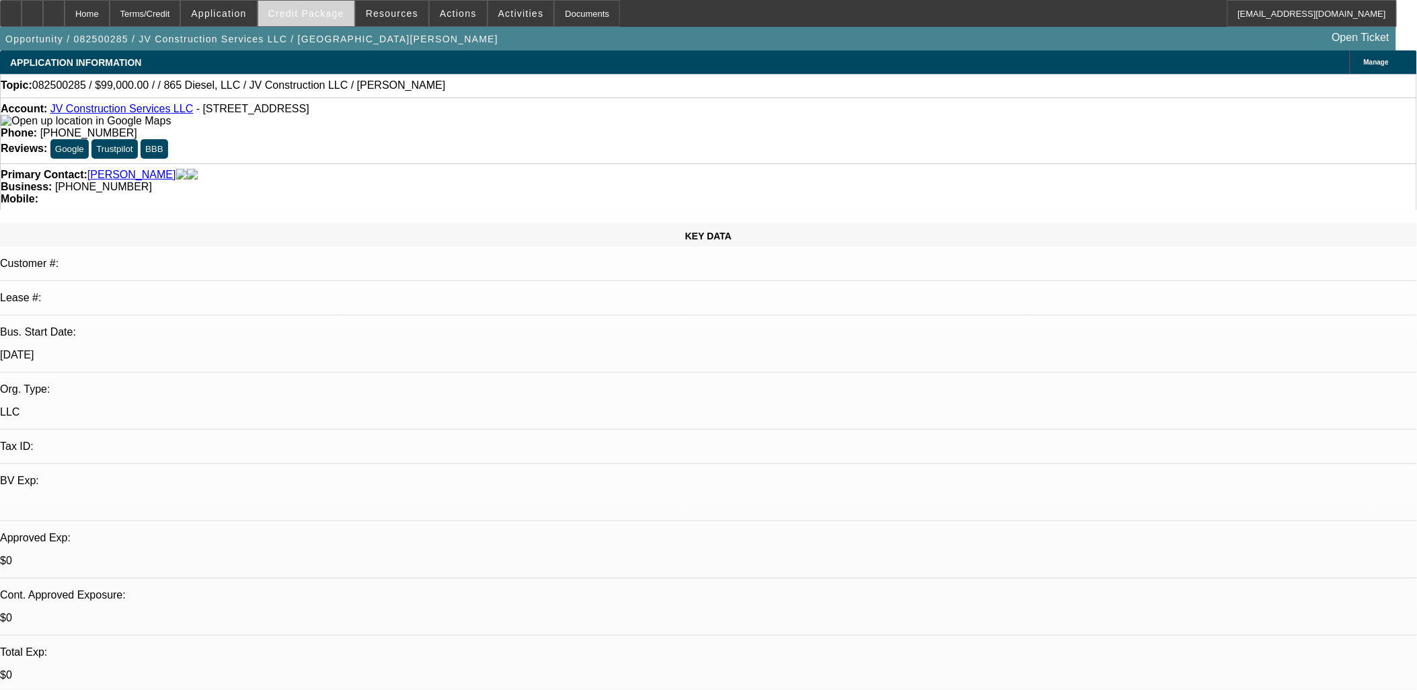
click at [325, 12] on span "Credit Package" at bounding box center [306, 13] width 76 height 11
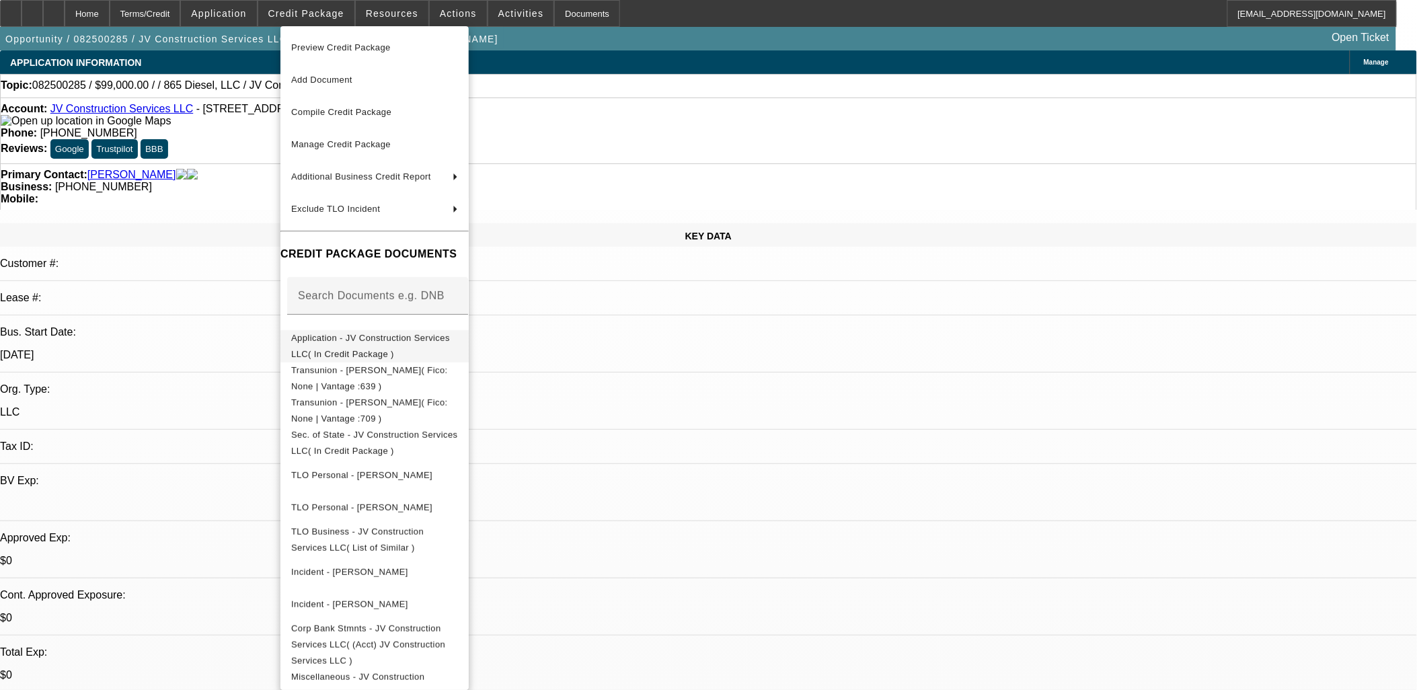
click at [351, 339] on span "Application - JV Construction Services LLC( In Credit Package )" at bounding box center [370, 345] width 159 height 26
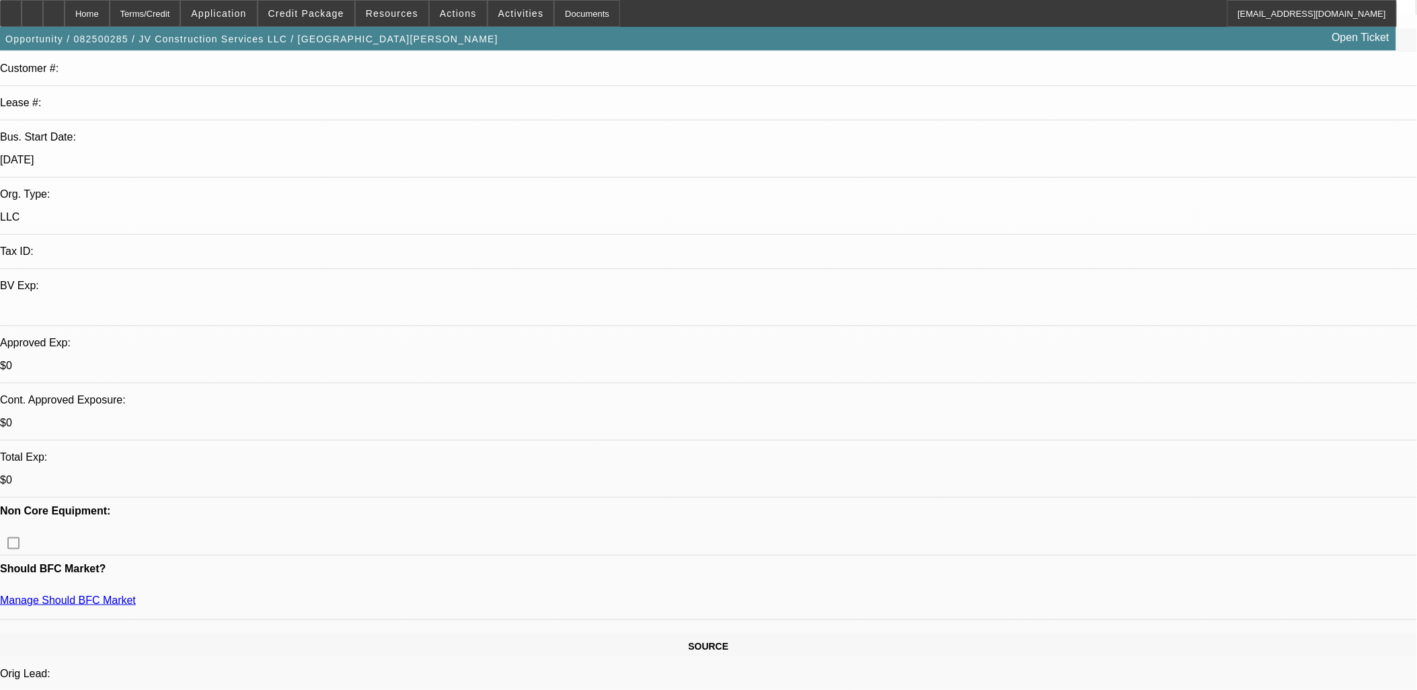
scroll to position [224, 0]
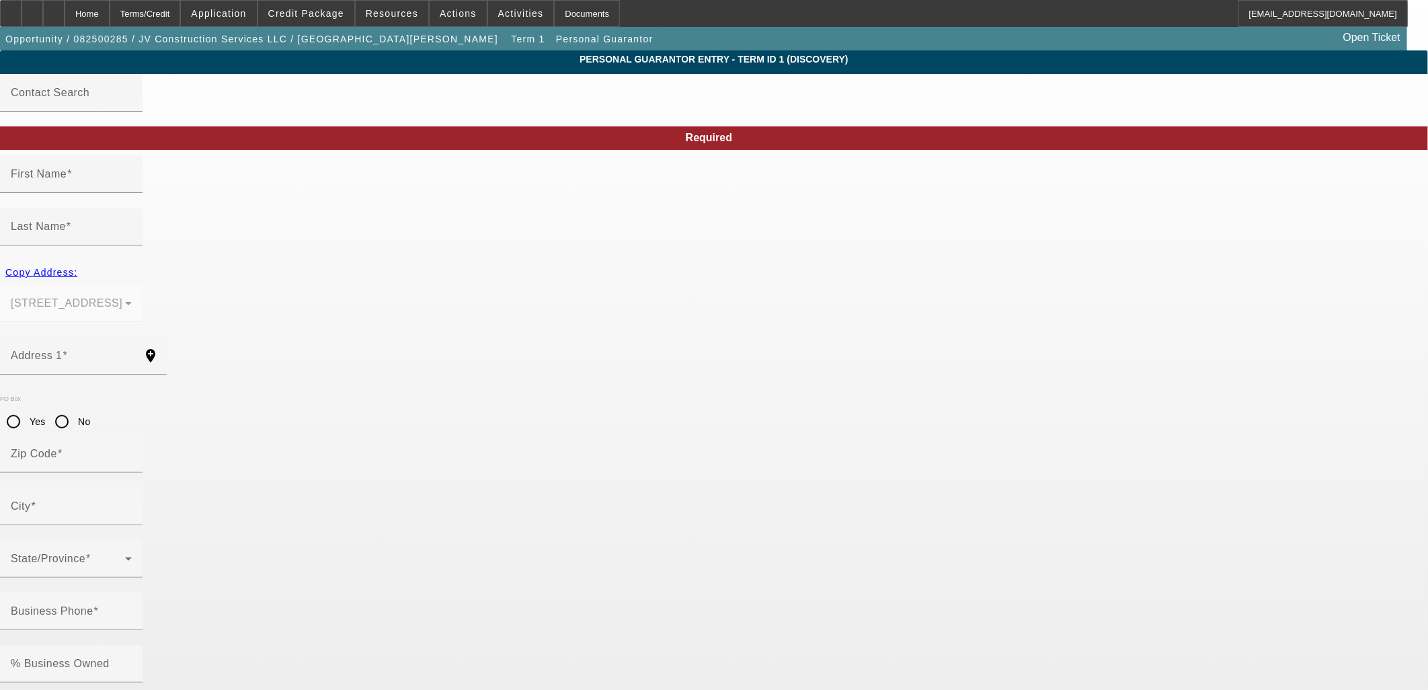
type input "[PERSON_NAME]"
type input "[STREET_ADDRESS]"
radio input "true"
type input "37909"
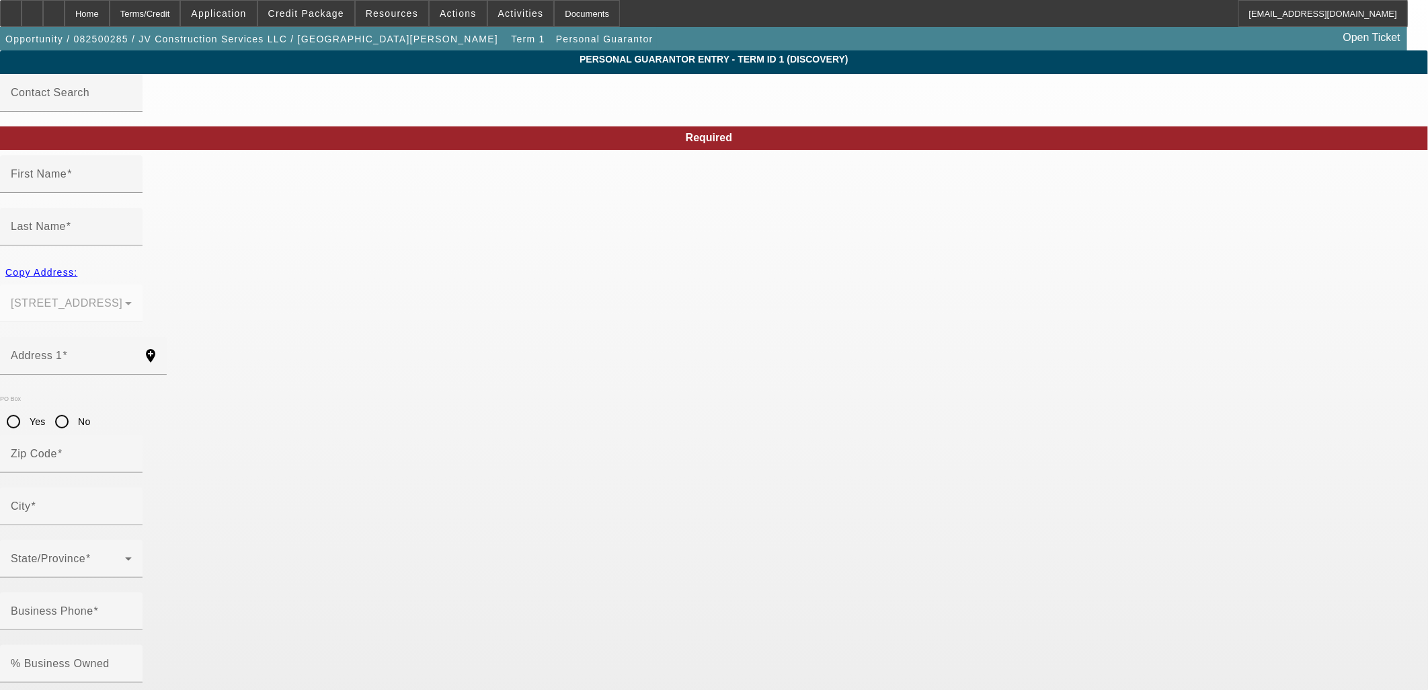
type input "[GEOGRAPHIC_DATA]"
type input "[PHONE_NUMBER]"
type input "30"
type input "867-80-2139"
type input "[EMAIL_ADDRESS][DOMAIN_NAME]"
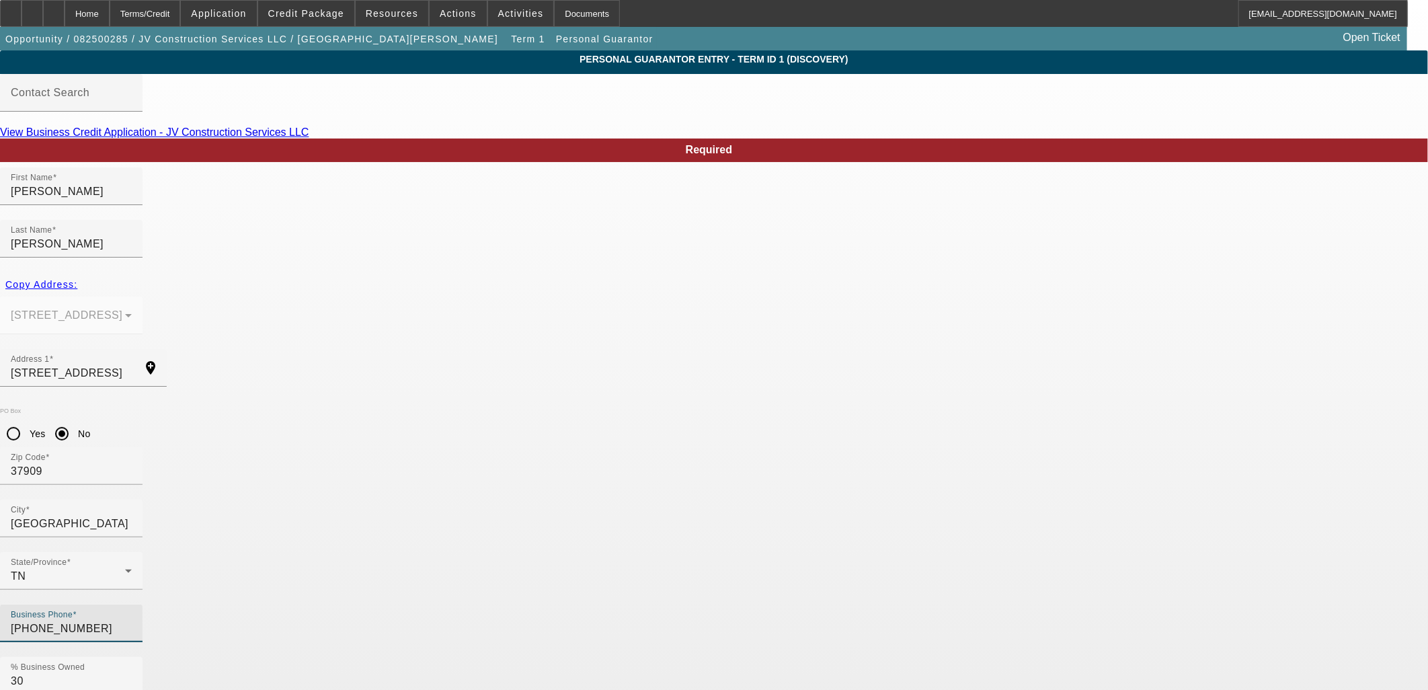
drag, startPoint x: 434, startPoint y: 485, endPoint x: 278, endPoint y: 482, distance: 155.4
paste input "347-7350"
type input "[PHONE_NUMBER]"
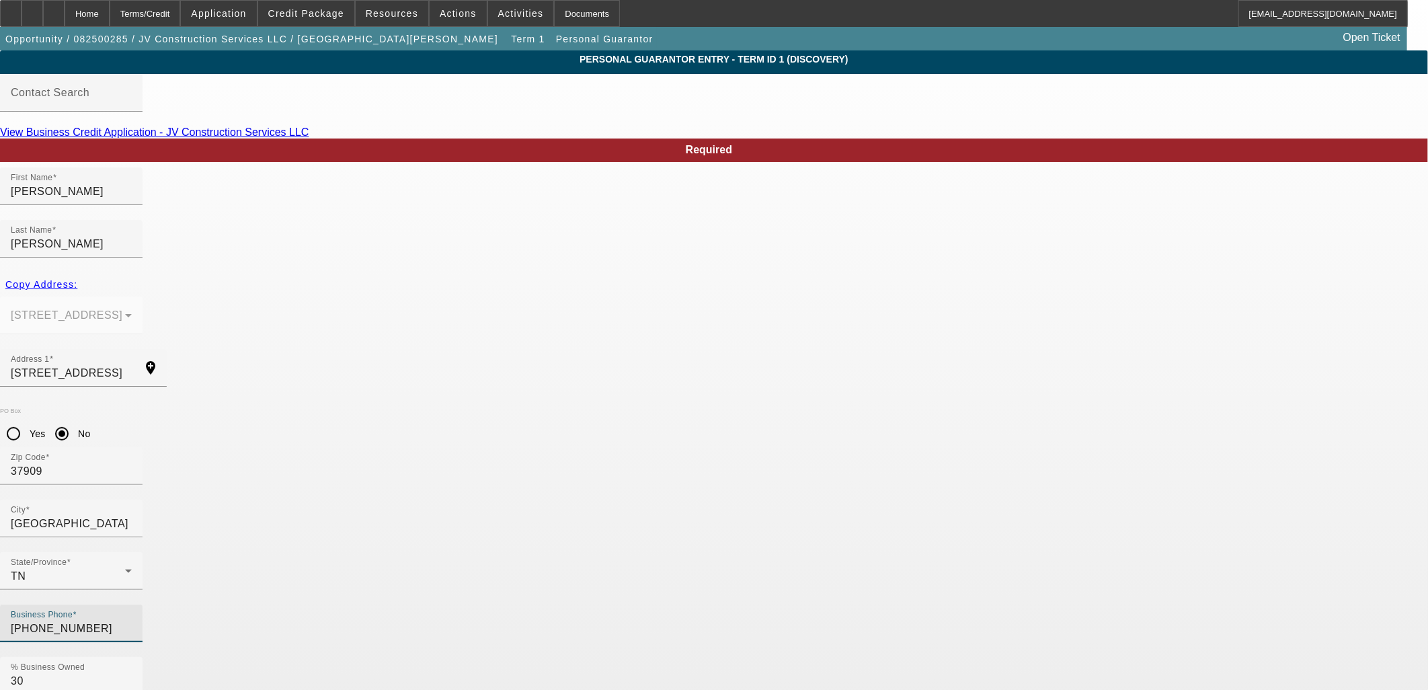
paste input "[PHONE_NUMBER]"
type input "[PHONE_NUMBER]"
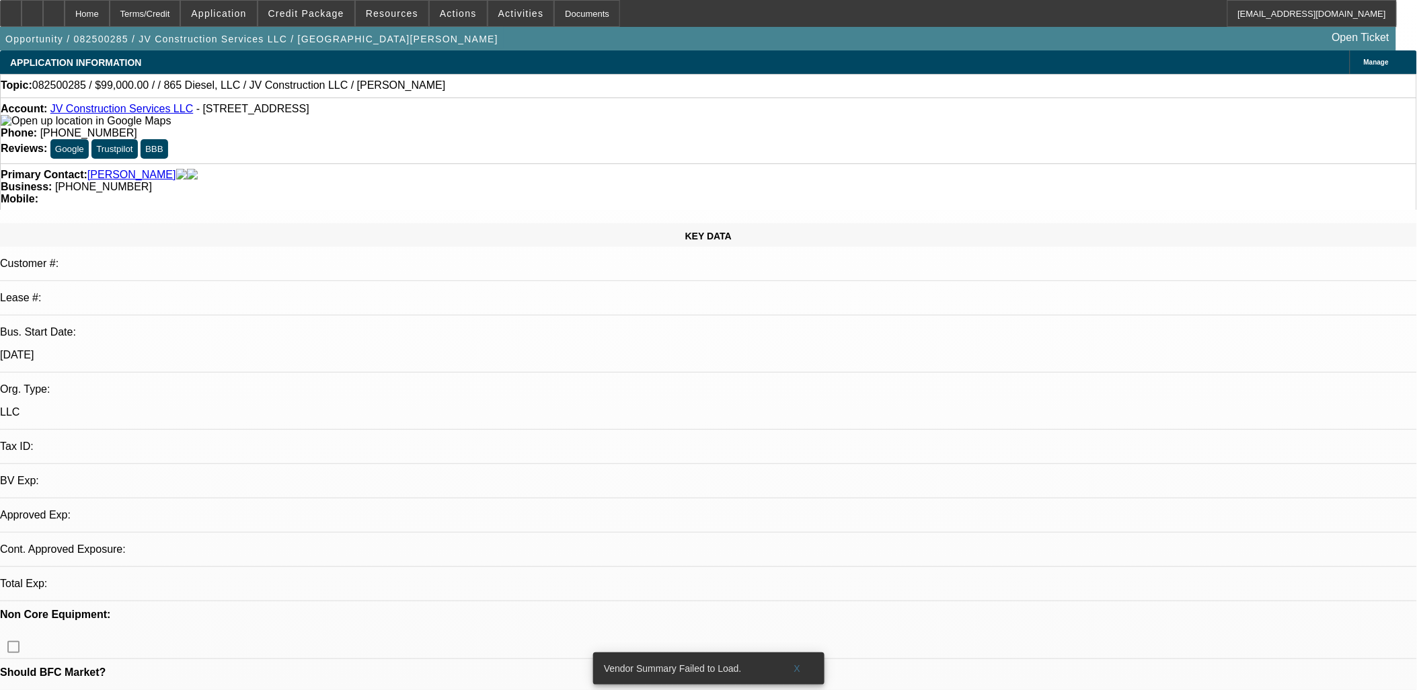
select select "0"
select select "2"
select select "0.1"
select select "4"
